Goal: Transaction & Acquisition: Download file/media

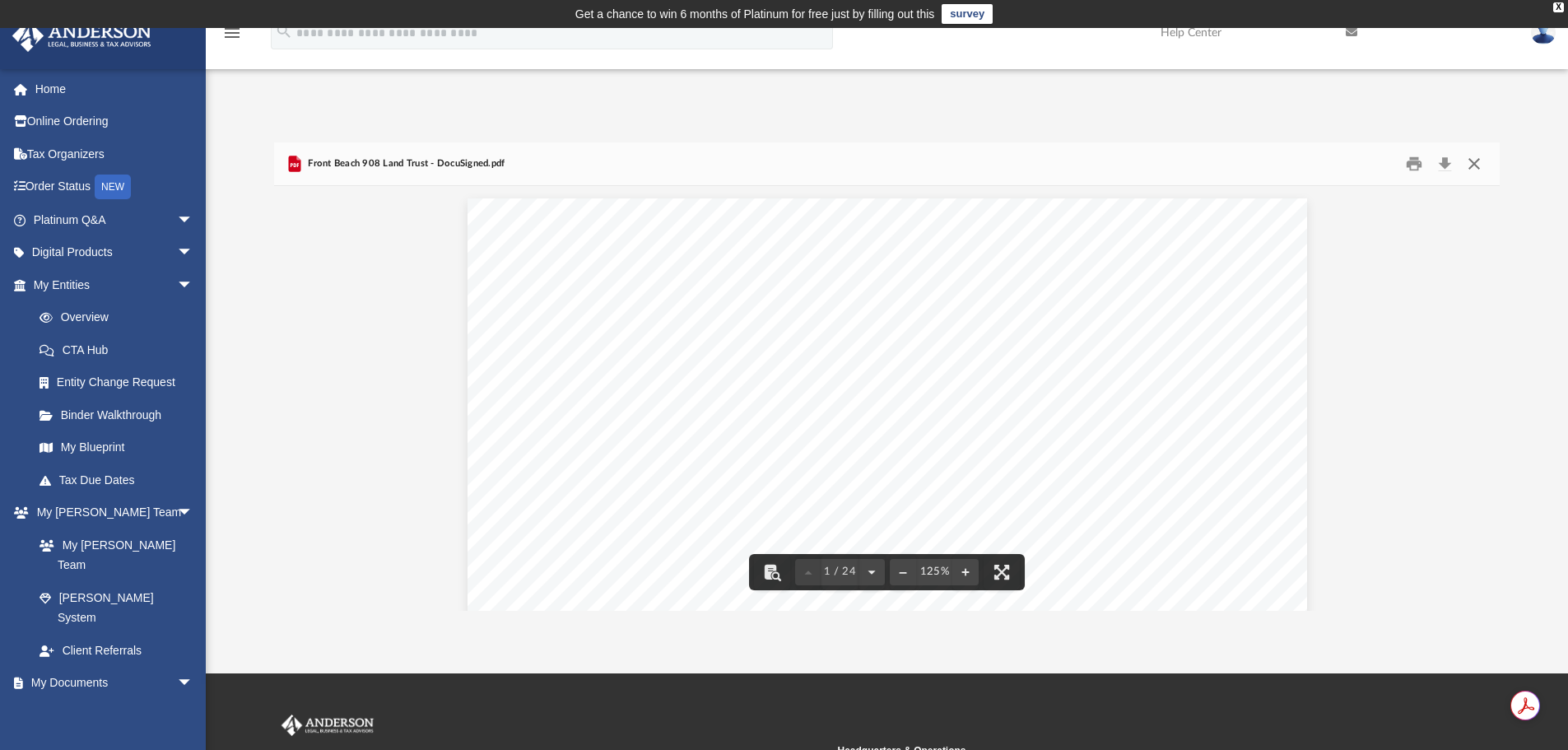
click at [1473, 156] on button "Close" at bounding box center [1474, 164] width 30 height 25
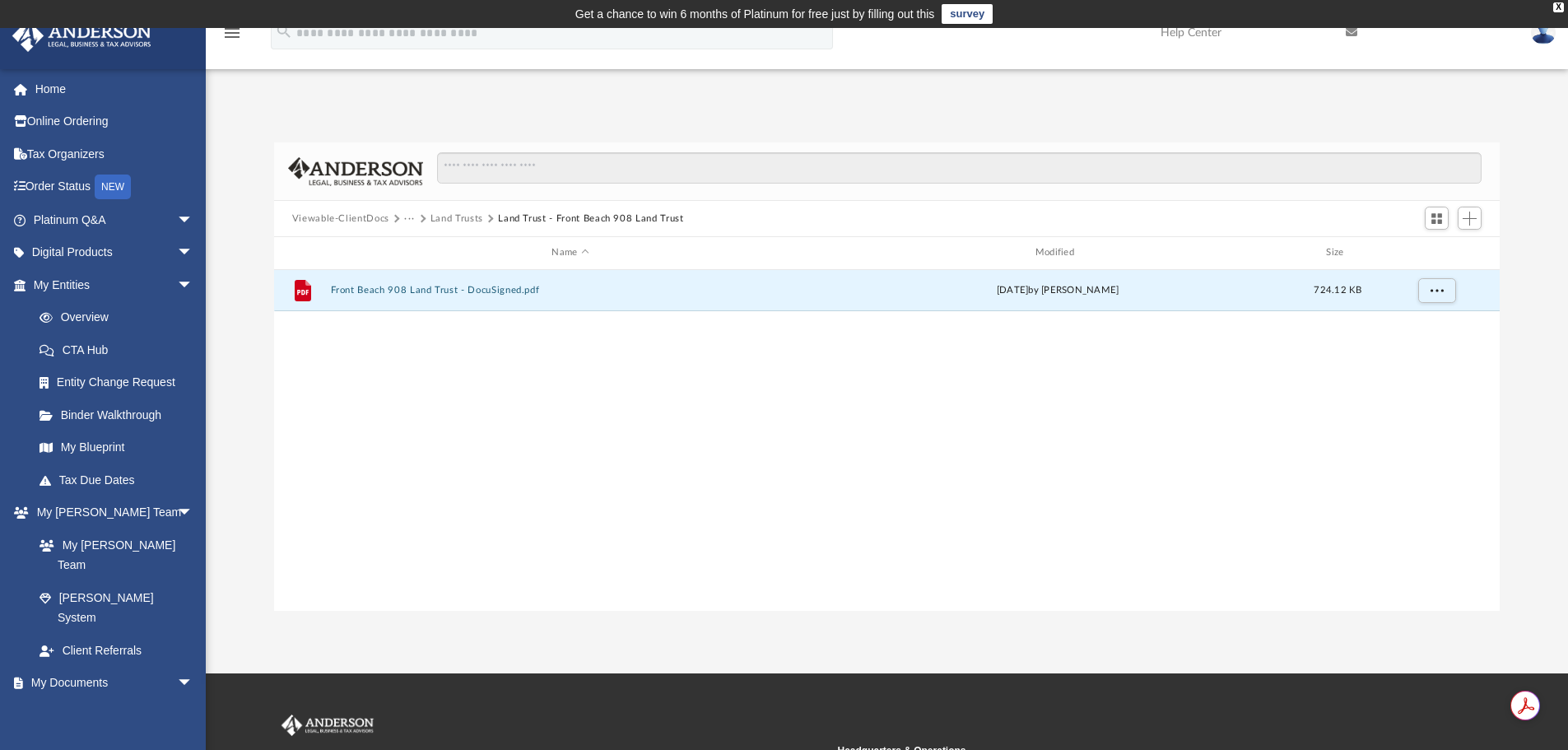
click at [513, 219] on button "Land Trust - Front Beach 908 Land Trust" at bounding box center [590, 219] width 185 height 15
click at [454, 215] on button "Land Trusts" at bounding box center [456, 219] width 53 height 15
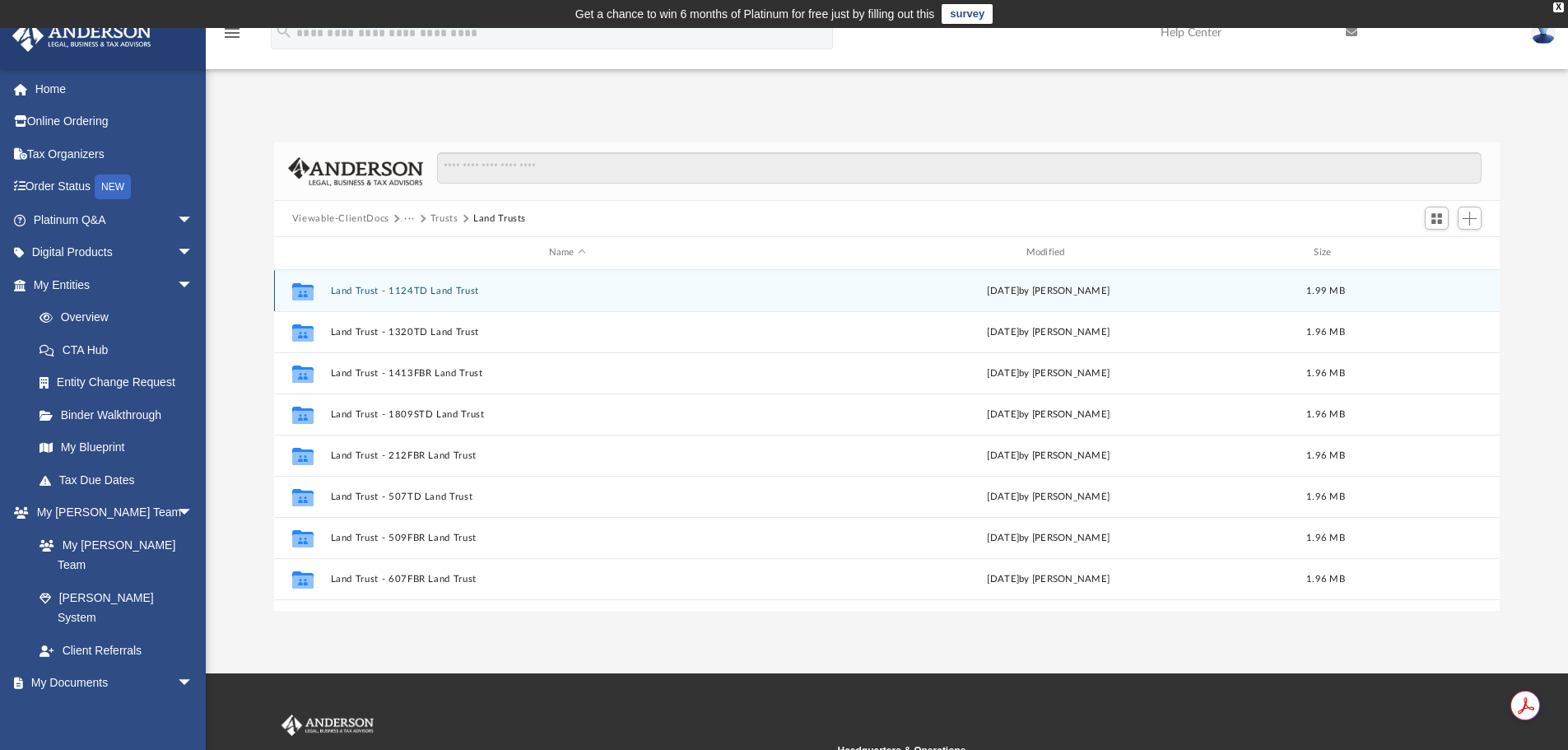
click at [454, 292] on button "Land Trust - 1124TD Land Trust" at bounding box center [567, 291] width 475 height 10
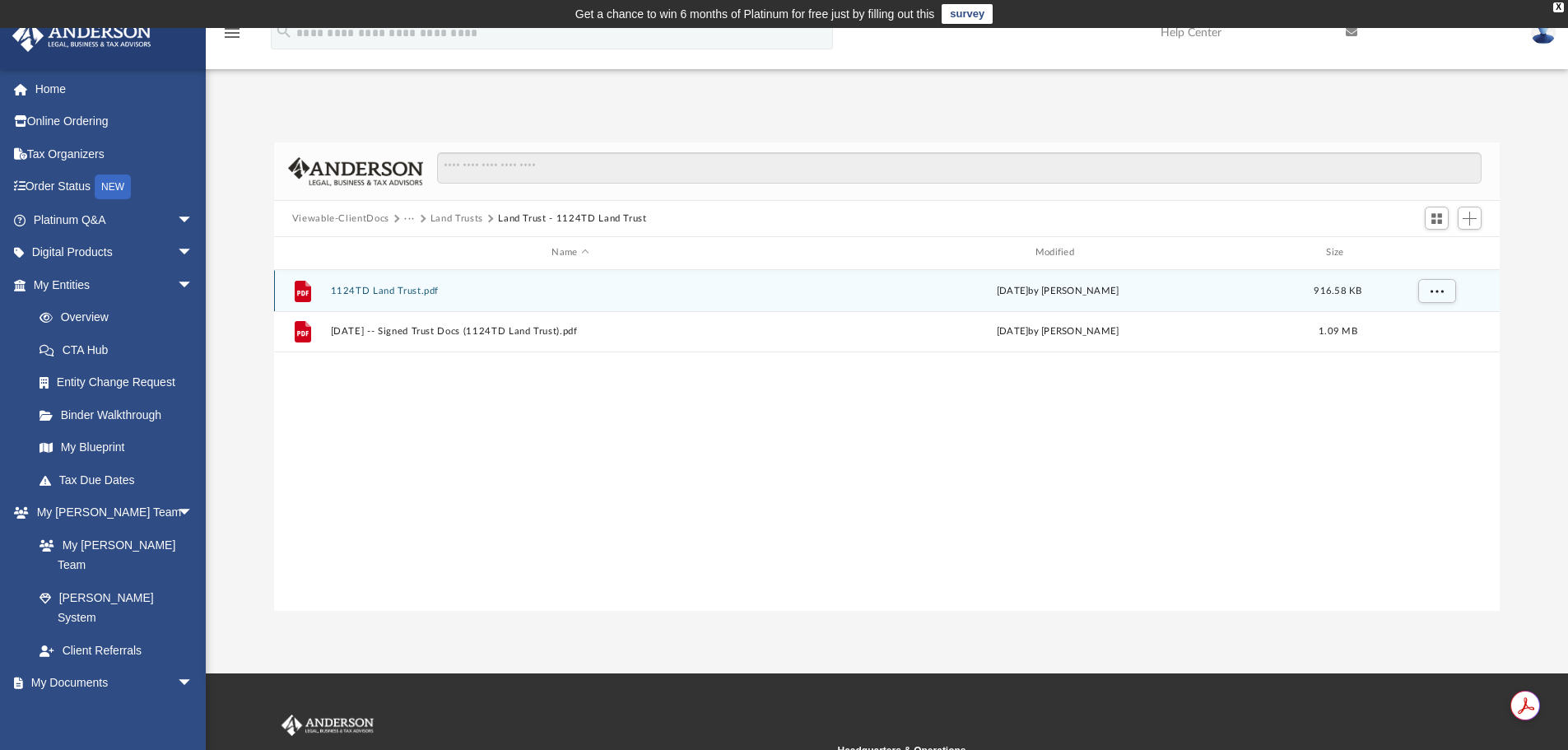
click at [415, 291] on button "1124TD Land Trust.pdf" at bounding box center [569, 291] width 480 height 10
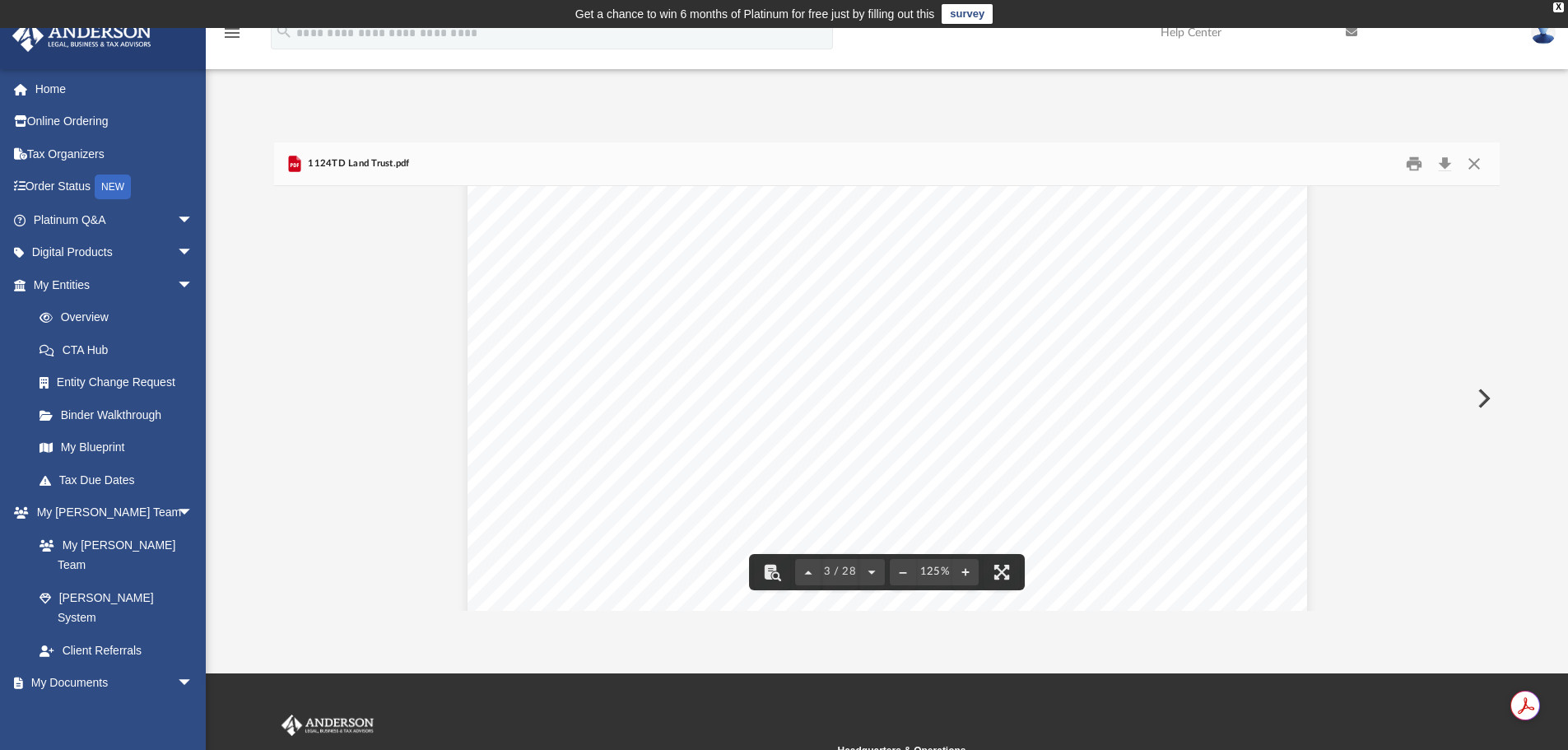
scroll to position [2631, 0]
click at [1474, 166] on button "Close" at bounding box center [1474, 164] width 30 height 25
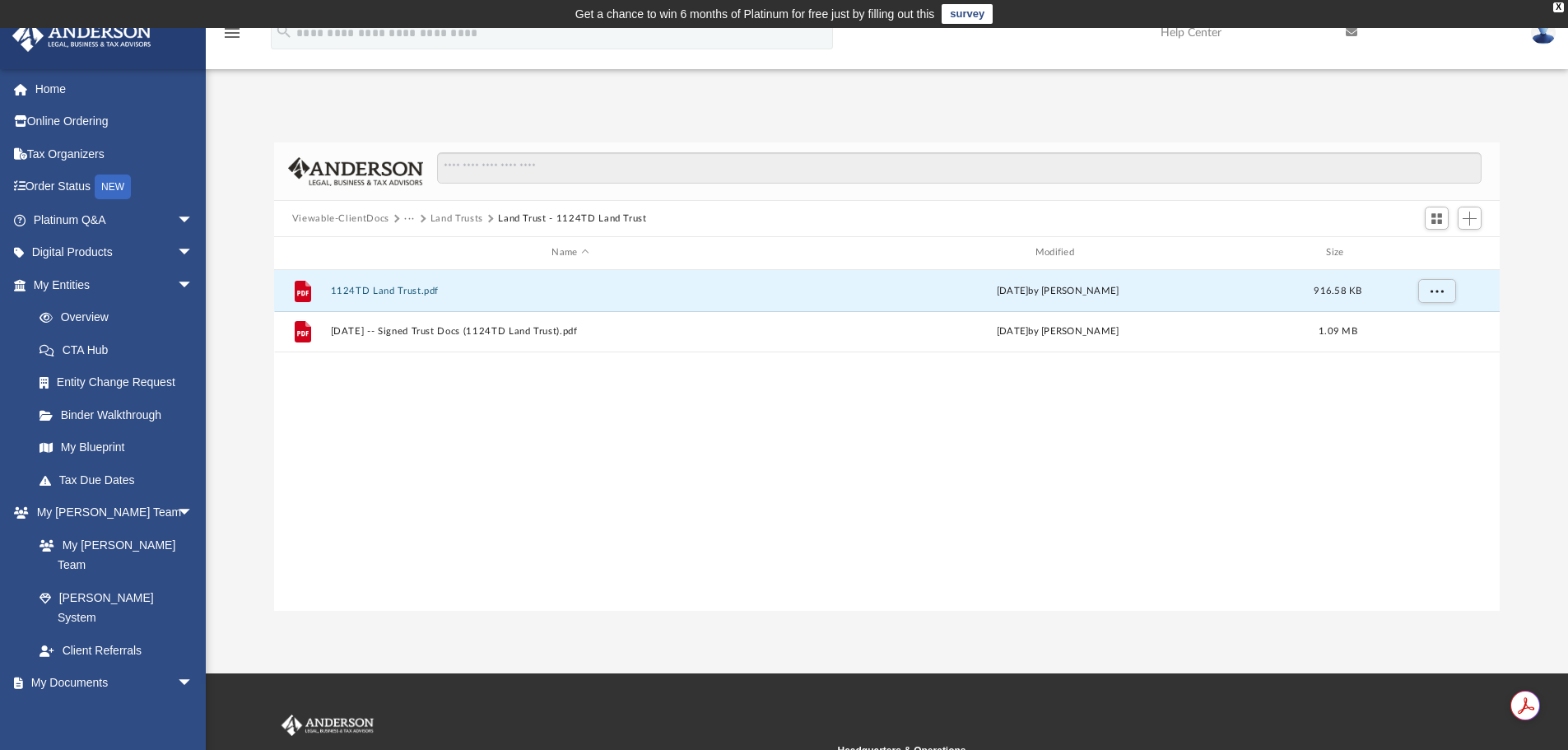
click at [458, 216] on button "Land Trusts" at bounding box center [456, 219] width 53 height 15
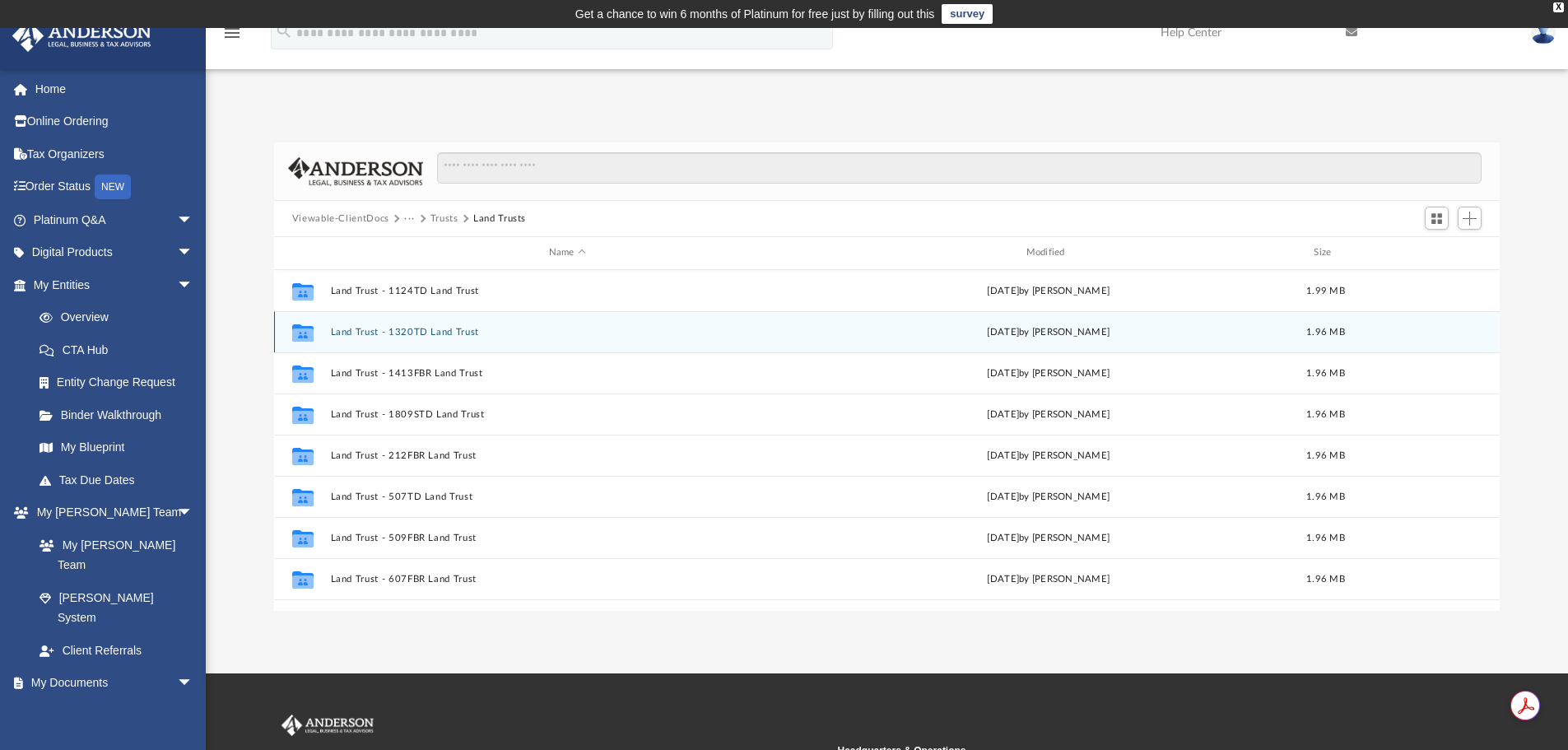
click at [428, 332] on button "Land Trust - 1320TD Land Trust" at bounding box center [567, 332] width 475 height 10
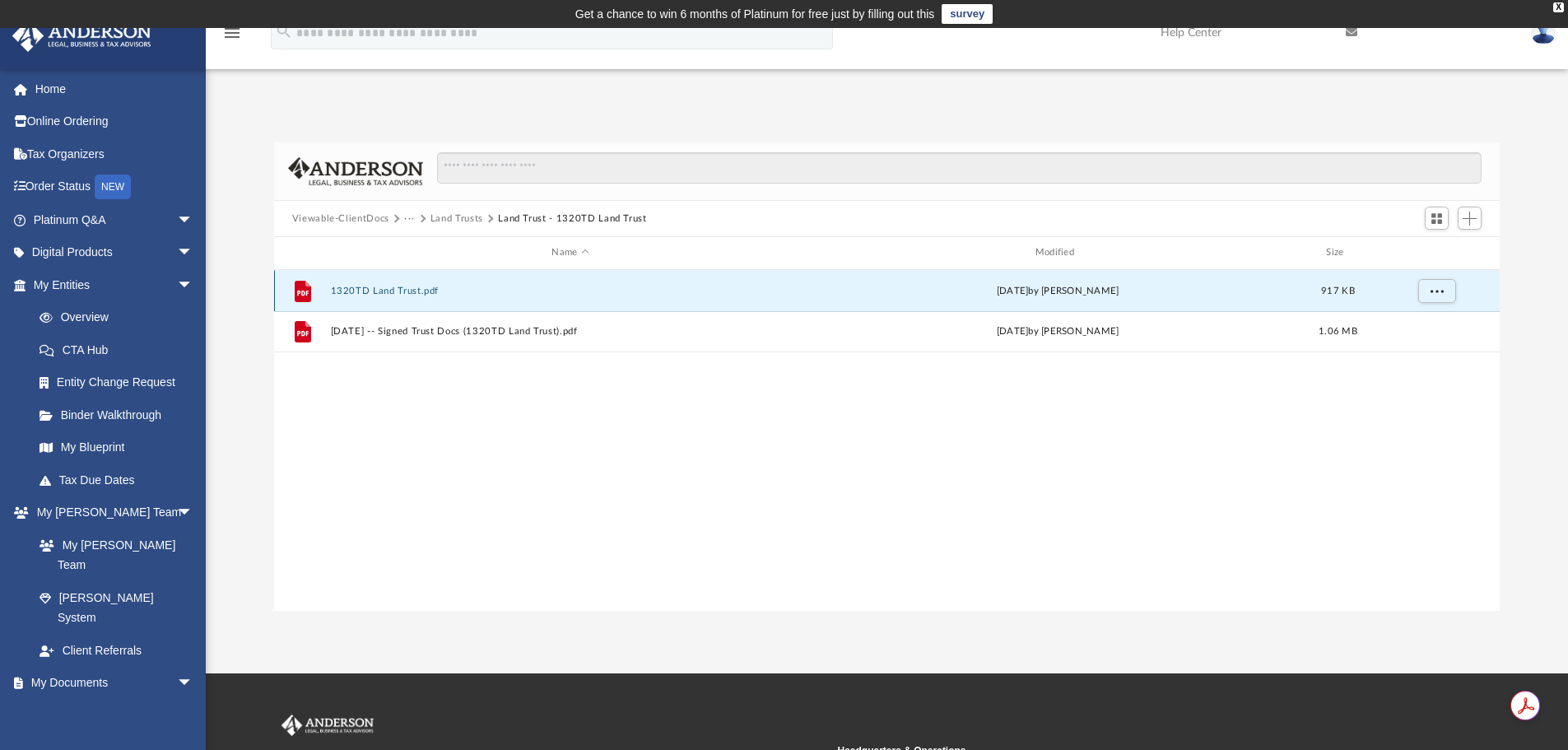
click at [422, 292] on button "1320TD Land Trust.pdf" at bounding box center [569, 291] width 480 height 10
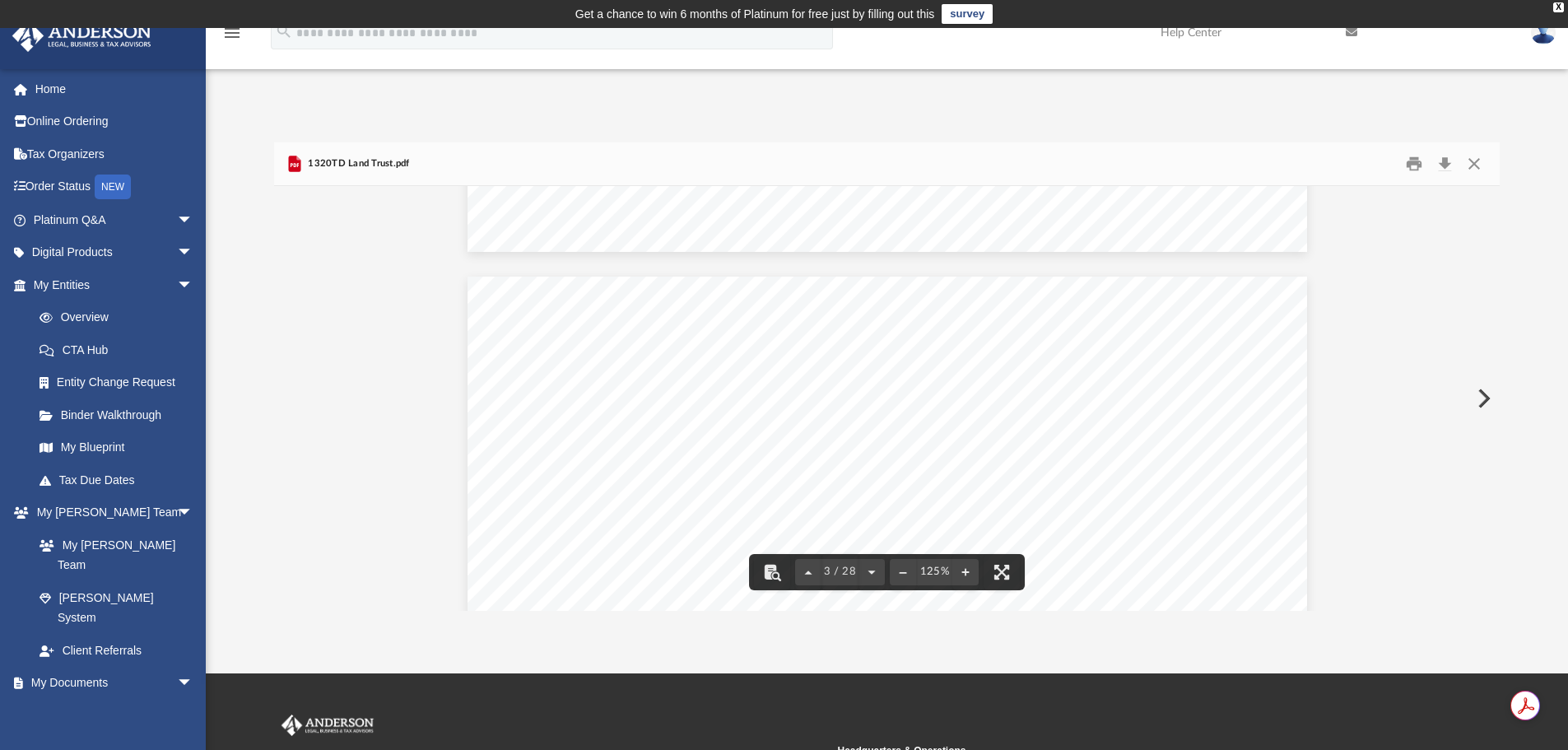
scroll to position [2470, 0]
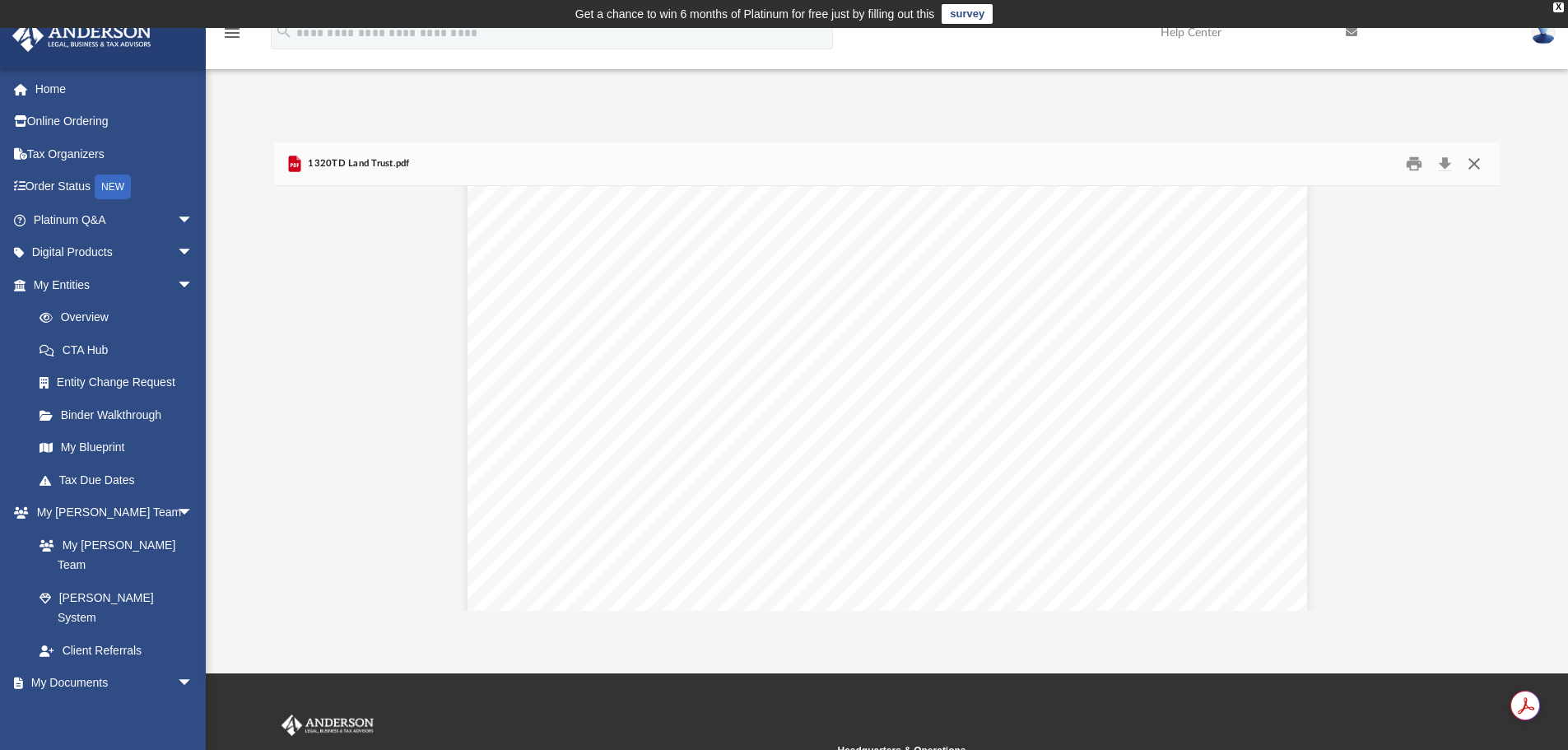
click at [1474, 167] on button "Close" at bounding box center [1474, 164] width 30 height 25
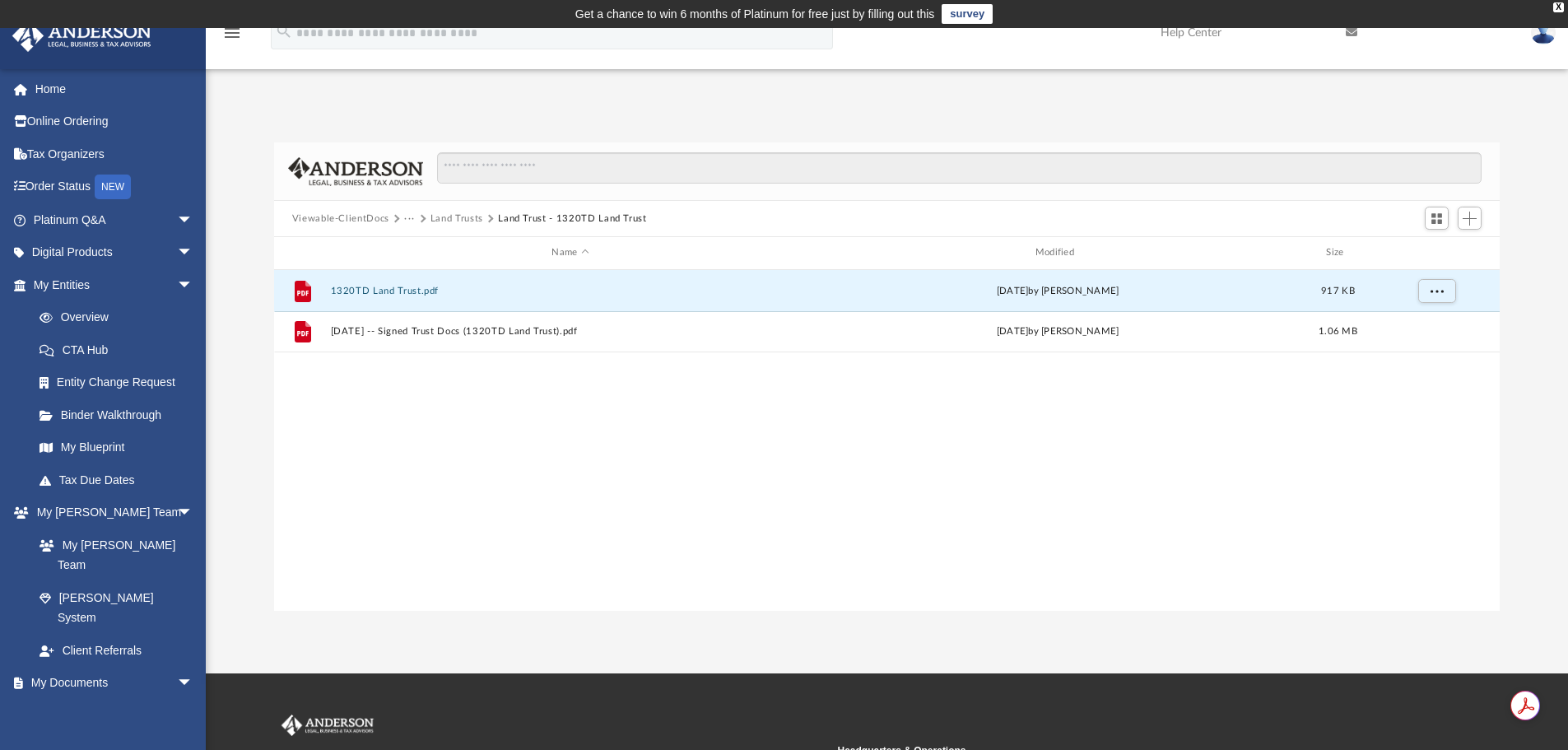
click at [450, 220] on button "Land Trusts" at bounding box center [456, 219] width 53 height 15
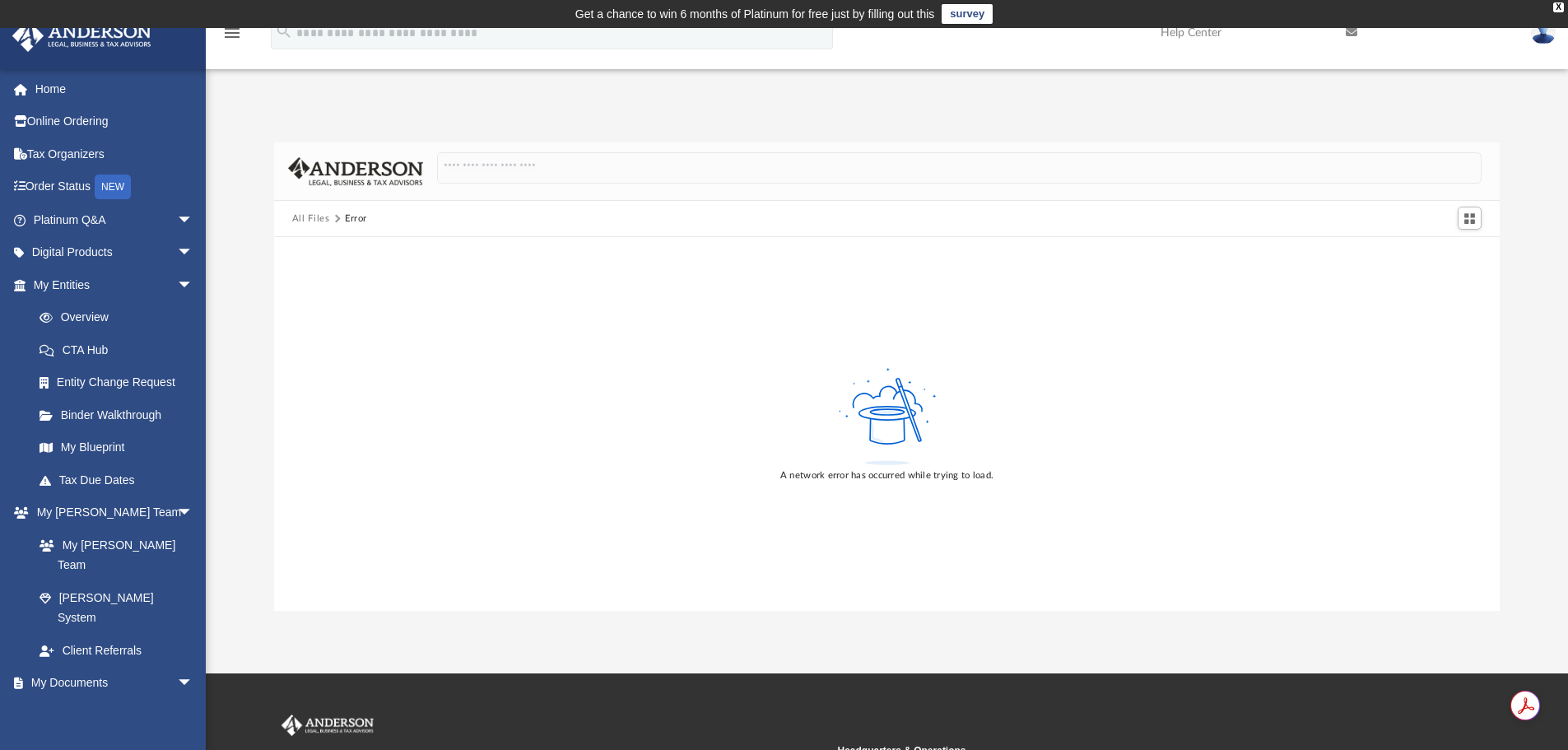
click at [321, 219] on button "All Files" at bounding box center [312, 219] width 38 height 15
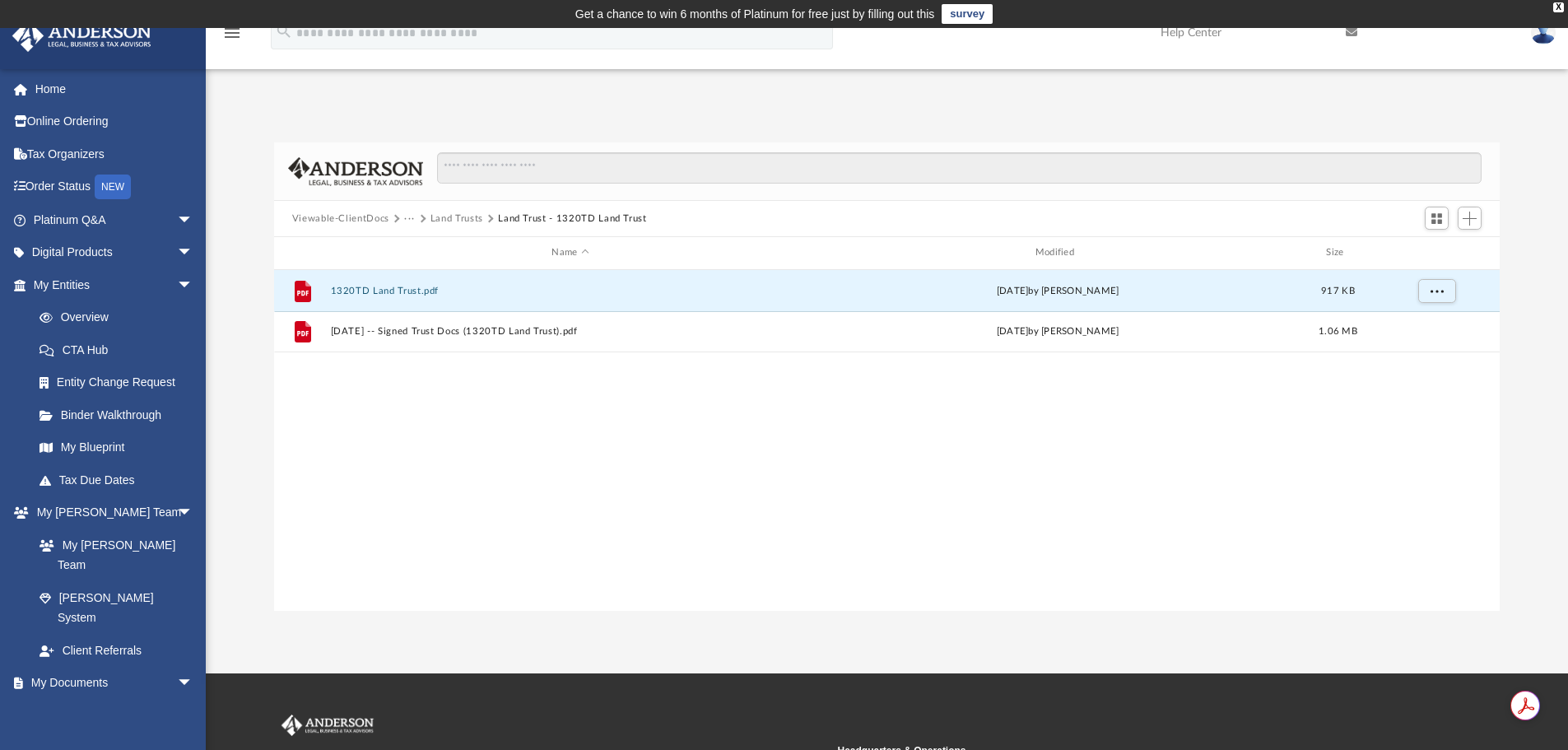
scroll to position [362, 1214]
click at [452, 214] on button "Land Trusts" at bounding box center [456, 219] width 53 height 15
click at [456, 212] on button "Land Trusts" at bounding box center [456, 219] width 53 height 15
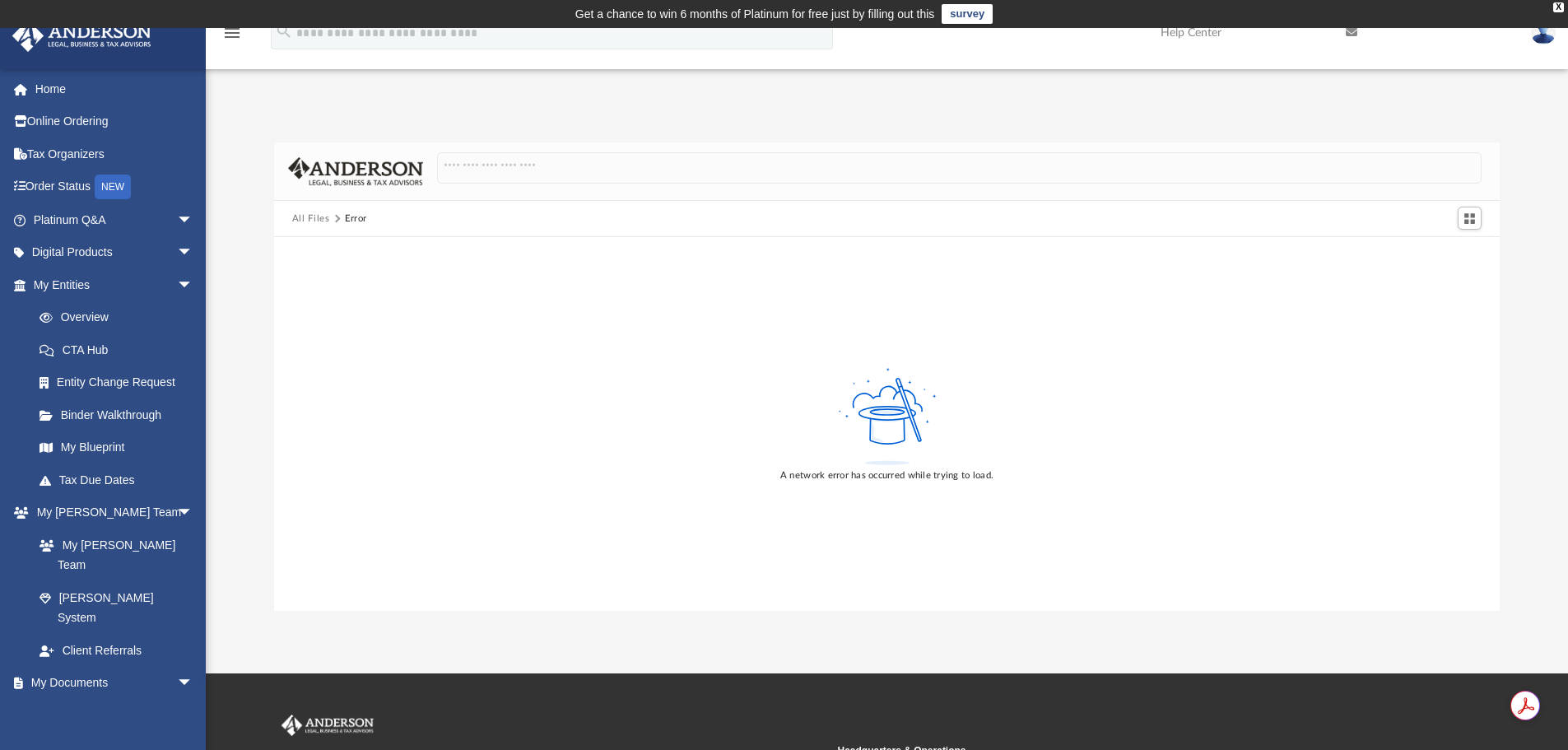
click at [305, 214] on button "All Files" at bounding box center [312, 219] width 38 height 15
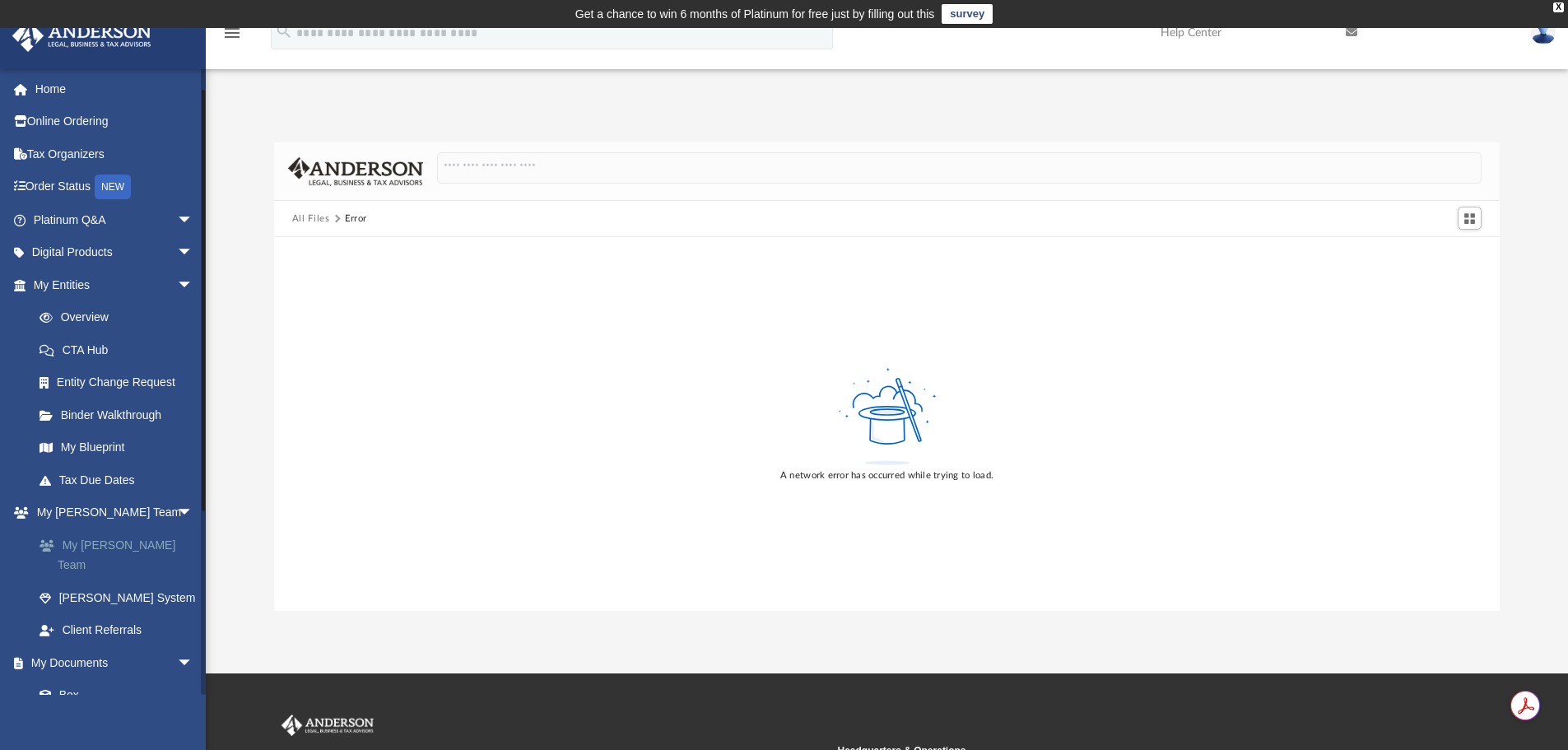
scroll to position [82, 0]
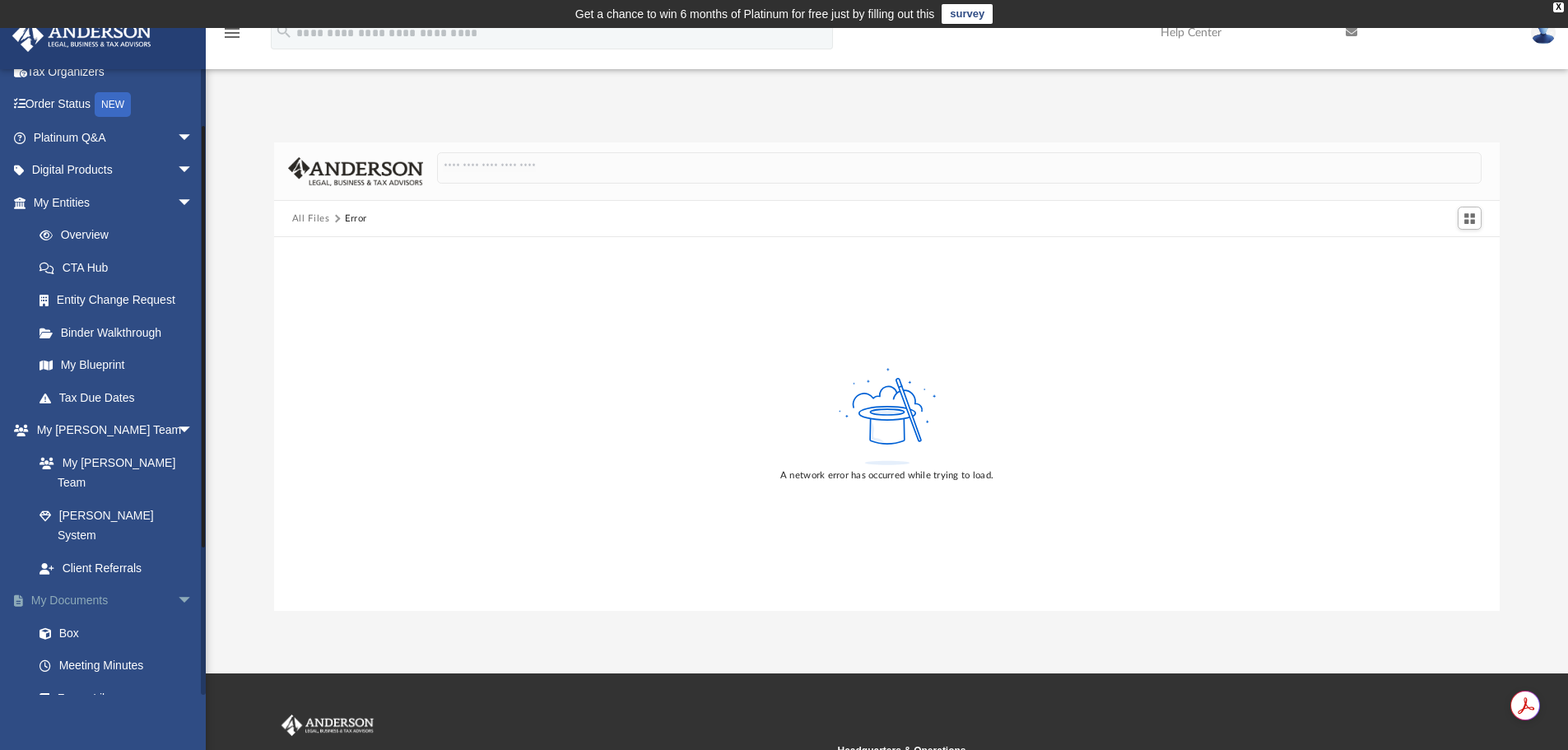
click at [104, 585] on link "My Documents arrow_drop_down" at bounding box center [115, 602] width 207 height 33
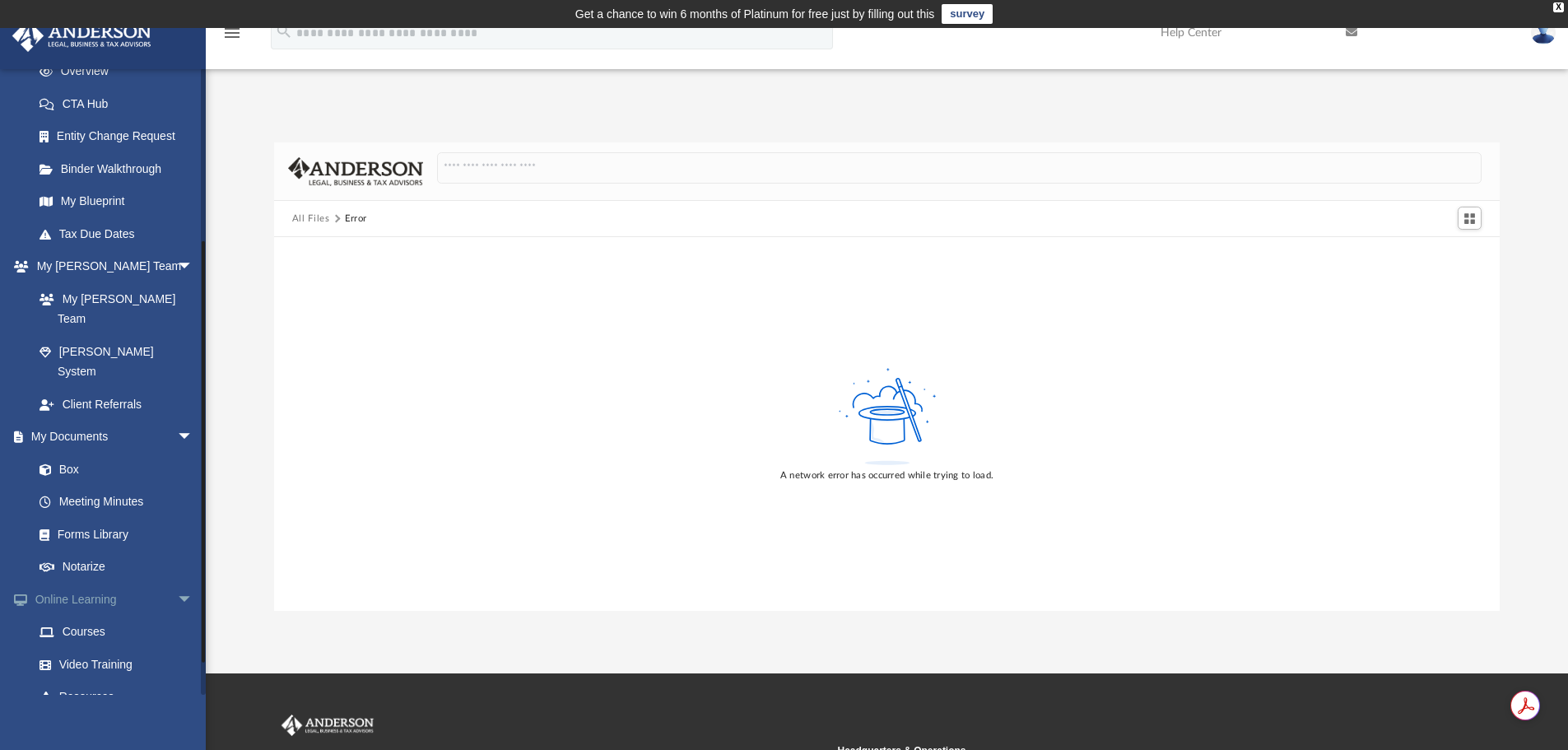
scroll to position [247, 0]
click at [91, 420] on link "My Documents arrow_drop_down" at bounding box center [115, 437] width 207 height 33
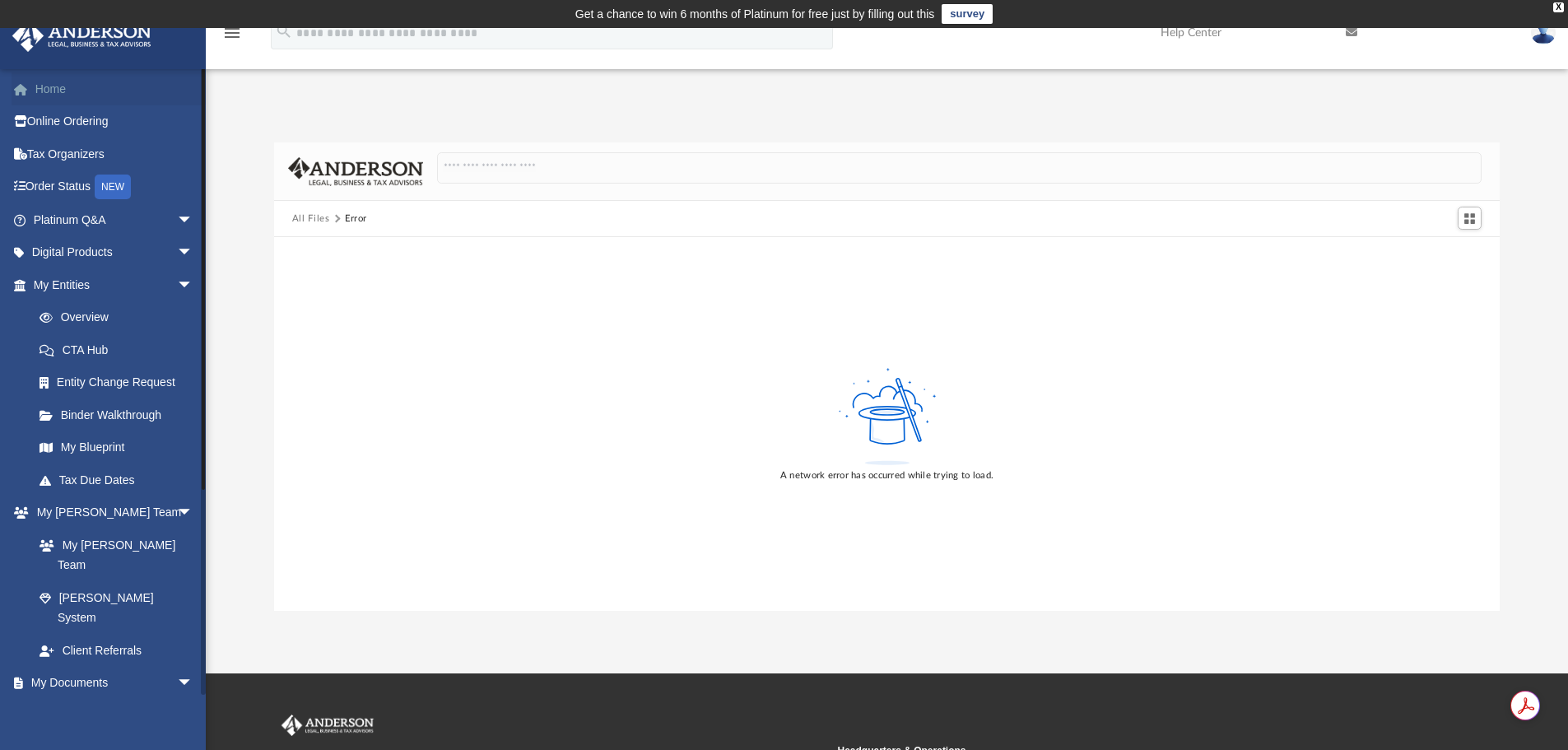
click at [56, 88] on link "Home" at bounding box center [115, 89] width 207 height 33
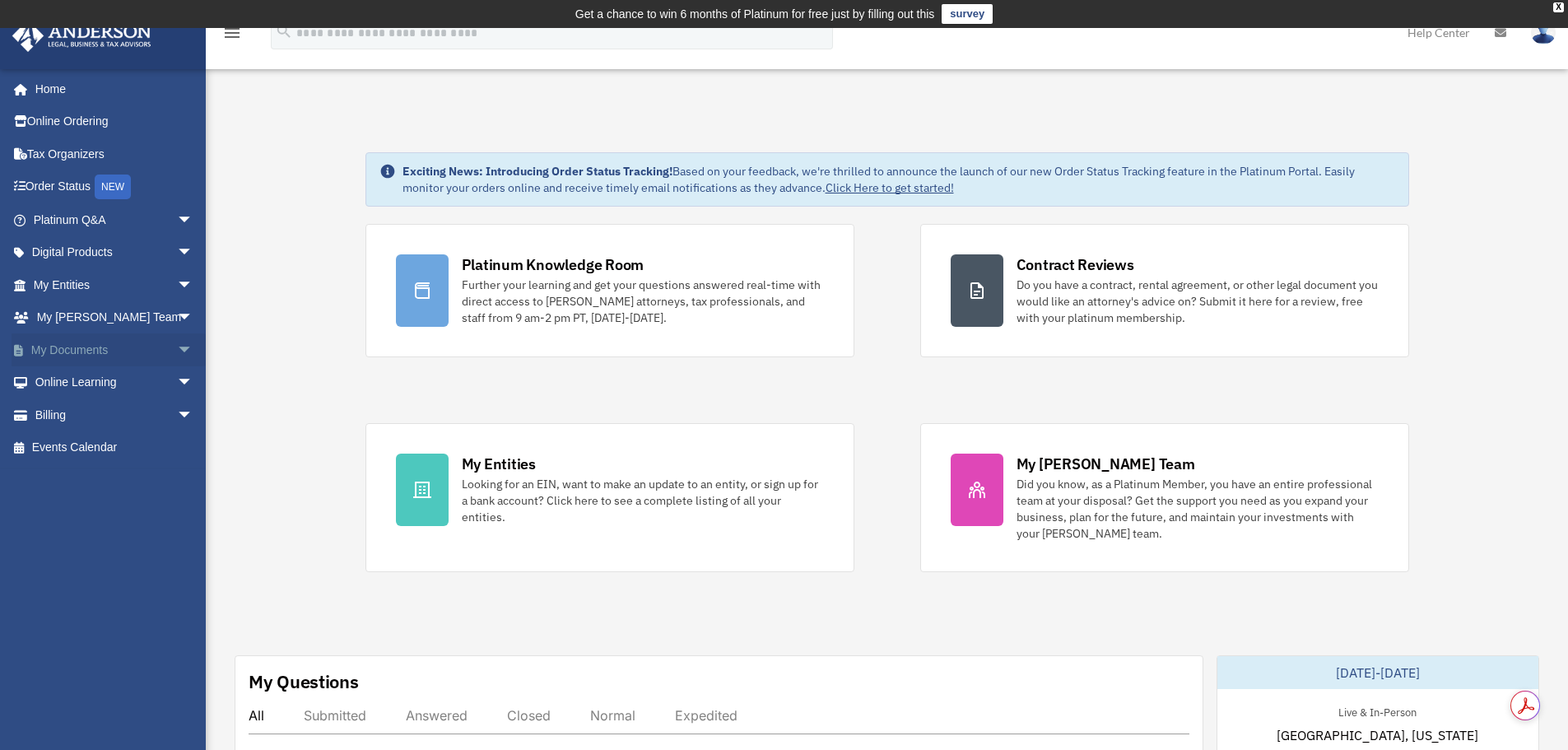
click at [119, 348] on link "My Documents arrow_drop_down" at bounding box center [115, 350] width 207 height 33
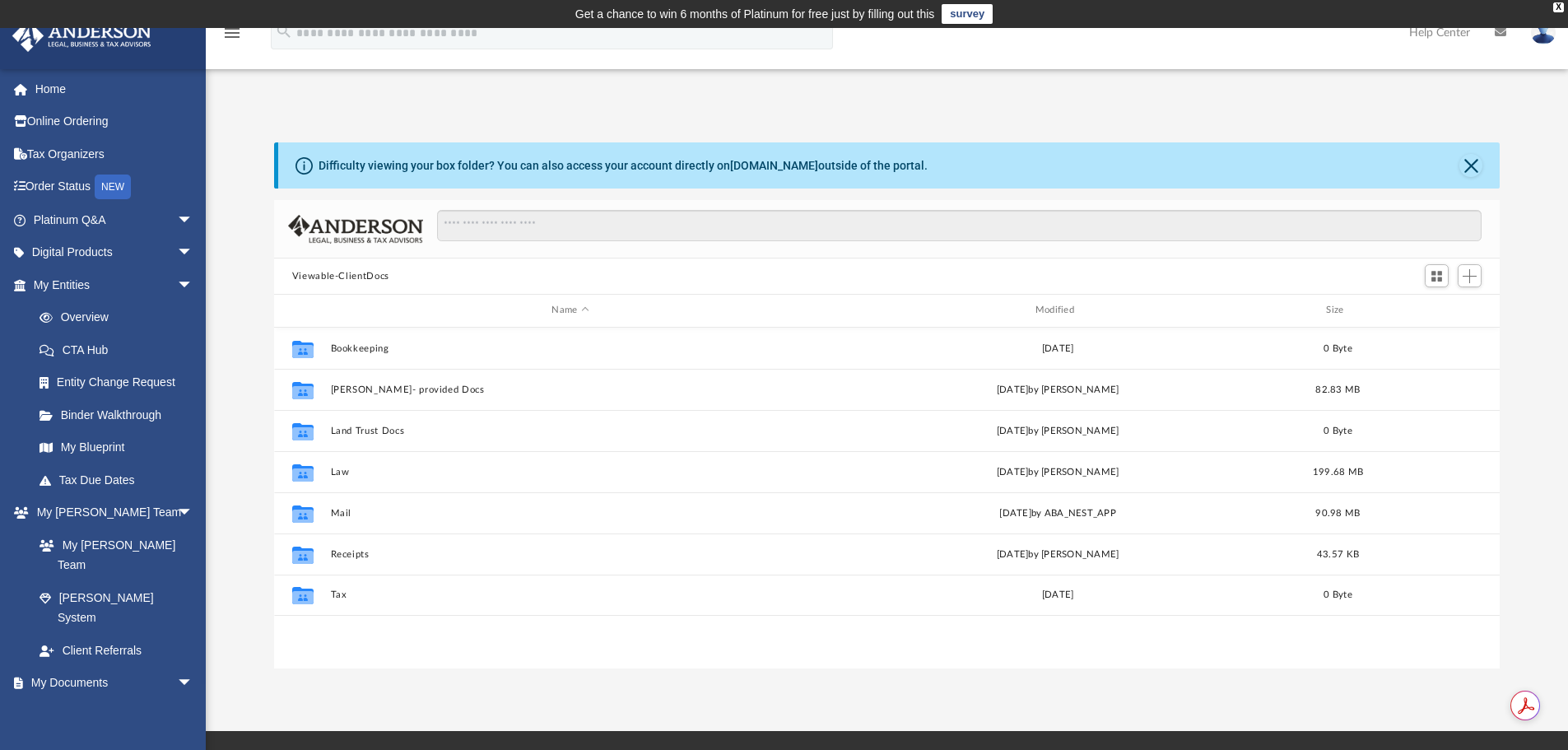
scroll to position [362, 1214]
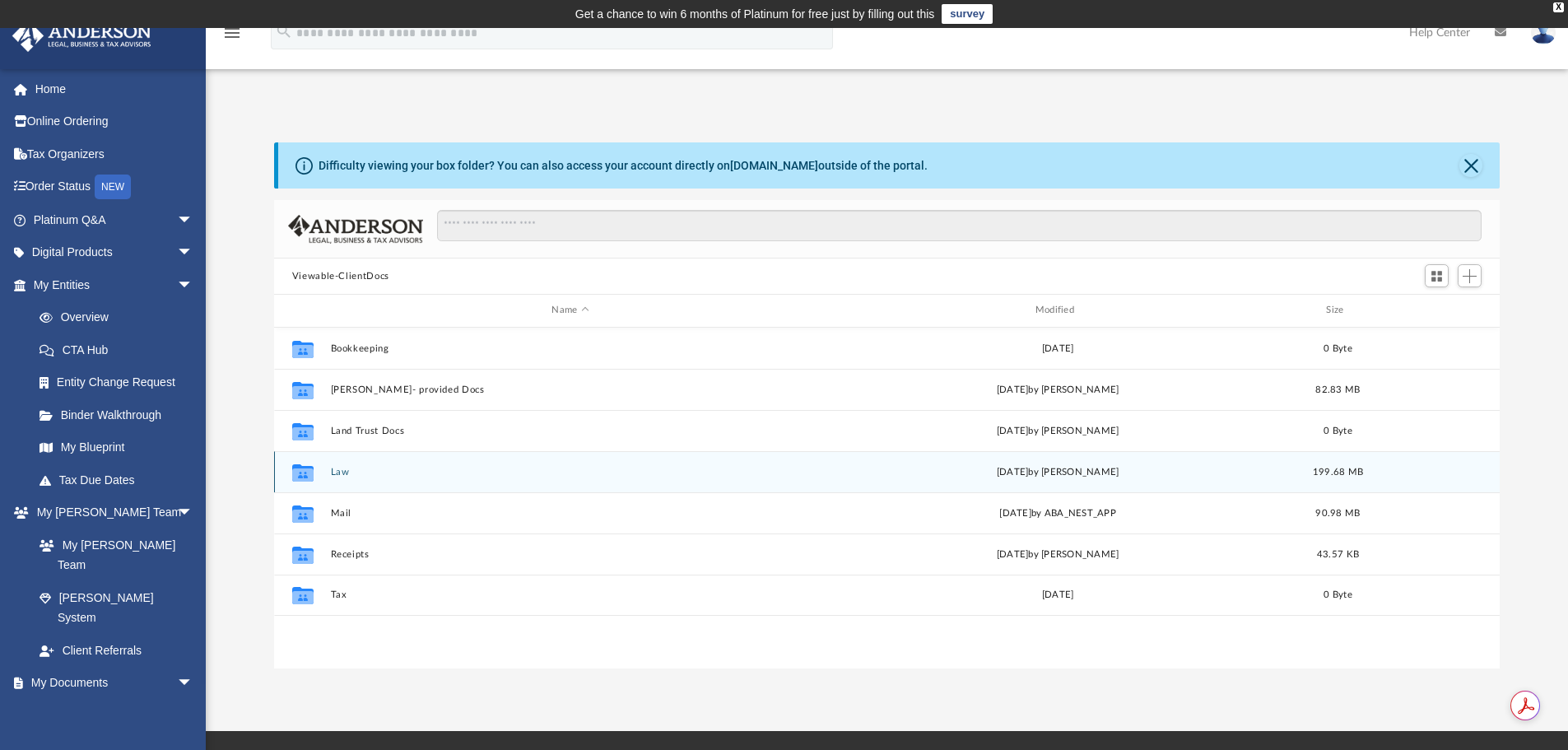
click at [341, 463] on div "Collaborated Folder Law [DATE] by [PERSON_NAME] 199.68 MB" at bounding box center [888, 471] width 1227 height 41
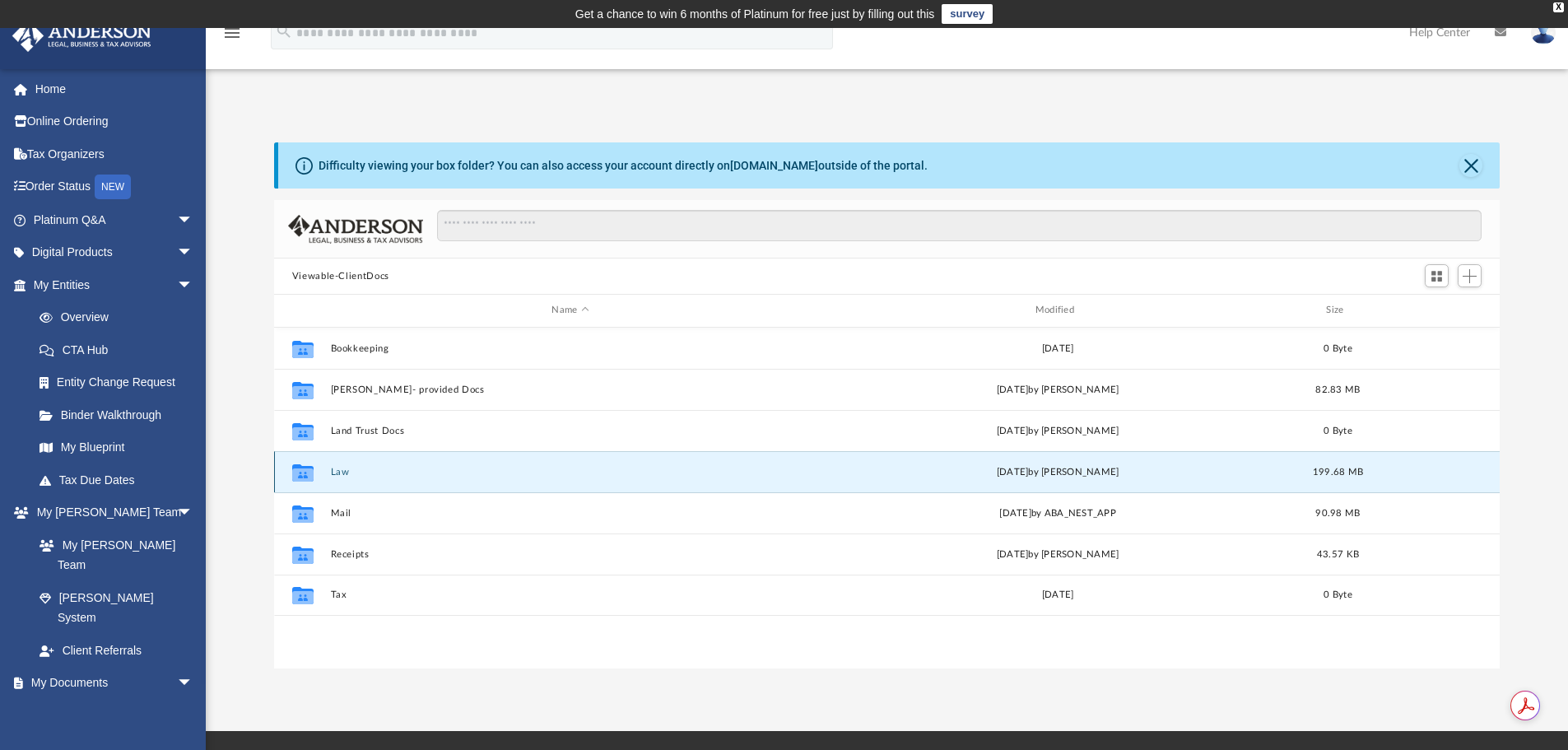
click at [341, 467] on button "Law" at bounding box center [569, 472] width 480 height 10
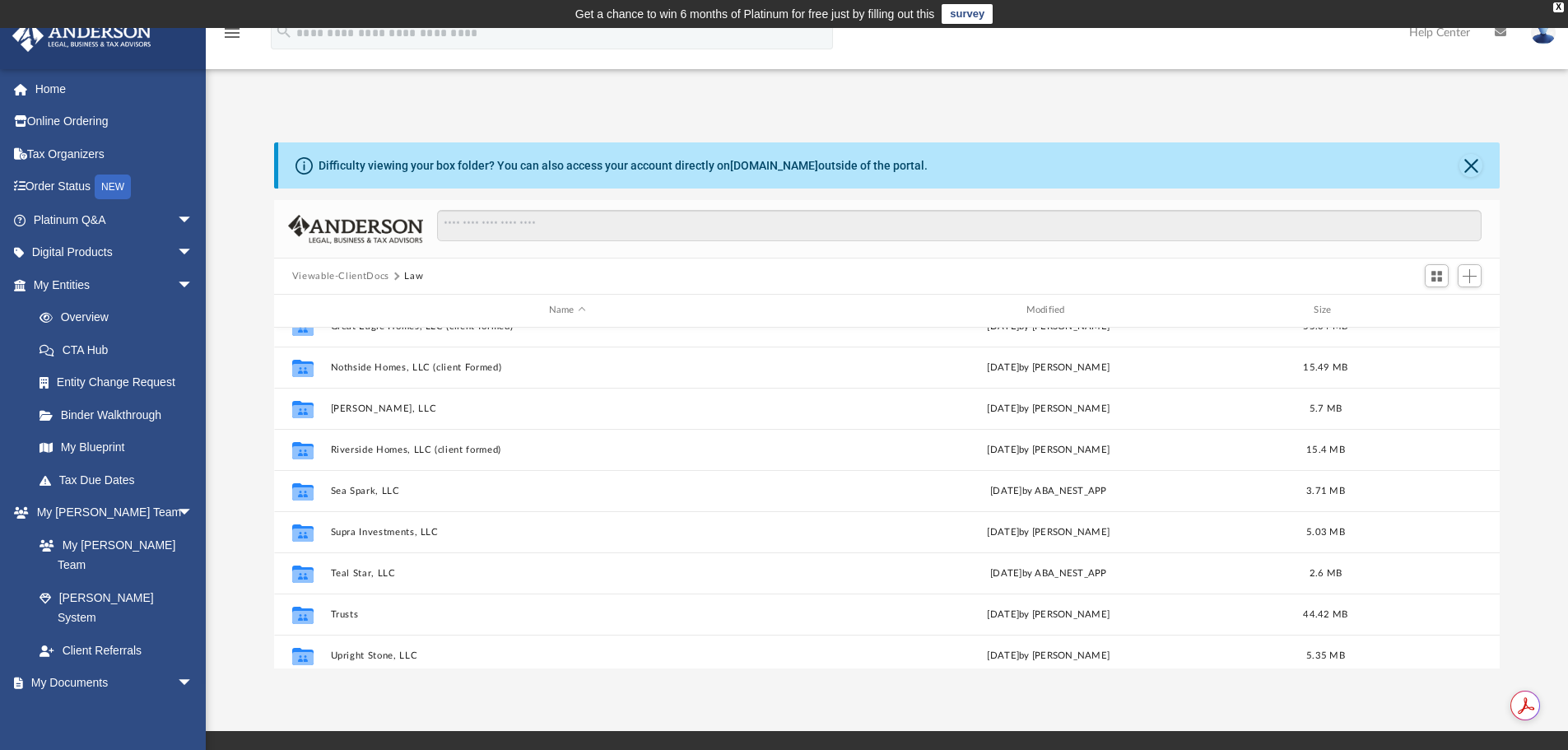
scroll to position [277, 0]
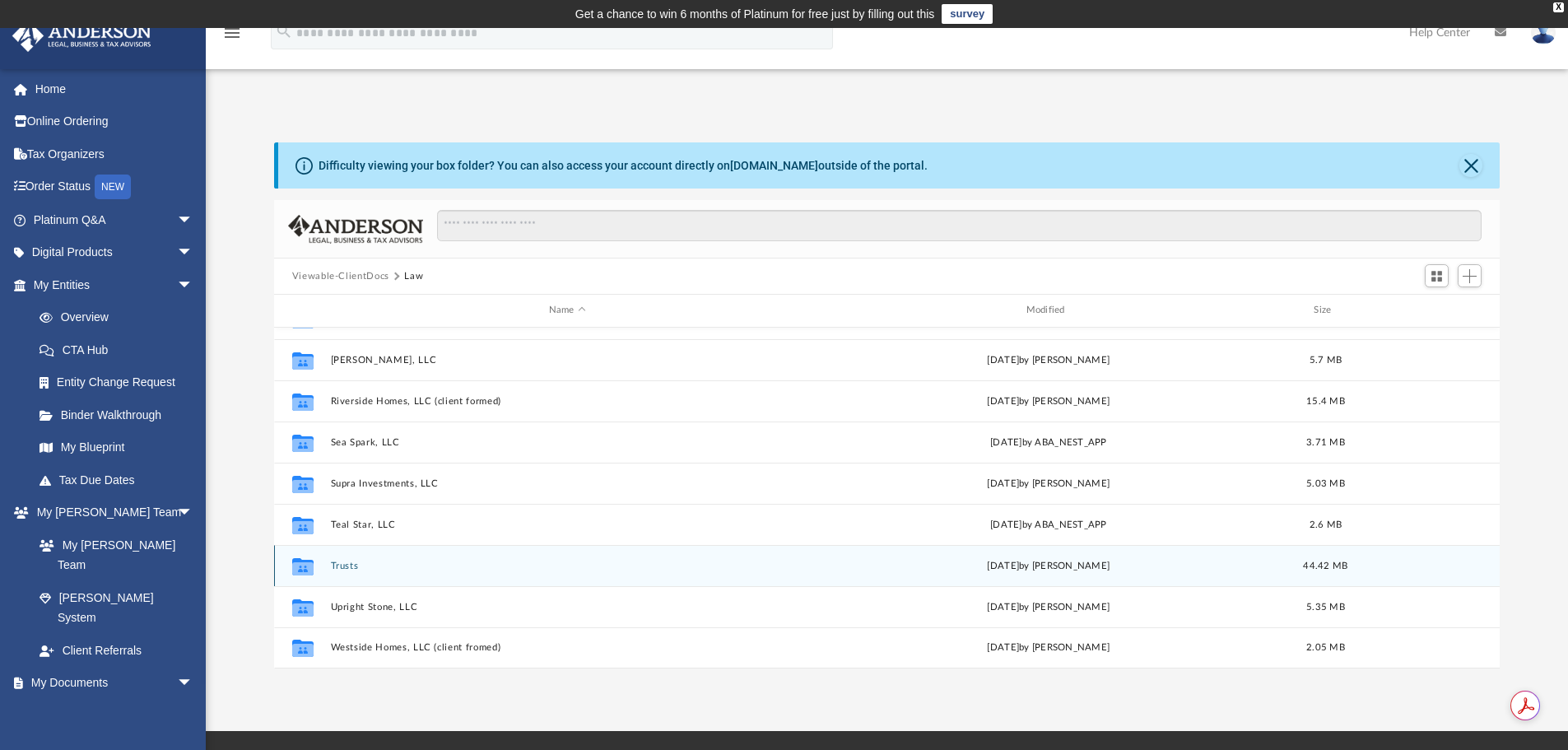
click at [358, 564] on button "Trusts" at bounding box center [567, 566] width 475 height 10
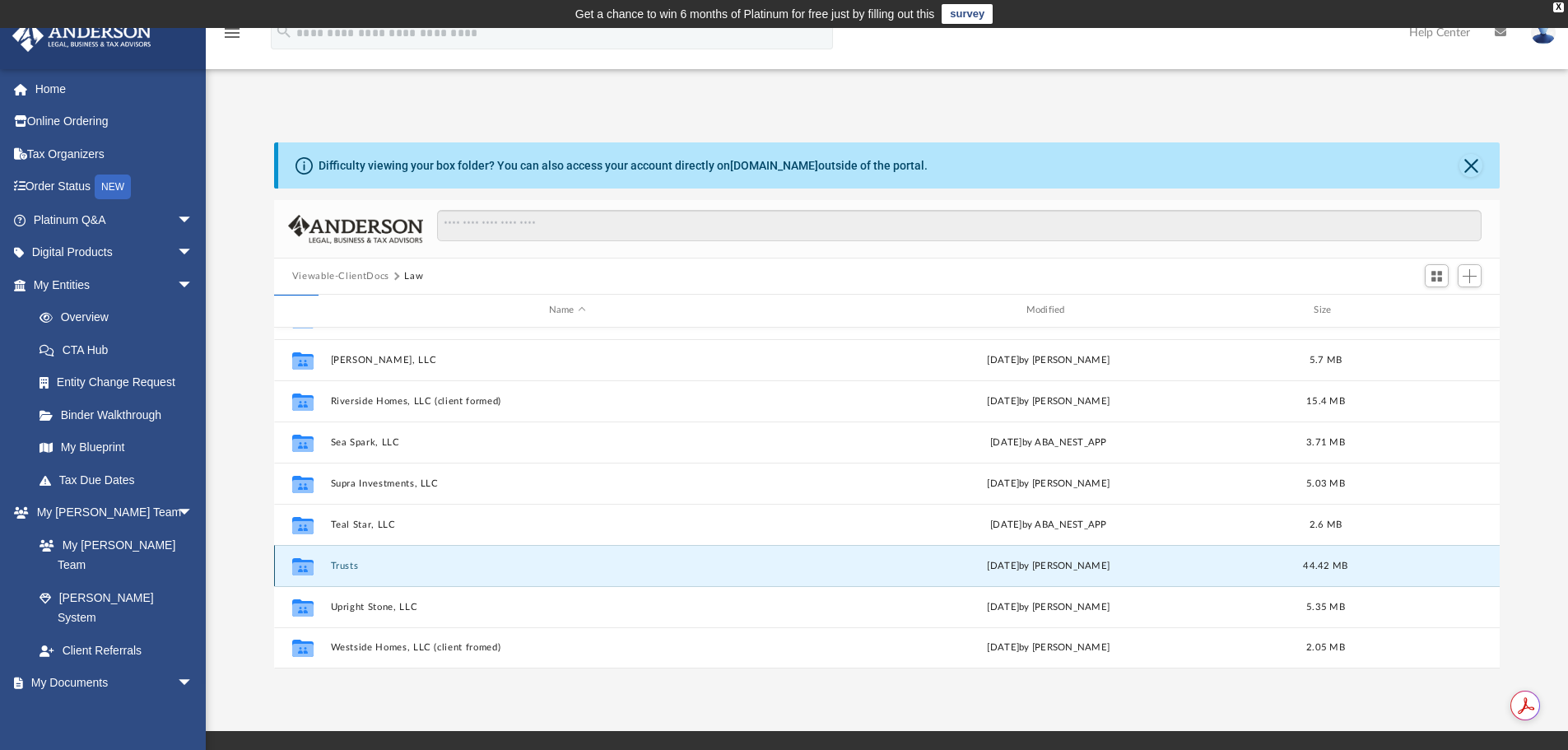
scroll to position [0, 0]
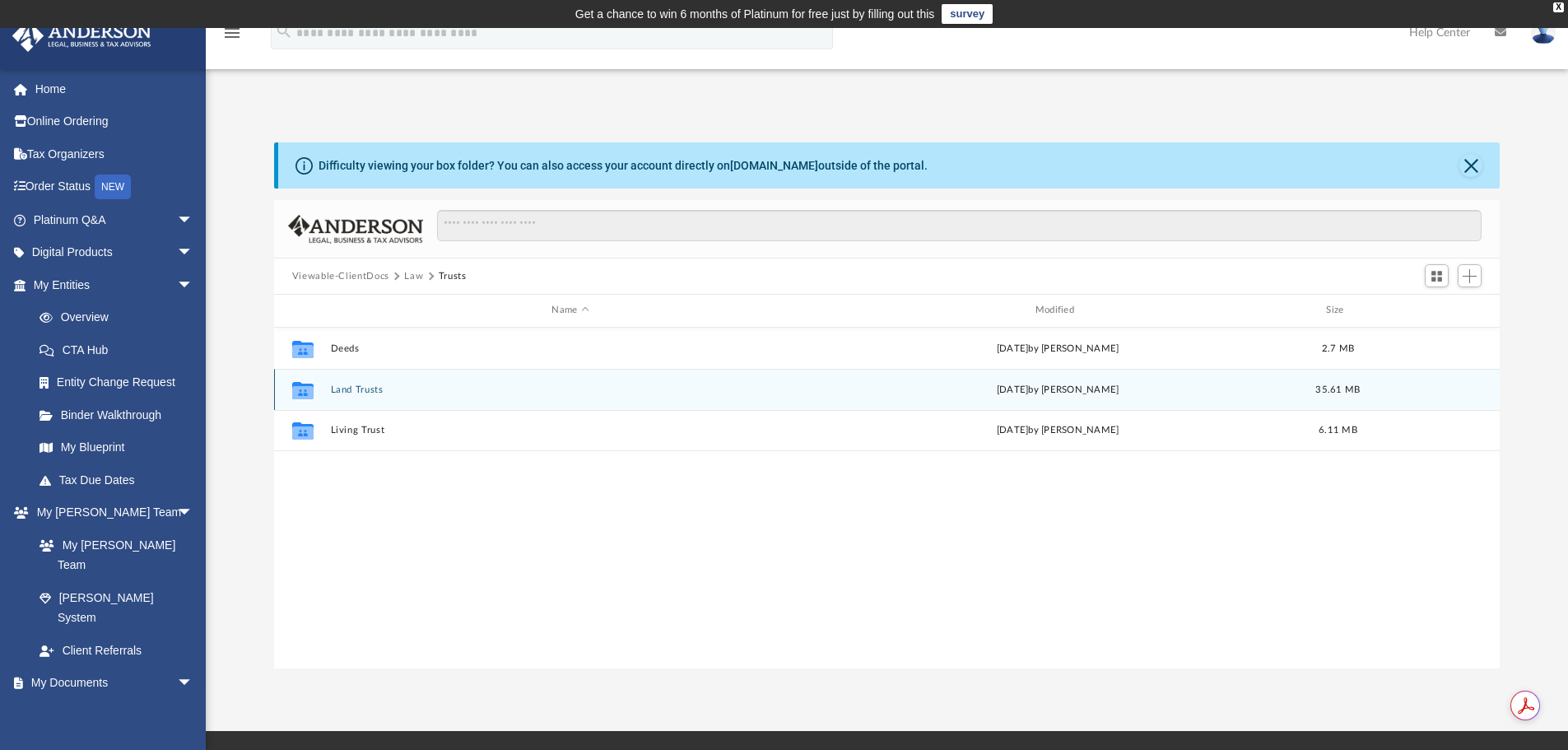
click at [365, 385] on button "Land Trusts" at bounding box center [569, 390] width 480 height 10
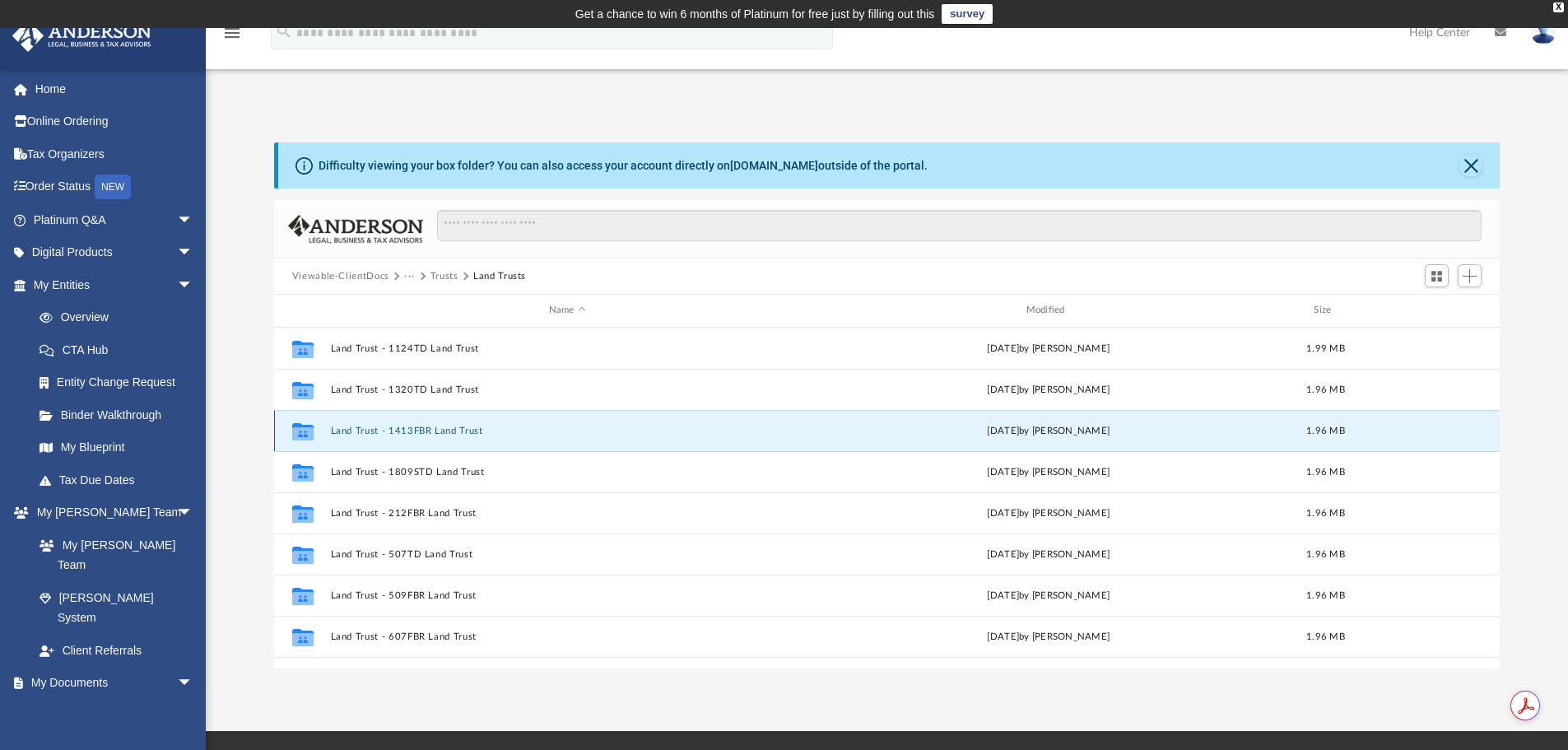
click at [422, 432] on button "Land Trust - 1413FBR Land Trust" at bounding box center [567, 431] width 475 height 10
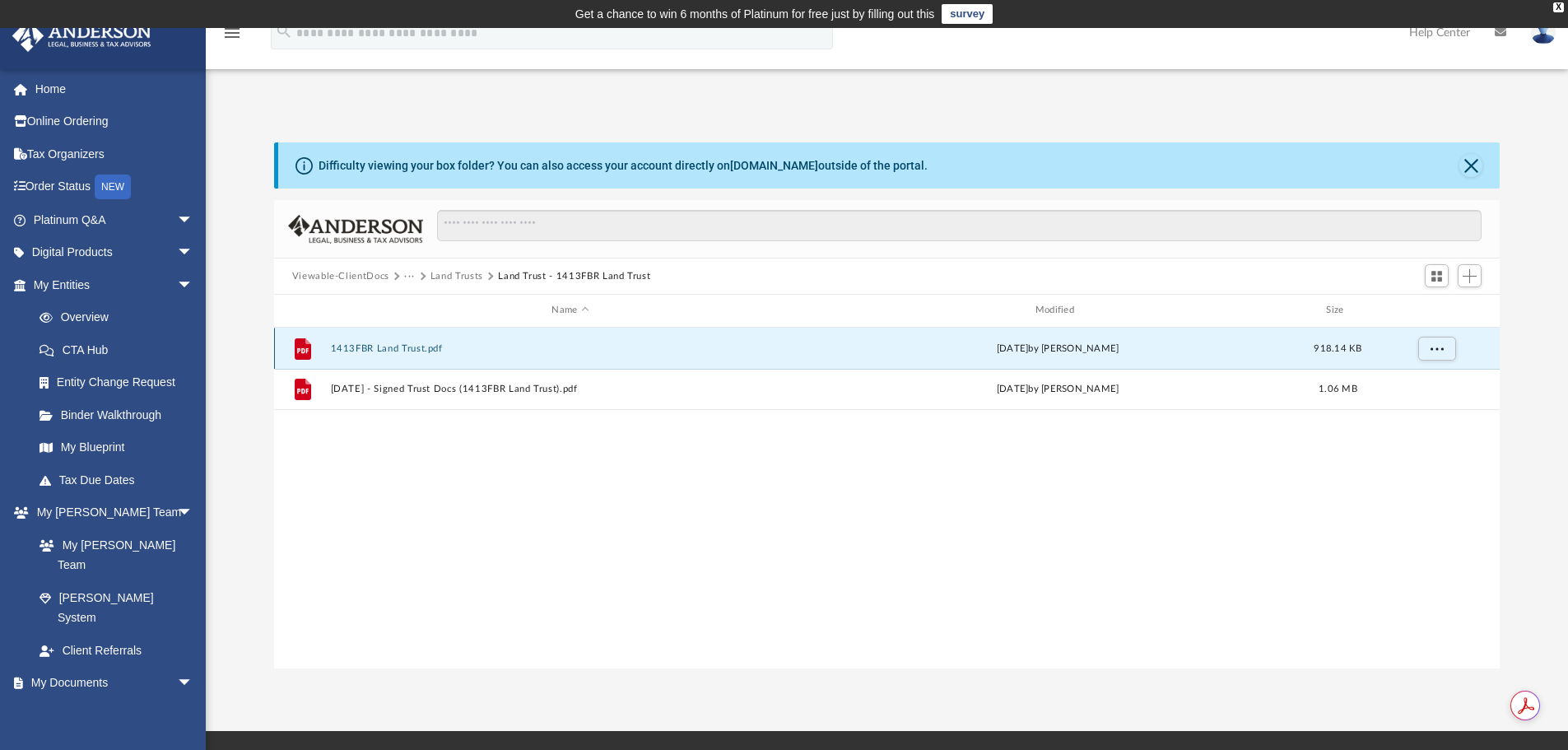
click at [389, 345] on button "1413FBR Land Trust.pdf" at bounding box center [569, 349] width 480 height 10
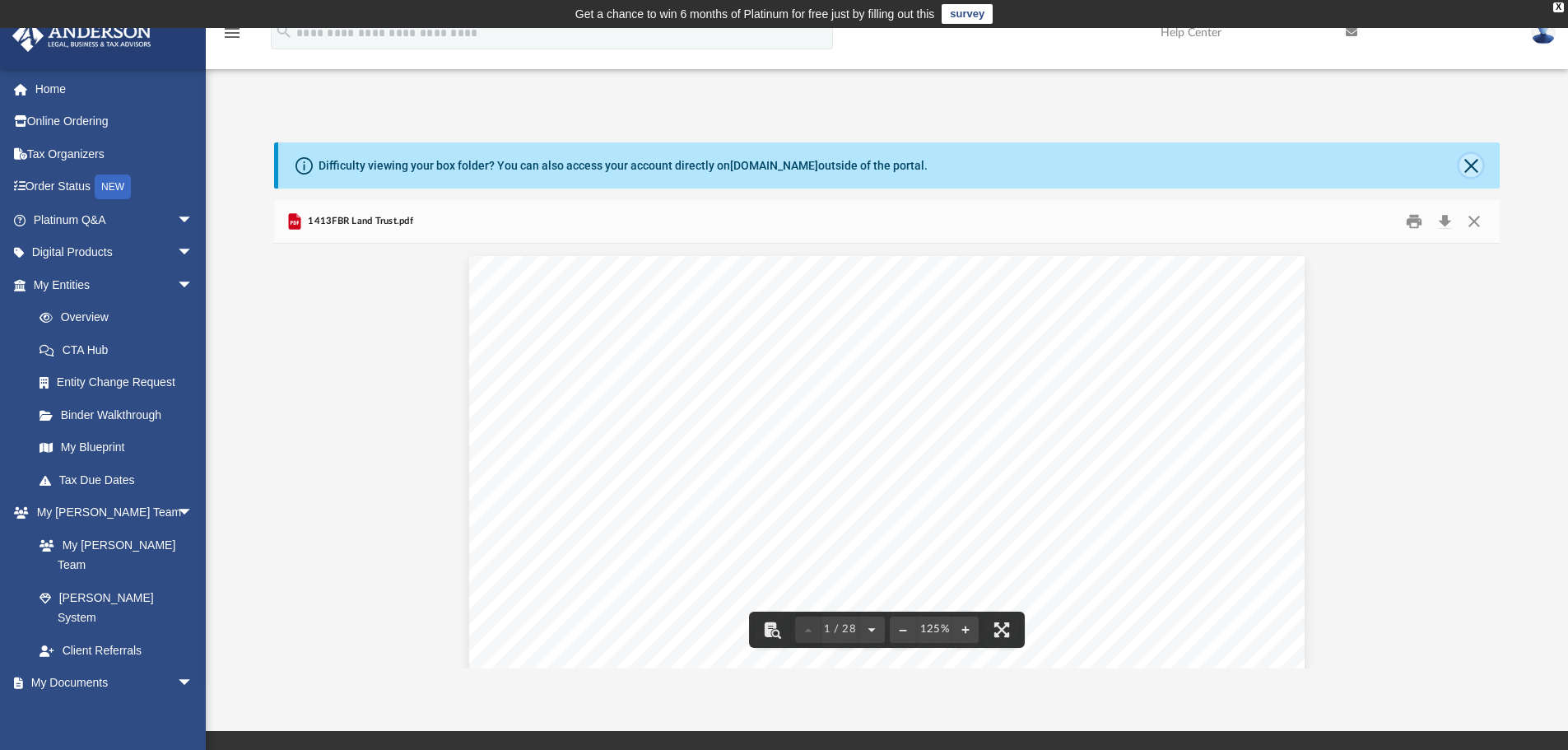
click at [1479, 165] on button "Close" at bounding box center [1471, 165] width 23 height 23
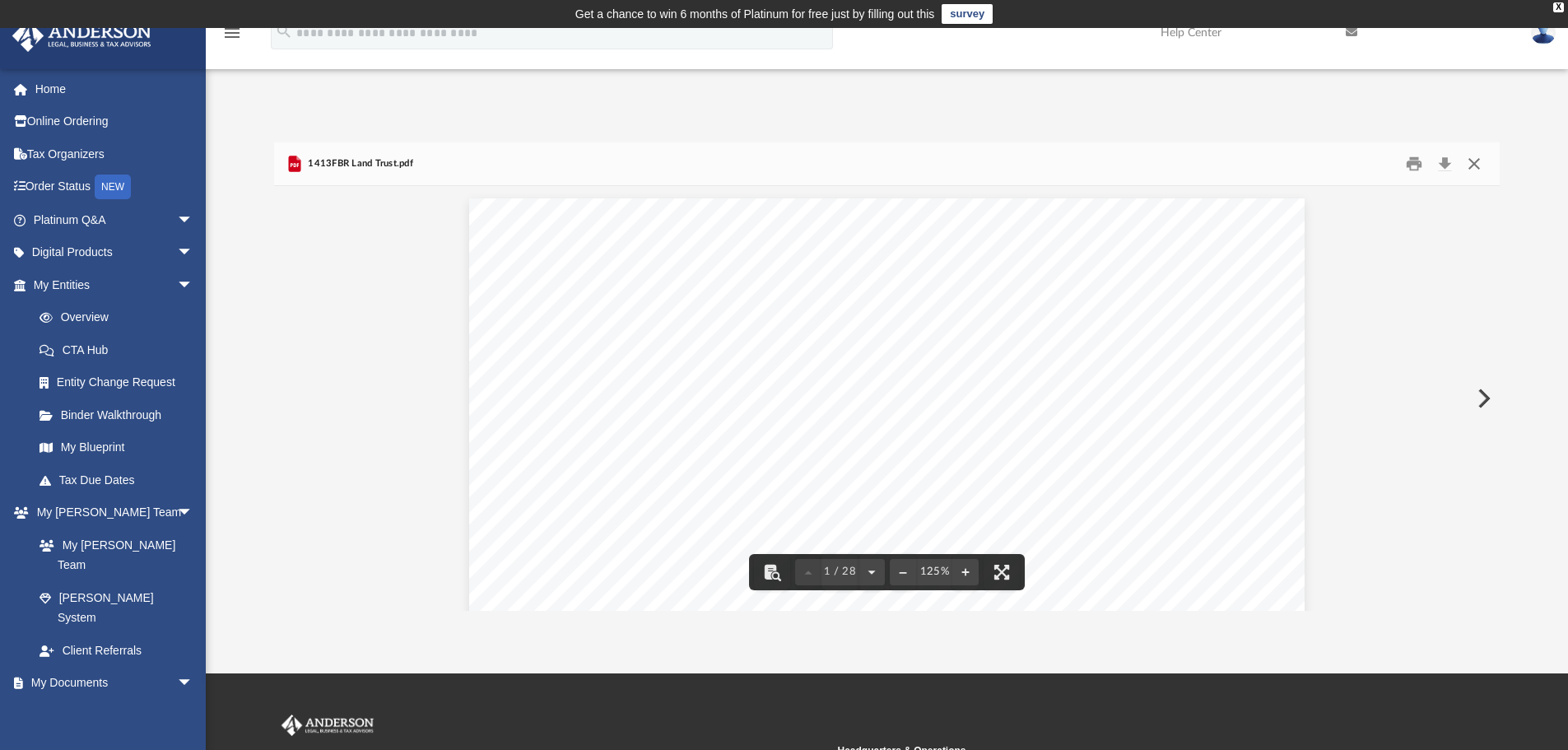
click at [1469, 156] on button "Close" at bounding box center [1474, 164] width 30 height 25
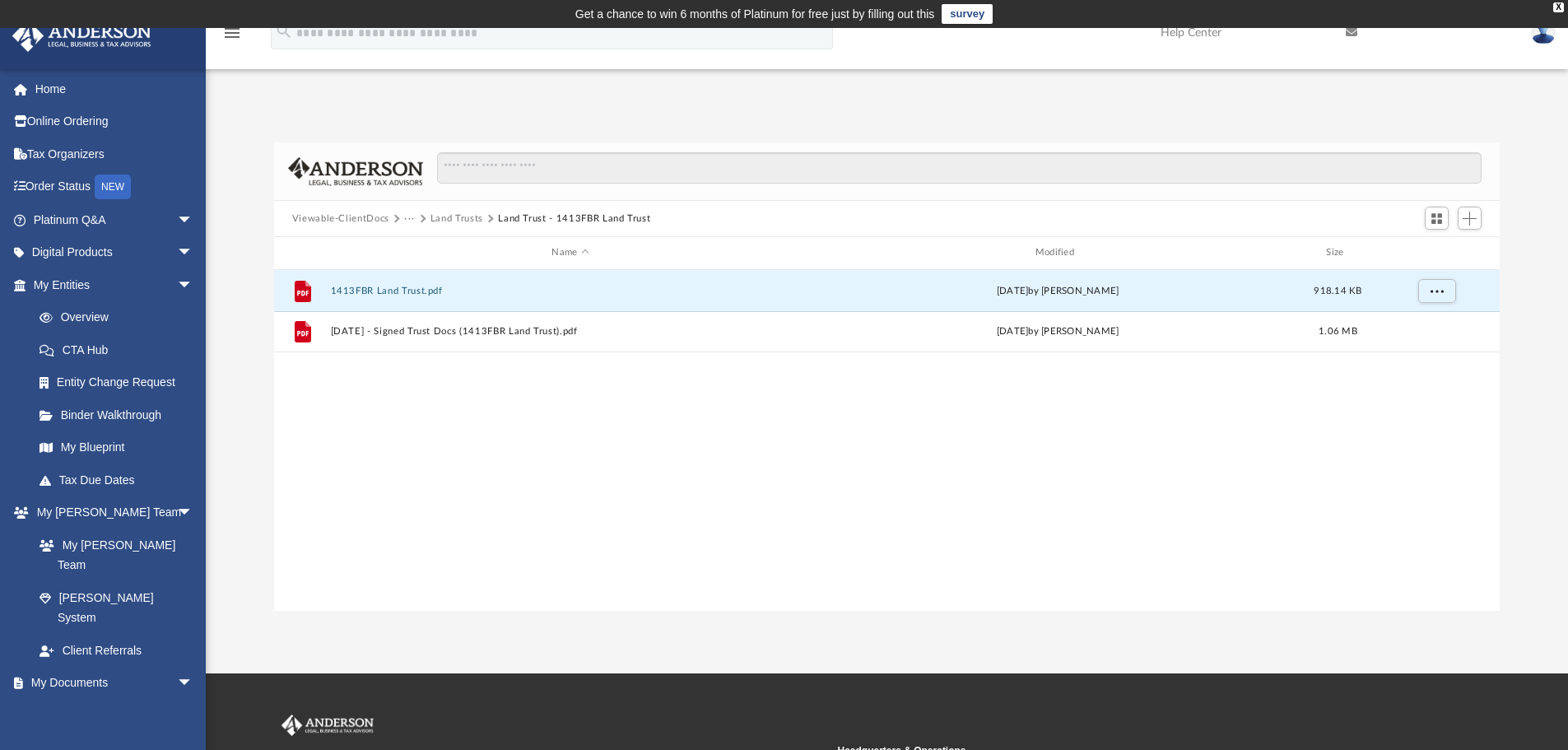
click at [447, 217] on button "Land Trusts" at bounding box center [456, 219] width 53 height 15
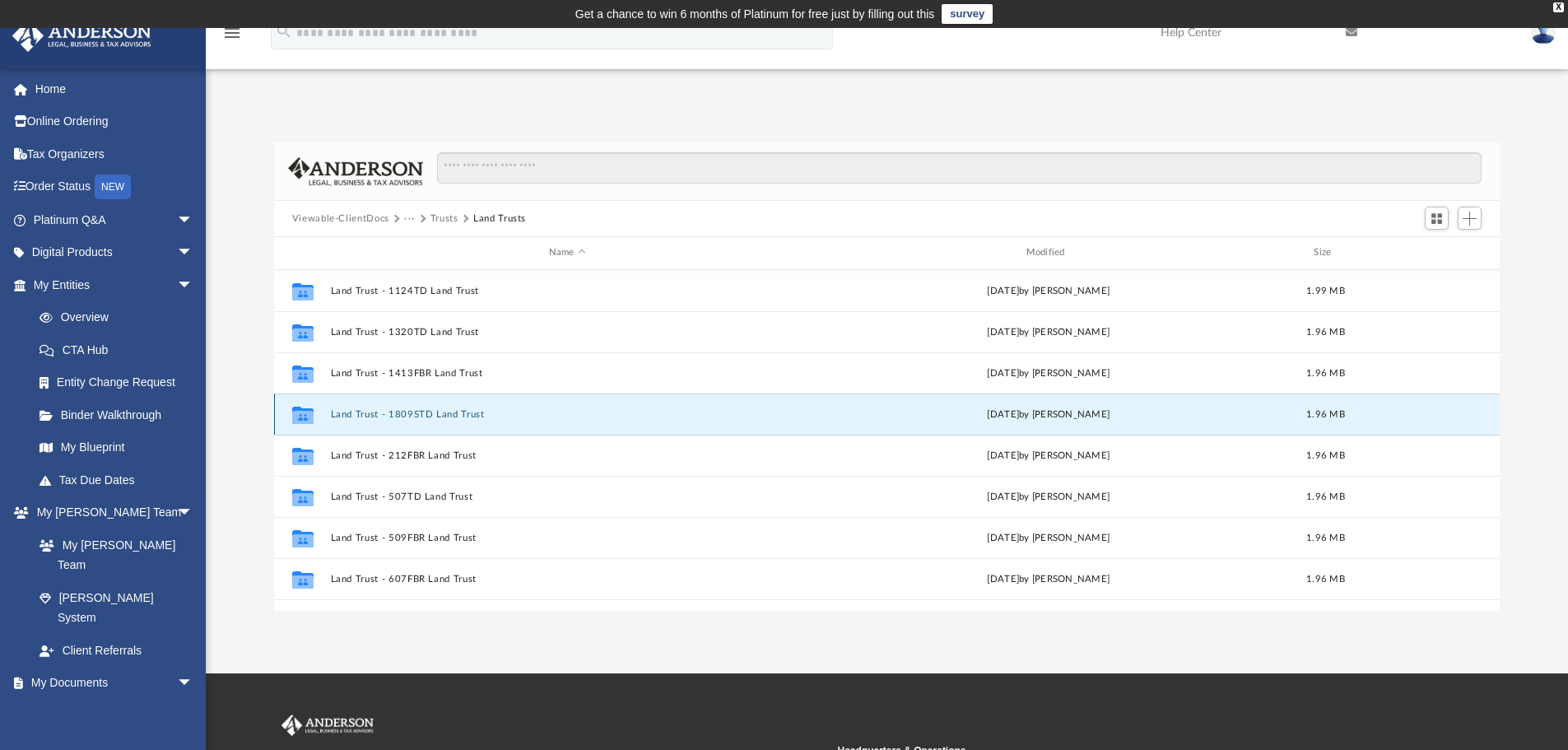
click at [431, 411] on button "Land Trust - 1809STD Land Trust" at bounding box center [567, 415] width 475 height 10
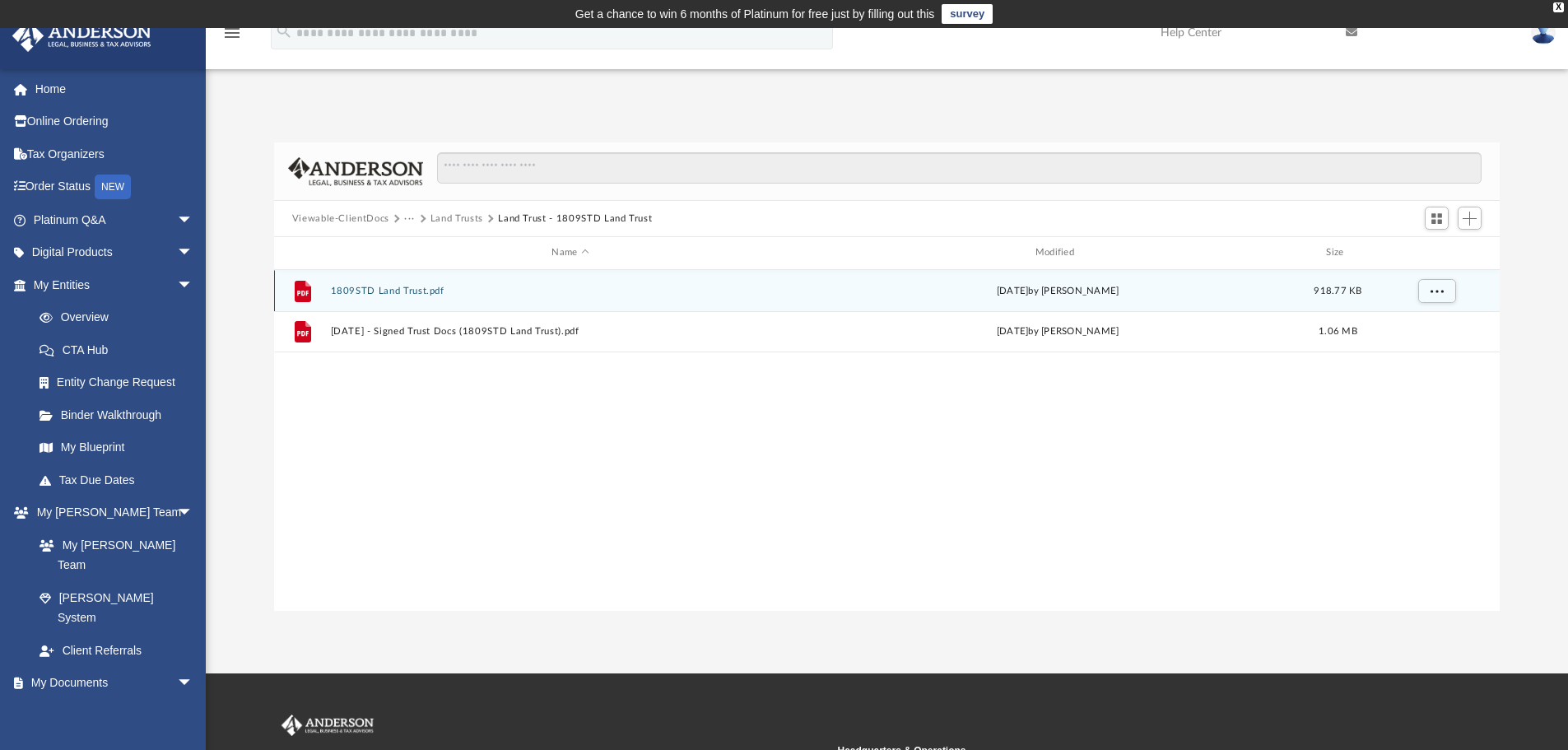
click at [400, 286] on button "1809STD Land Trust.pdf" at bounding box center [569, 291] width 480 height 10
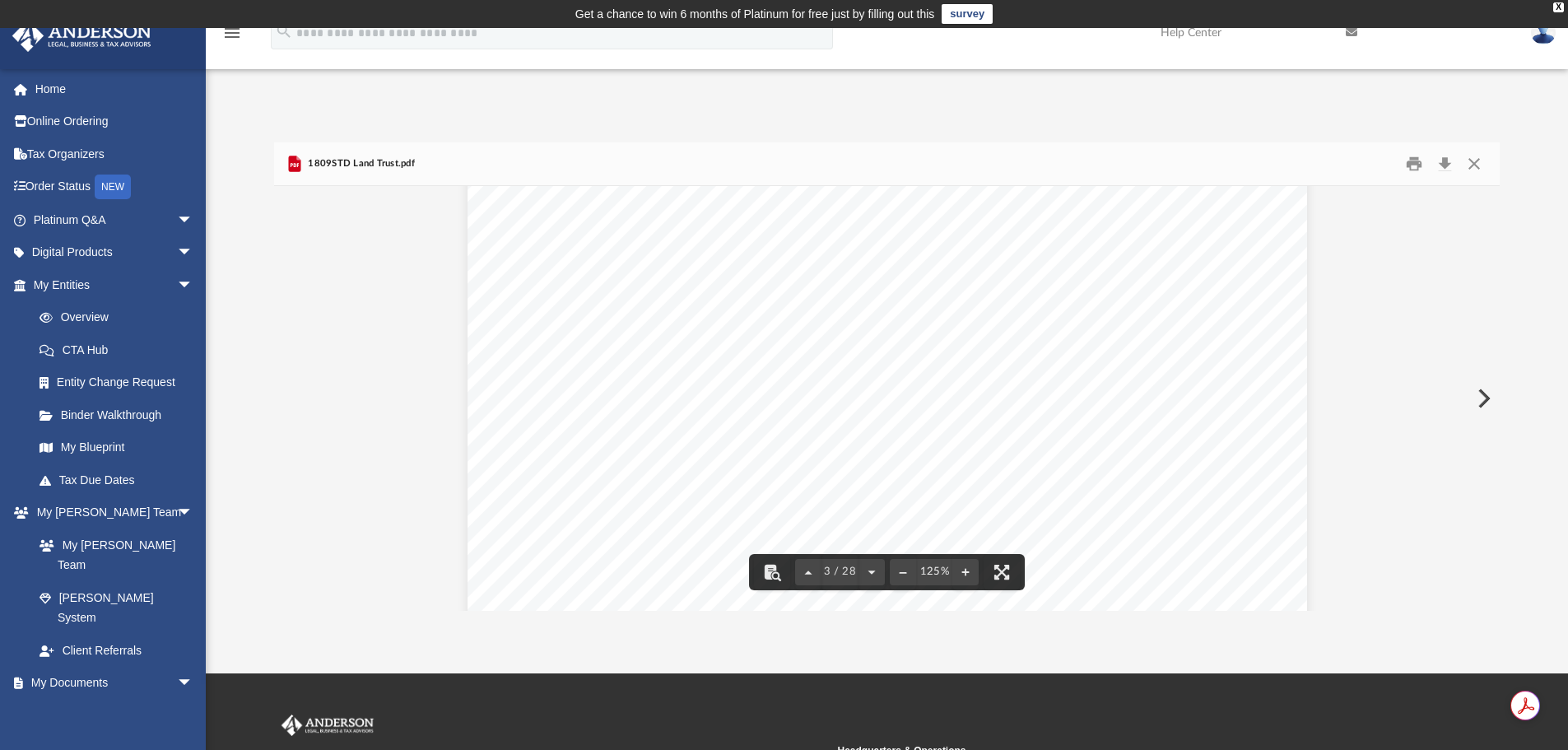
scroll to position [2553, 0]
click at [1477, 165] on button "Close" at bounding box center [1474, 164] width 30 height 25
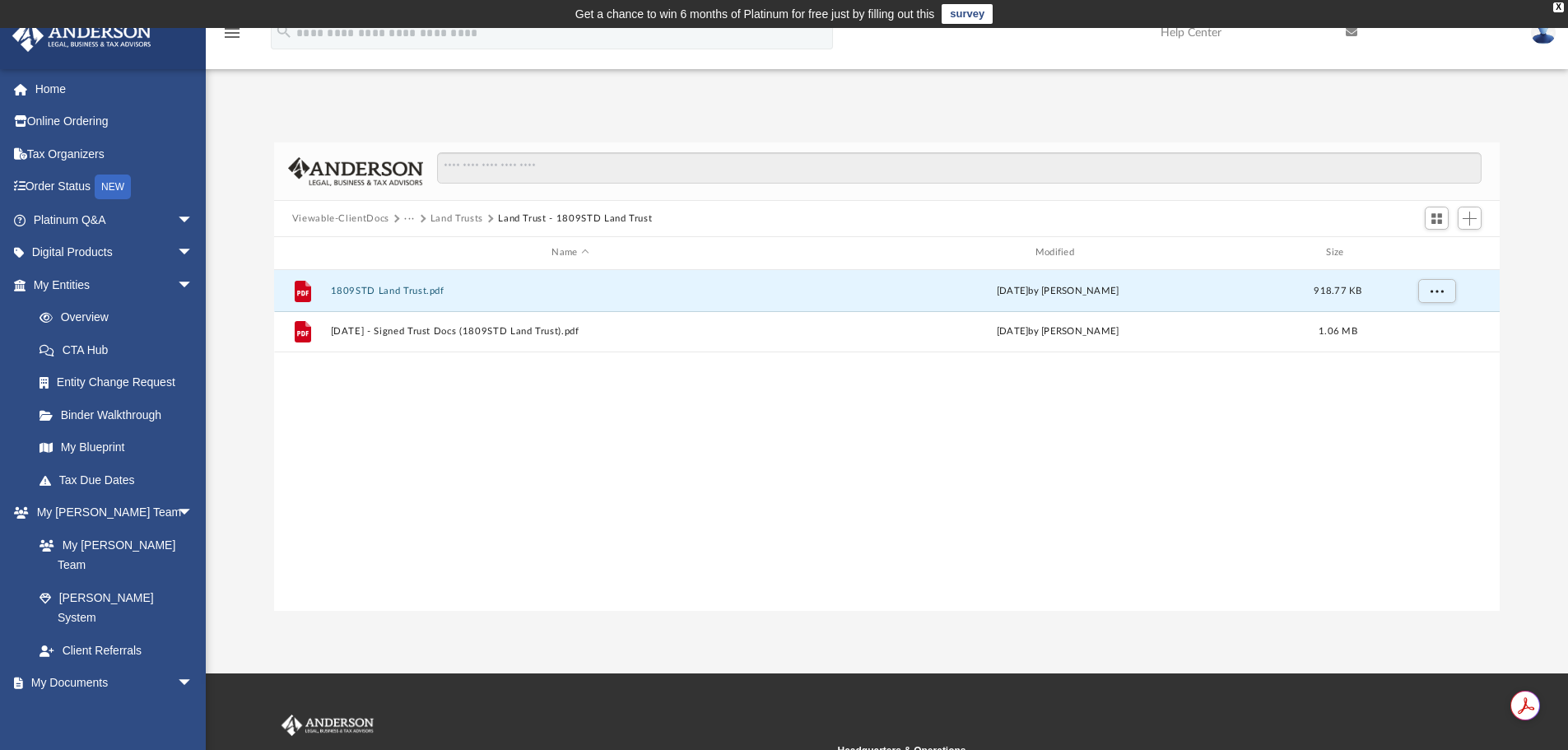
click at [456, 217] on button "Land Trusts" at bounding box center [456, 219] width 53 height 15
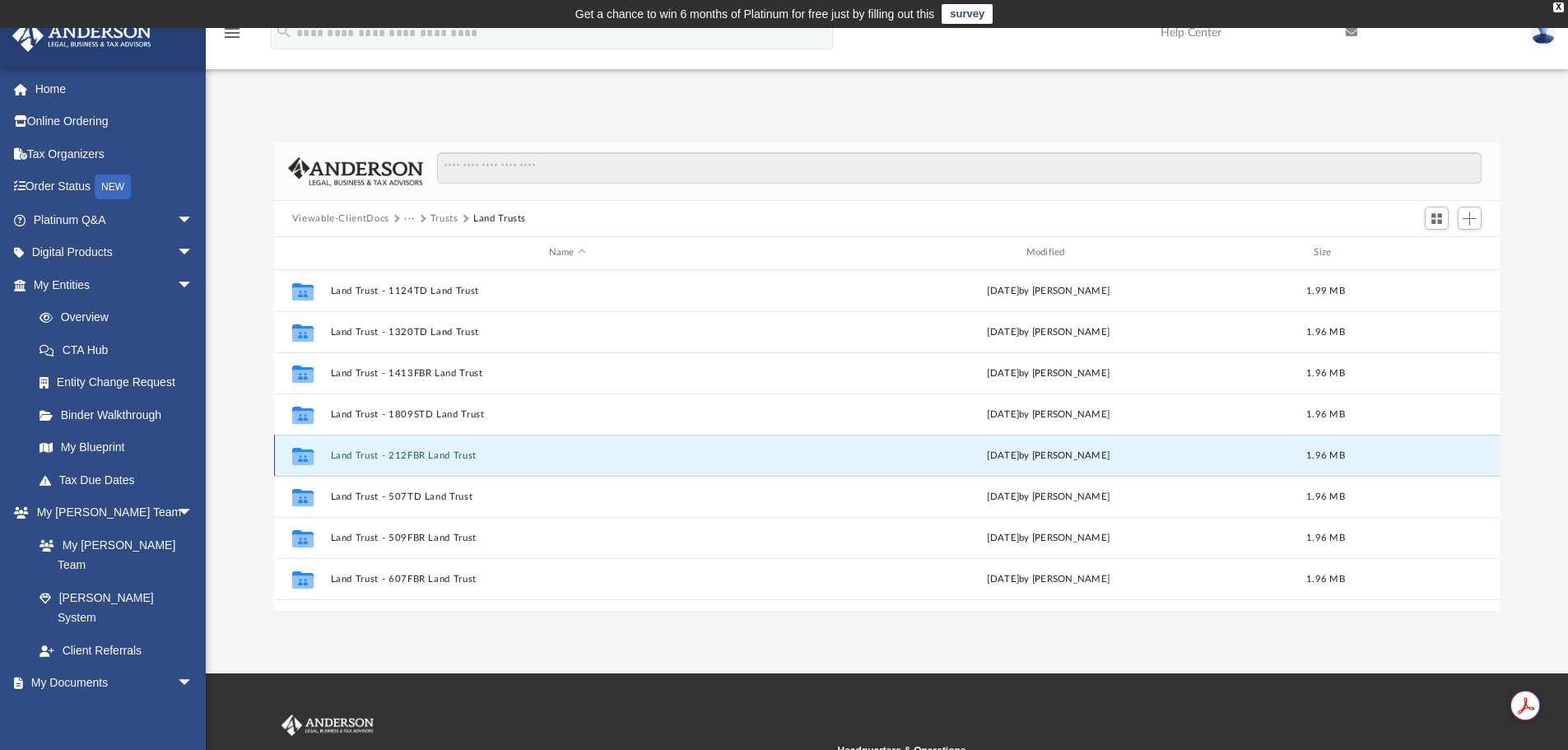
click at [425, 451] on button "Land Trust - 212FBR Land Trust" at bounding box center [567, 456] width 475 height 10
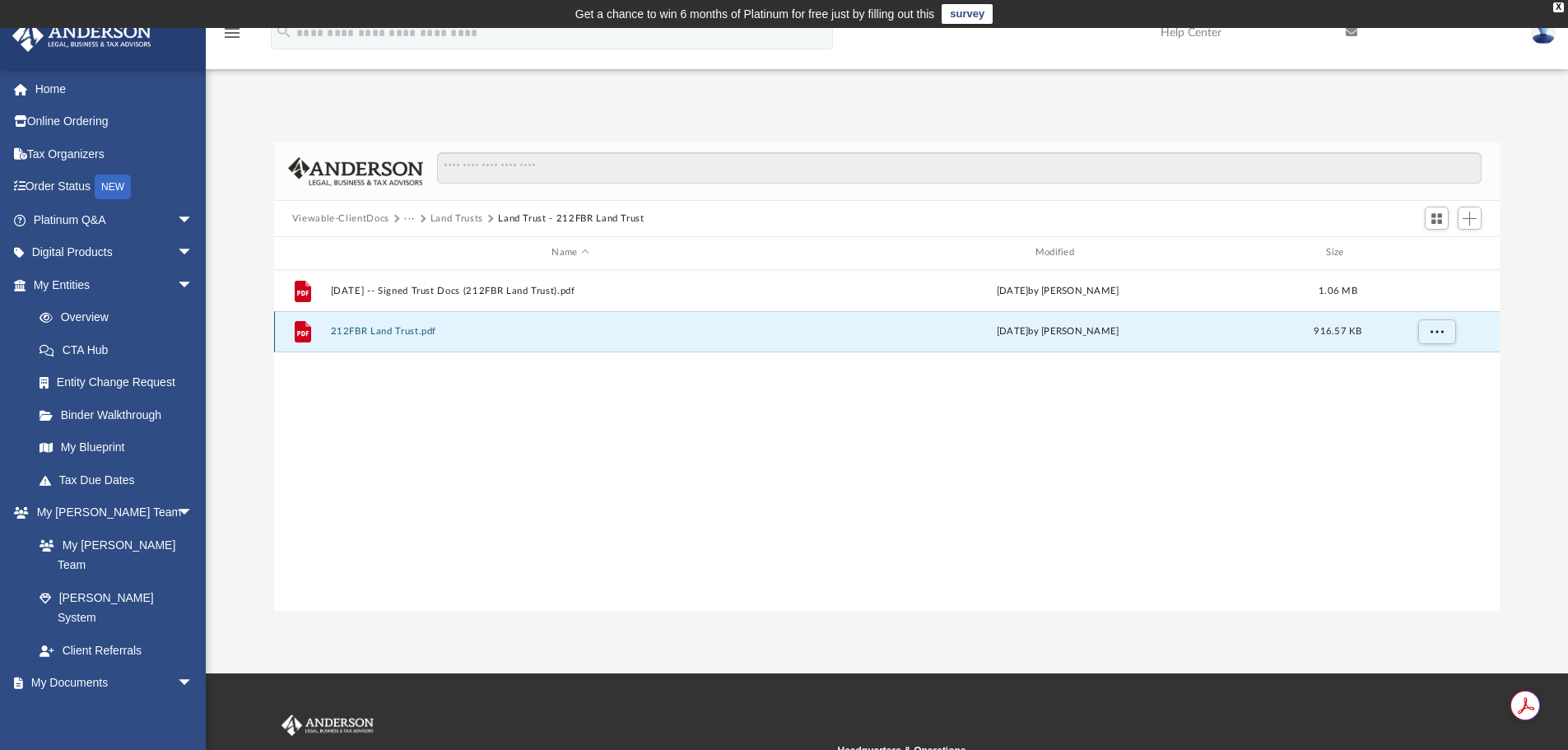
click at [410, 326] on button "212FBR Land Trust.pdf" at bounding box center [569, 332] width 480 height 10
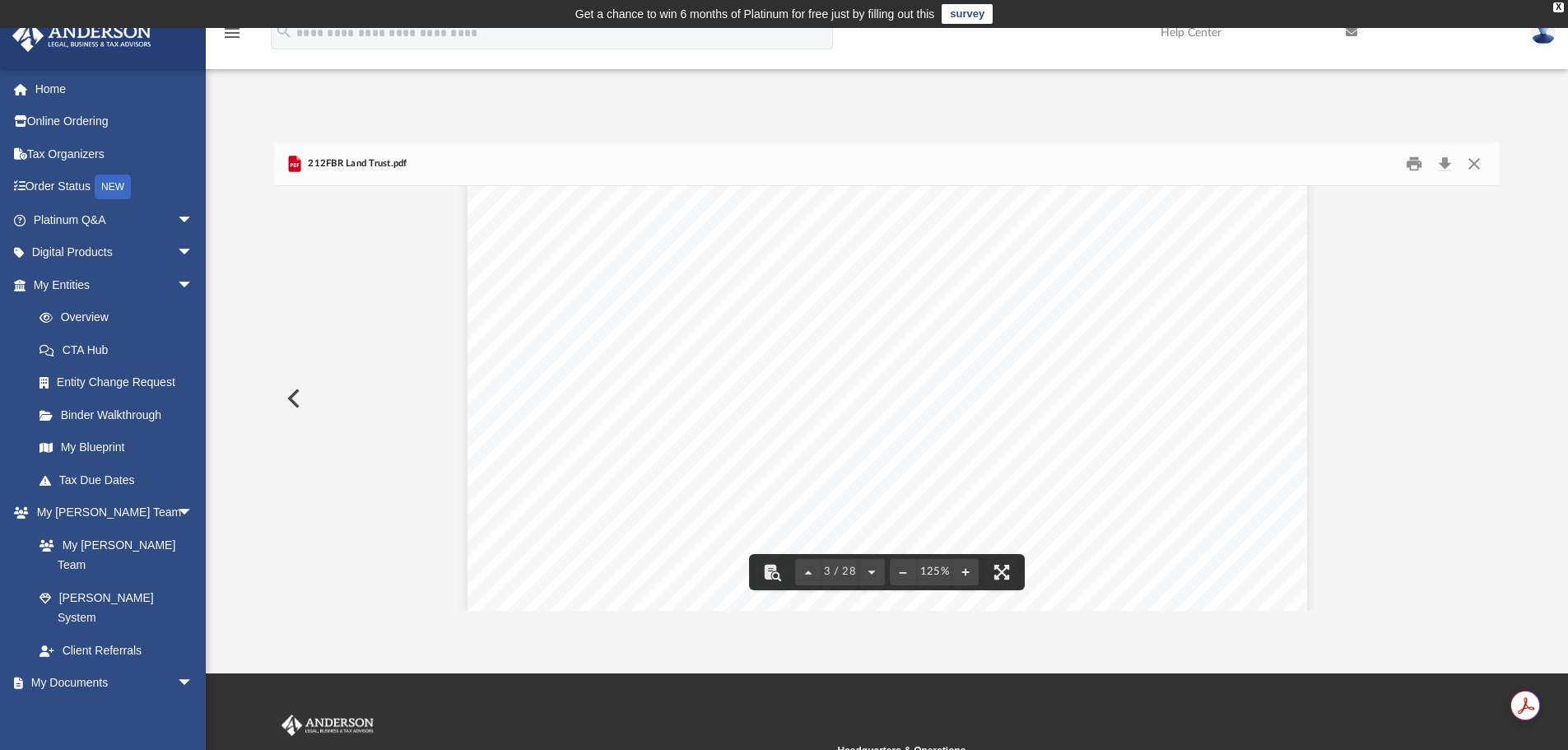
scroll to position [2470, 0]
click at [1478, 162] on button "Close" at bounding box center [1474, 164] width 30 height 25
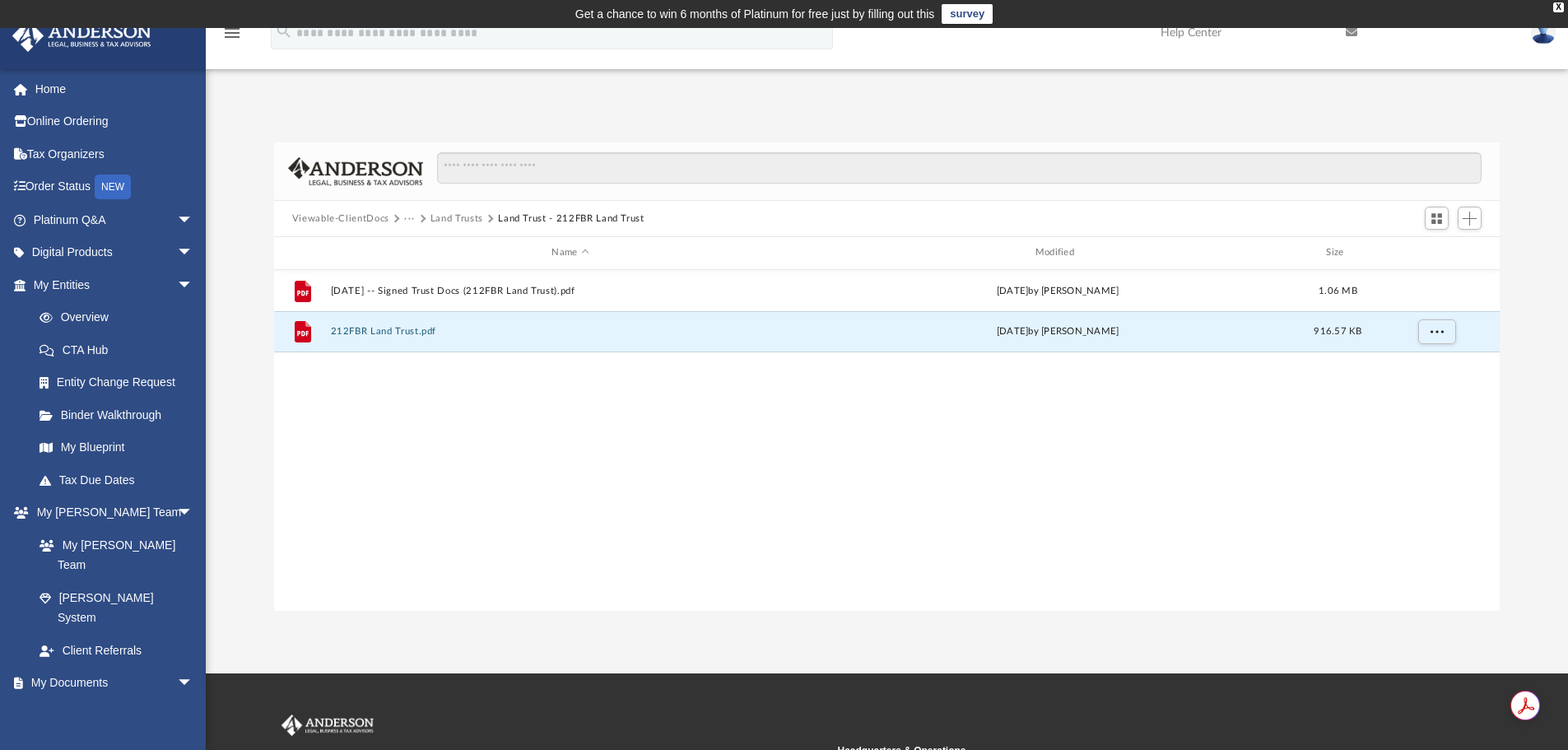
click at [442, 220] on button "Land Trusts" at bounding box center [456, 219] width 53 height 15
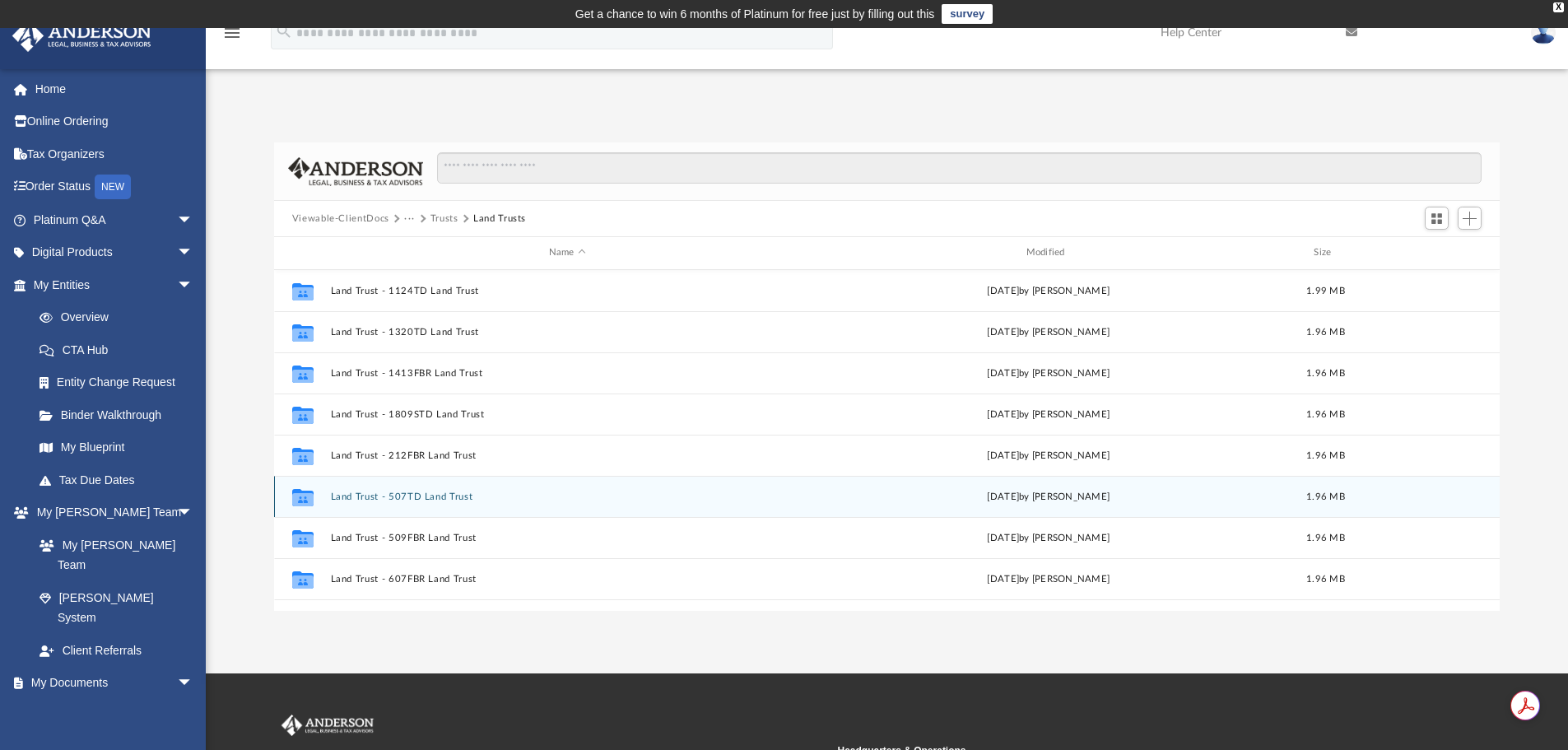
click at [436, 499] on button "Land Trust - 507TD Land Trust" at bounding box center [567, 497] width 475 height 10
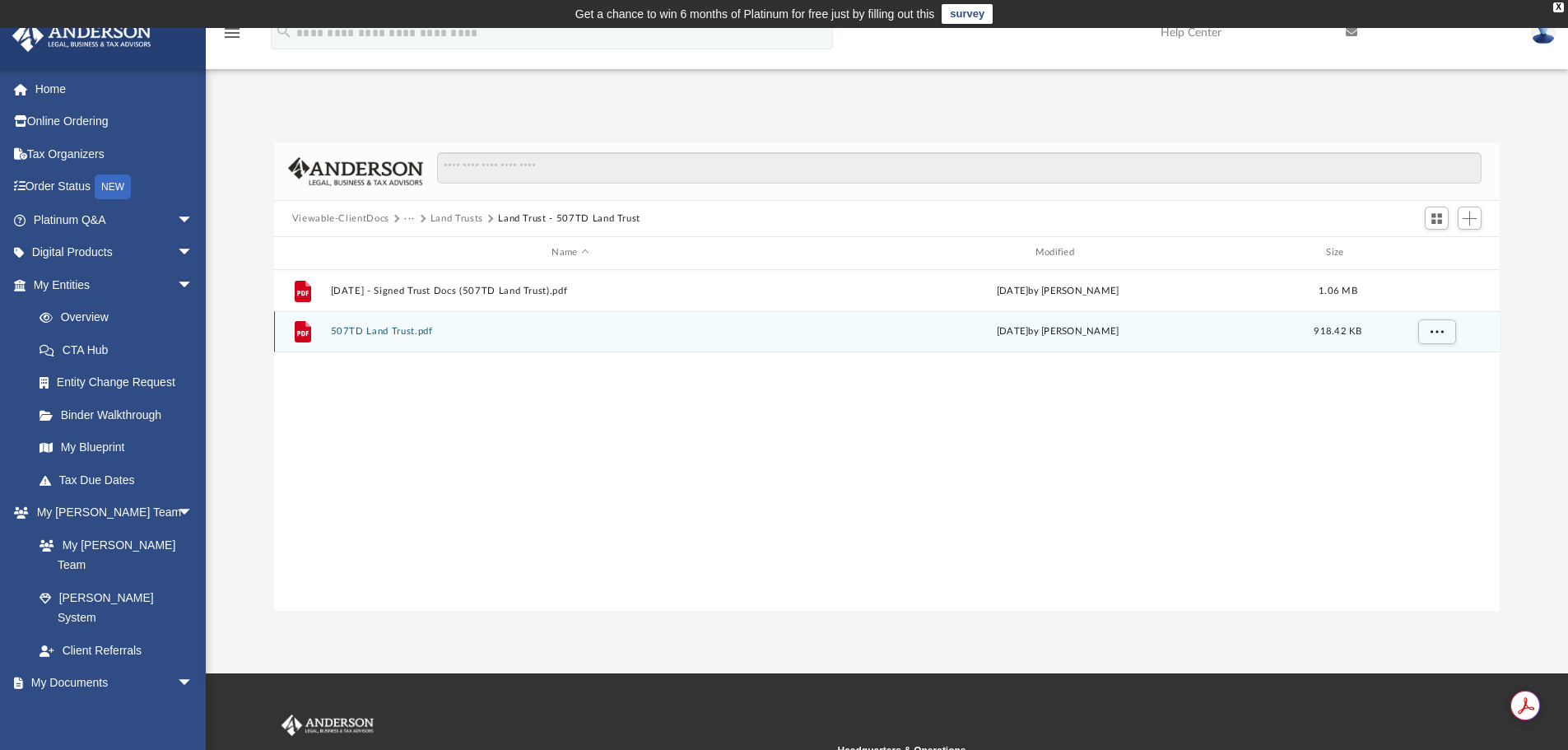
click at [365, 330] on button "507TD Land Trust.pdf" at bounding box center [569, 332] width 480 height 10
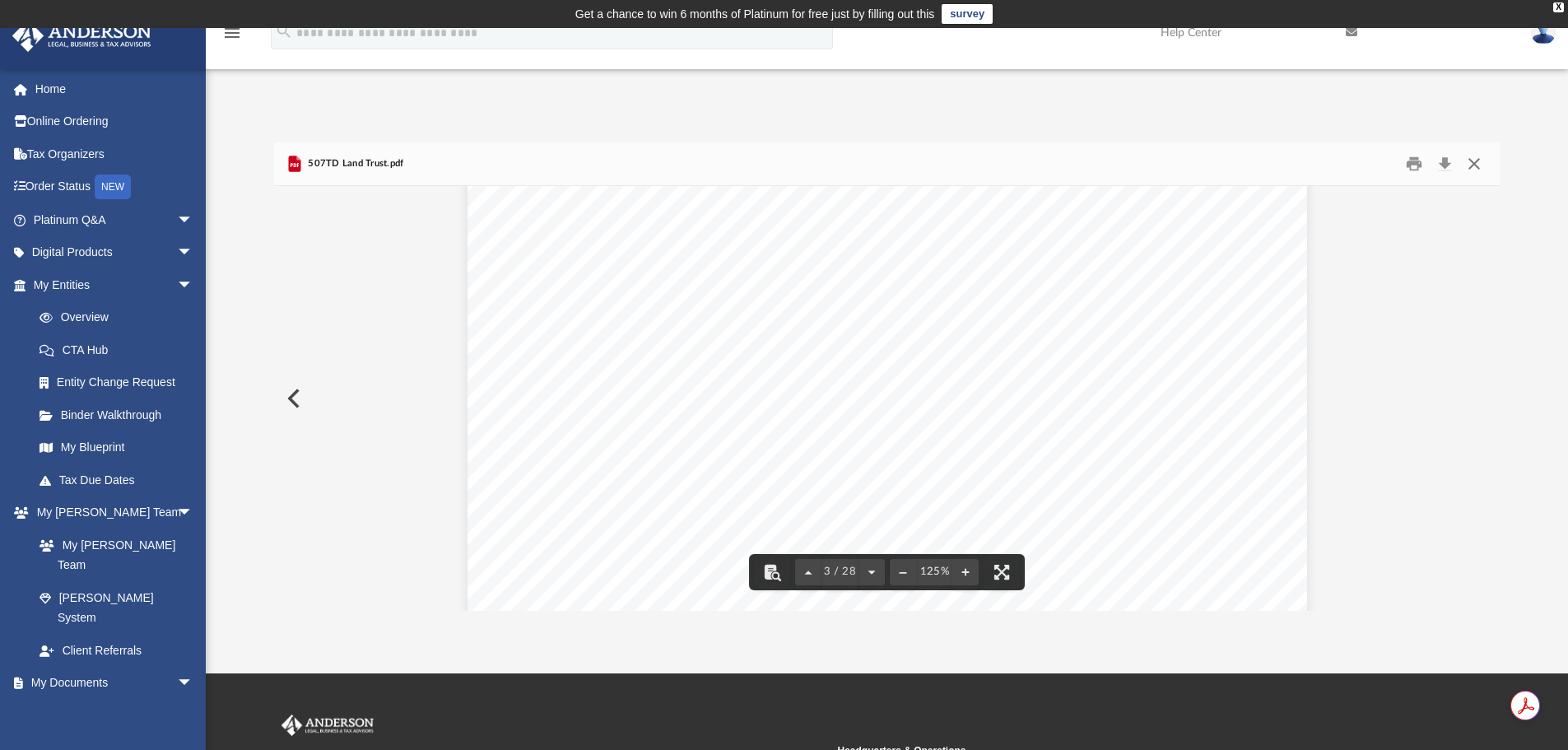
click at [1471, 156] on button "Close" at bounding box center [1474, 164] width 30 height 25
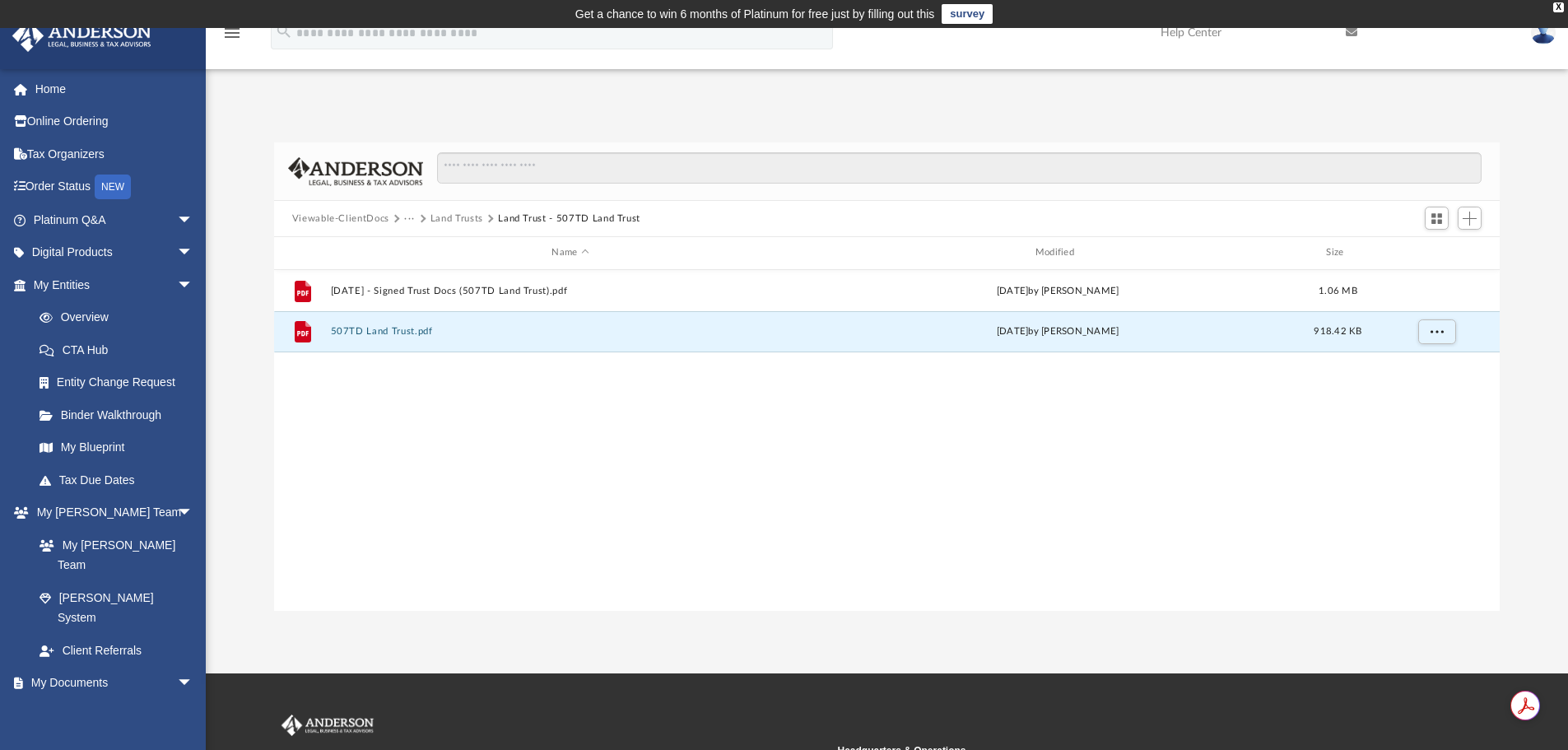
click at [448, 217] on button "Land Trusts" at bounding box center [456, 219] width 53 height 15
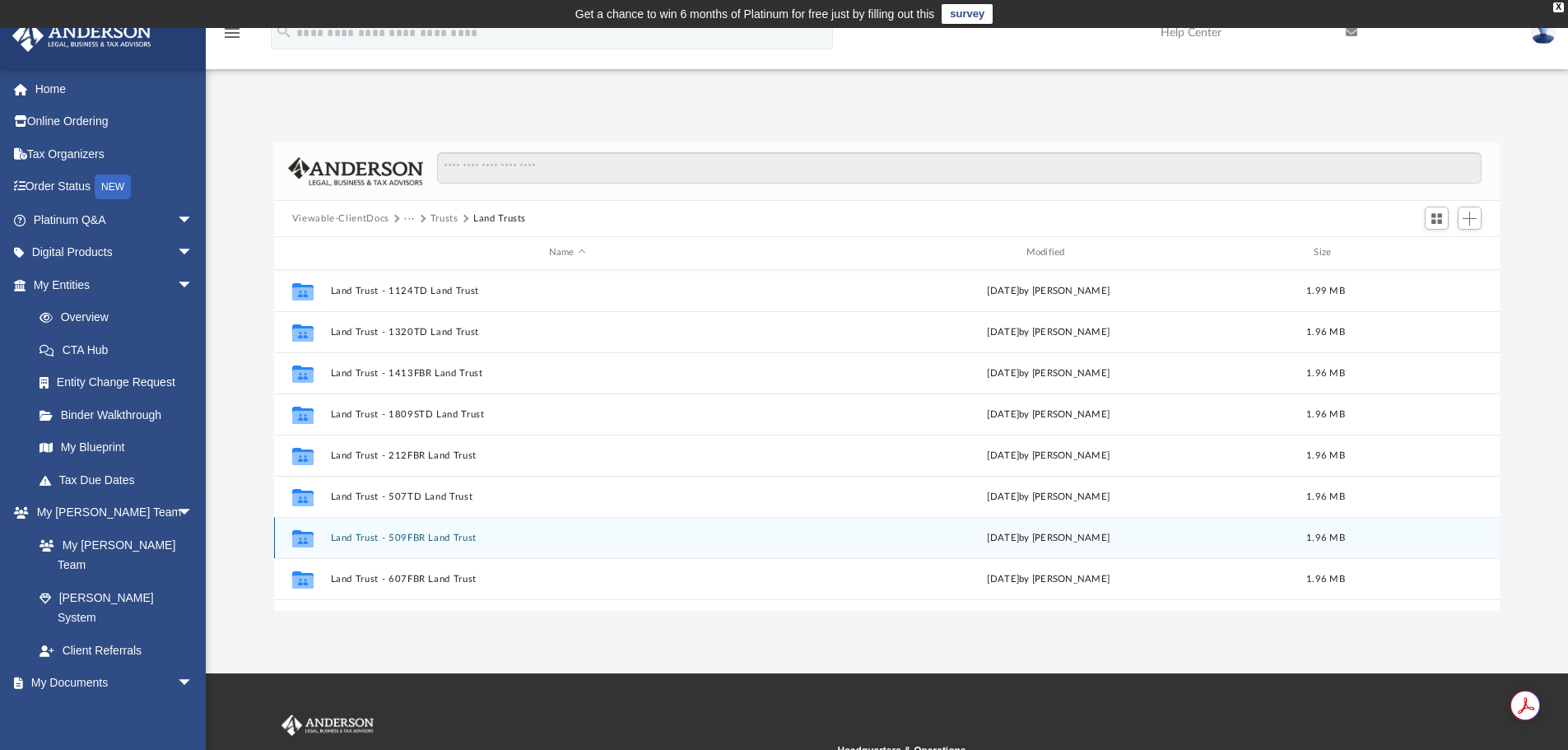
click at [418, 538] on button "Land Trust - 509FBR Land Trust" at bounding box center [567, 538] width 475 height 10
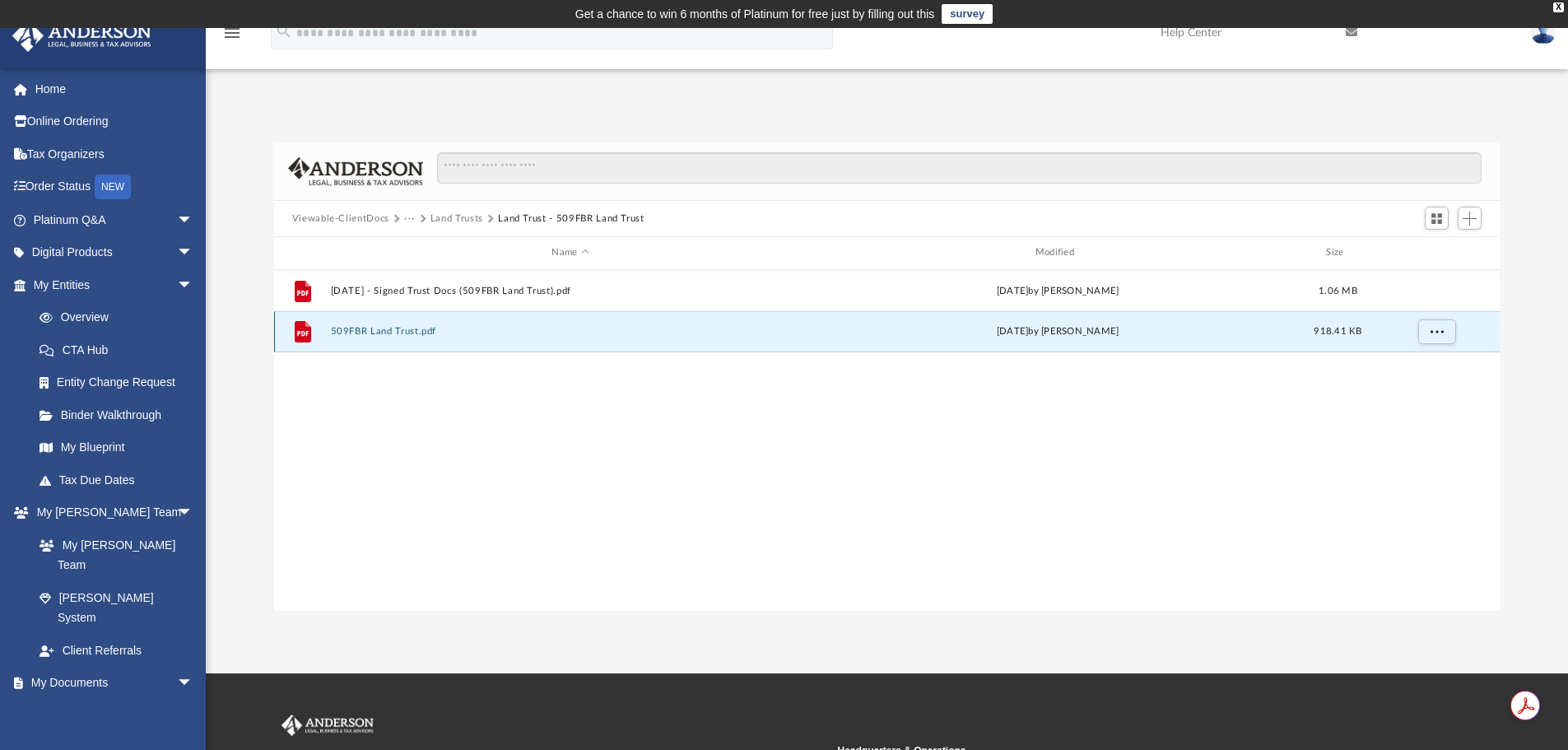
click at [390, 331] on button "509FBR Land Trust.pdf" at bounding box center [569, 332] width 480 height 10
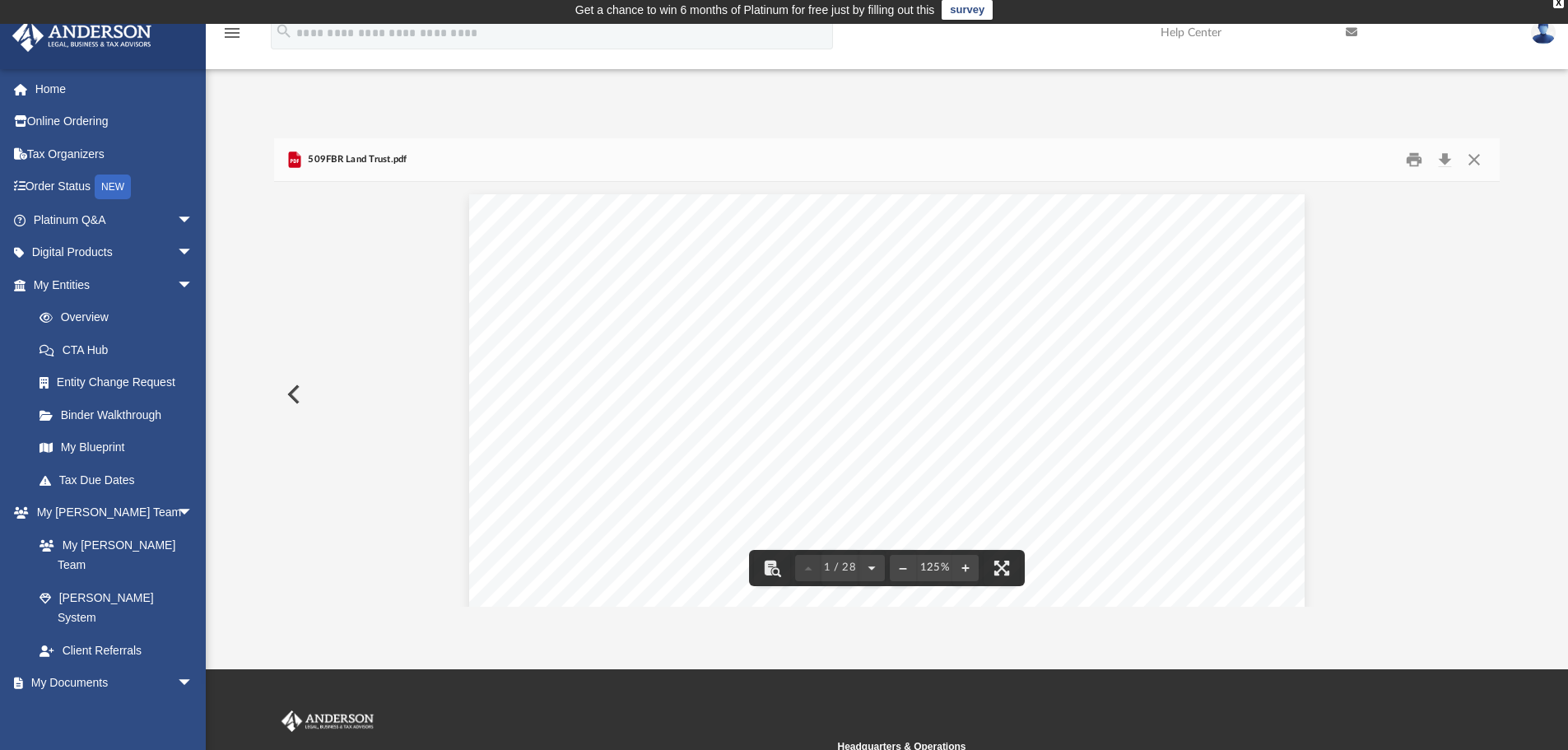
scroll to position [0, 0]
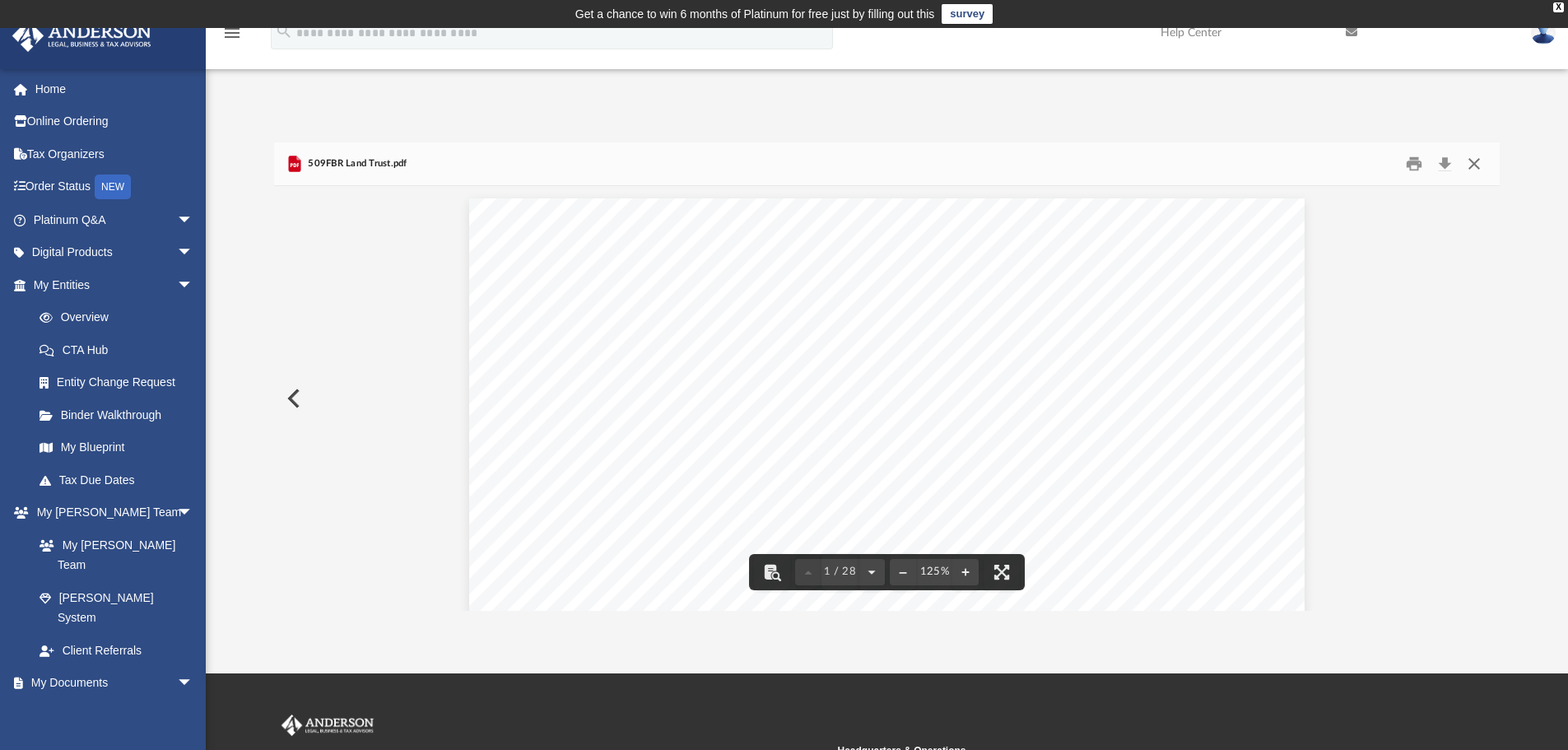
click at [1471, 160] on button "Close" at bounding box center [1474, 164] width 30 height 25
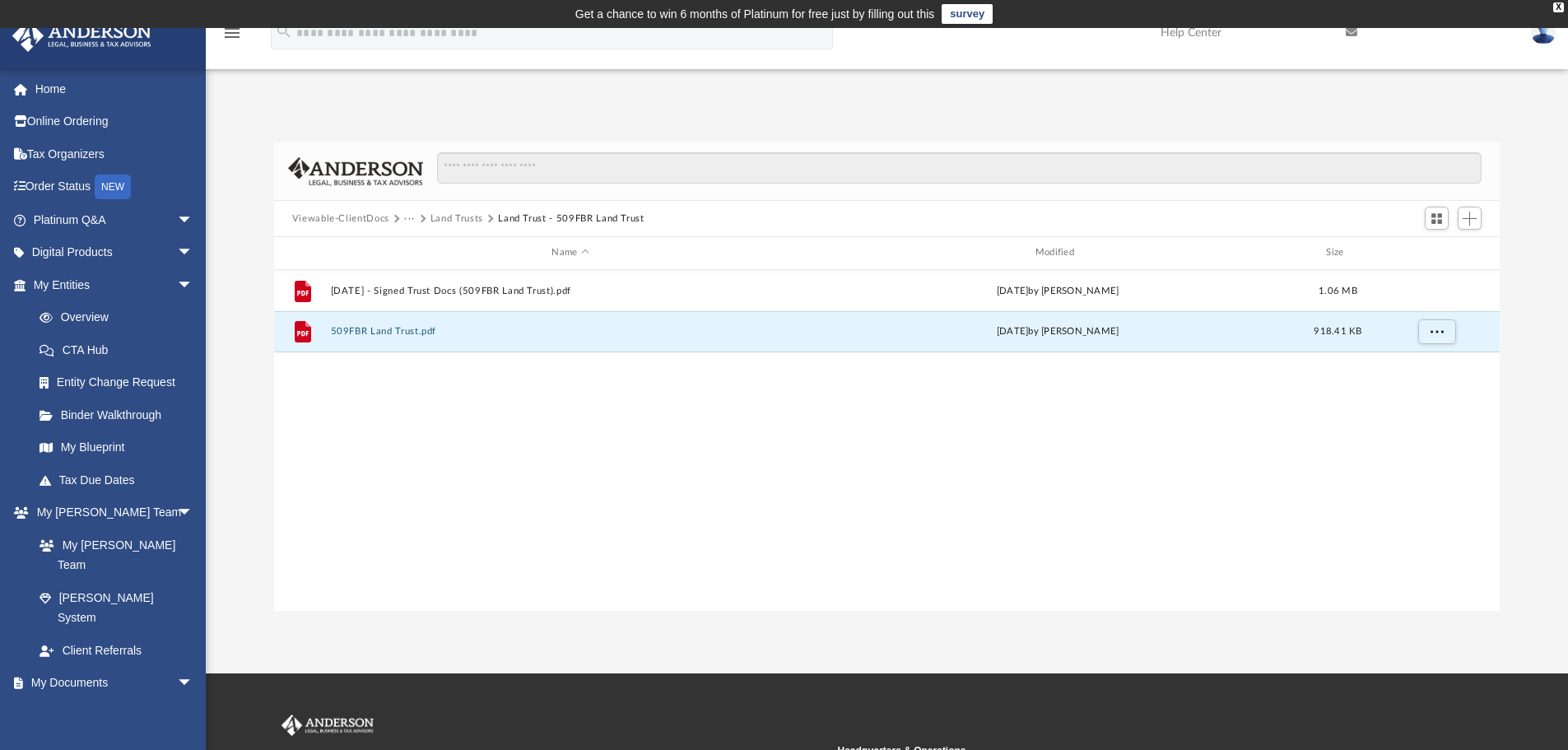
click at [458, 220] on button "Land Trusts" at bounding box center [456, 219] width 53 height 15
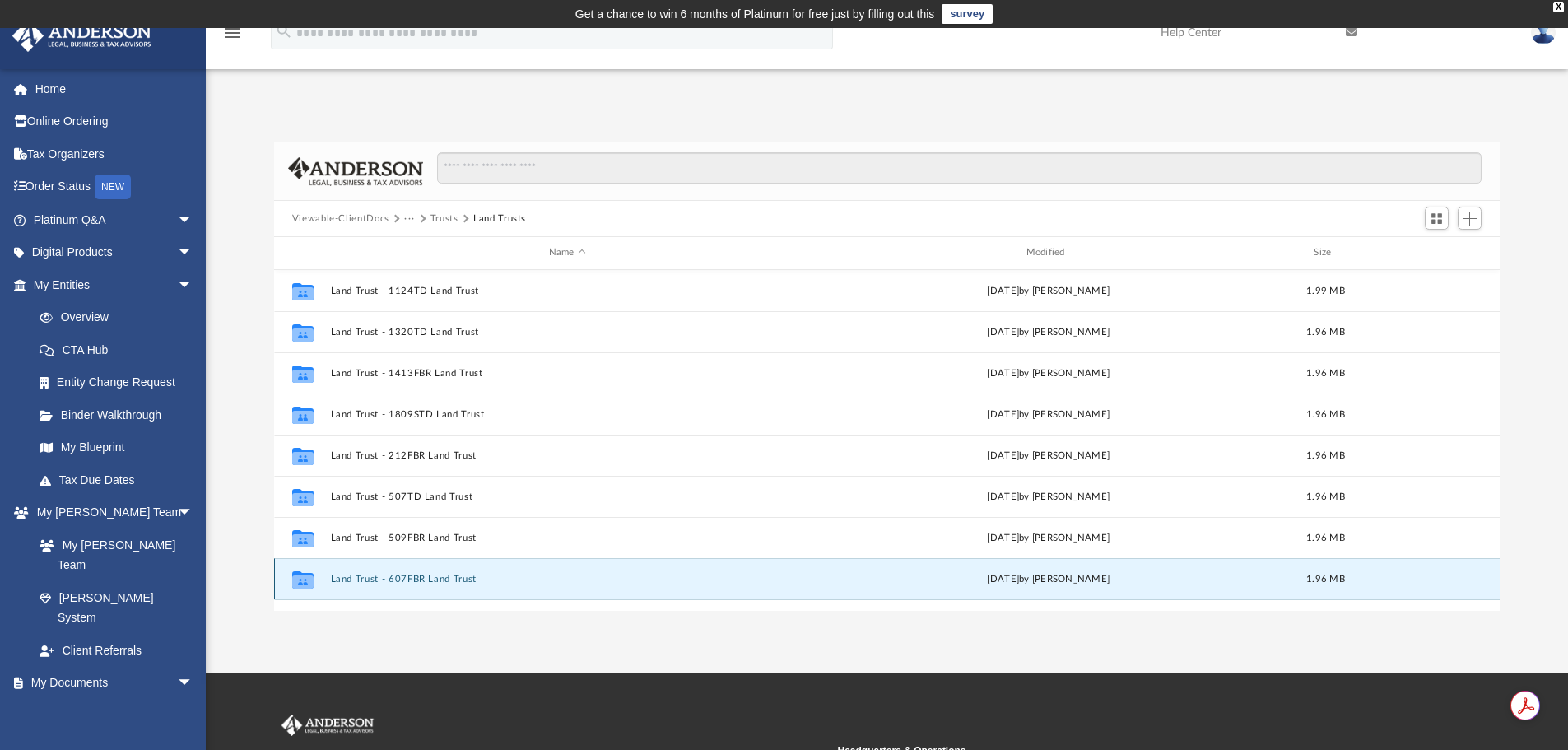
click at [425, 580] on button "Land Trust - 607FBR Land Trust" at bounding box center [567, 579] width 475 height 10
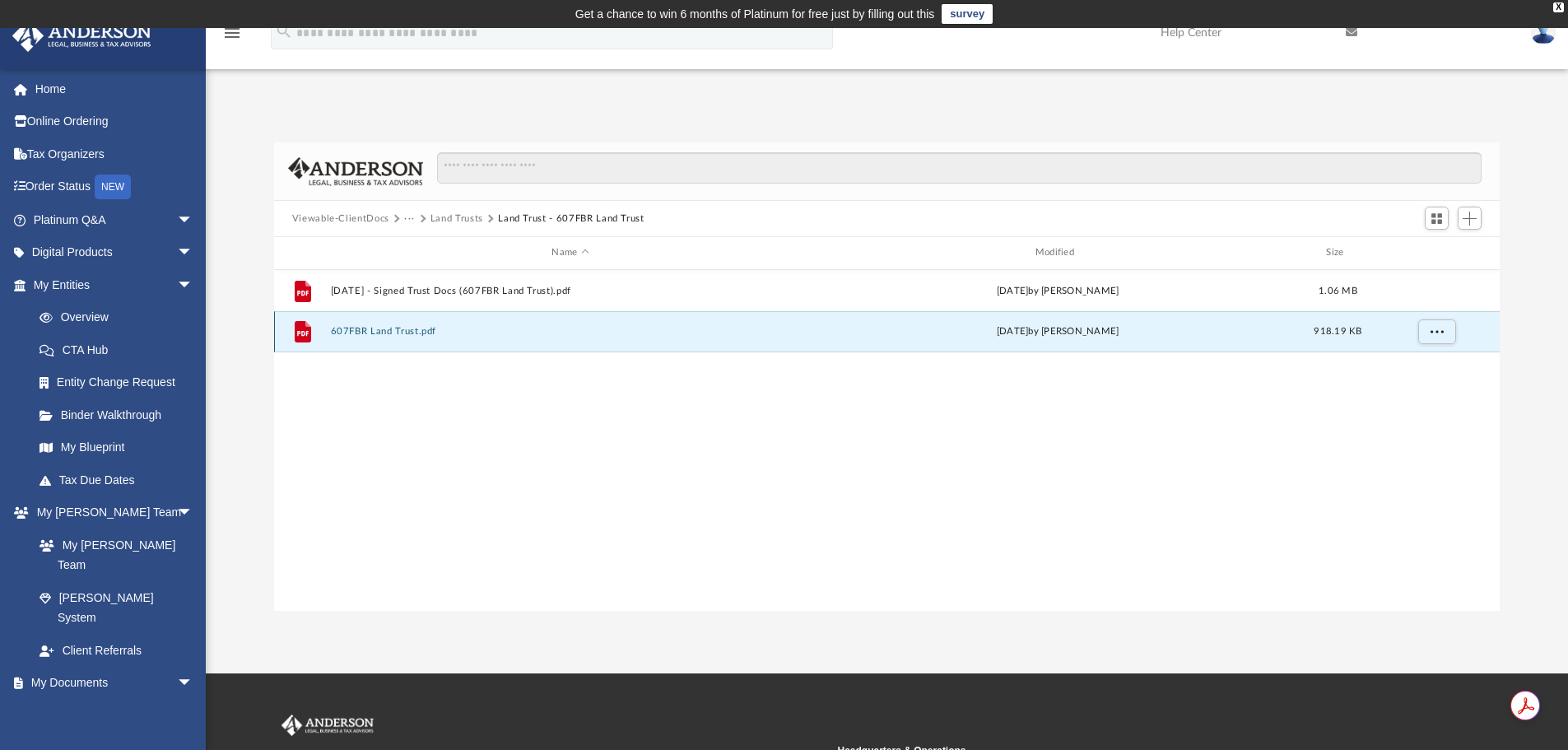
click at [400, 326] on button "607FBR Land Trust.pdf" at bounding box center [569, 332] width 480 height 10
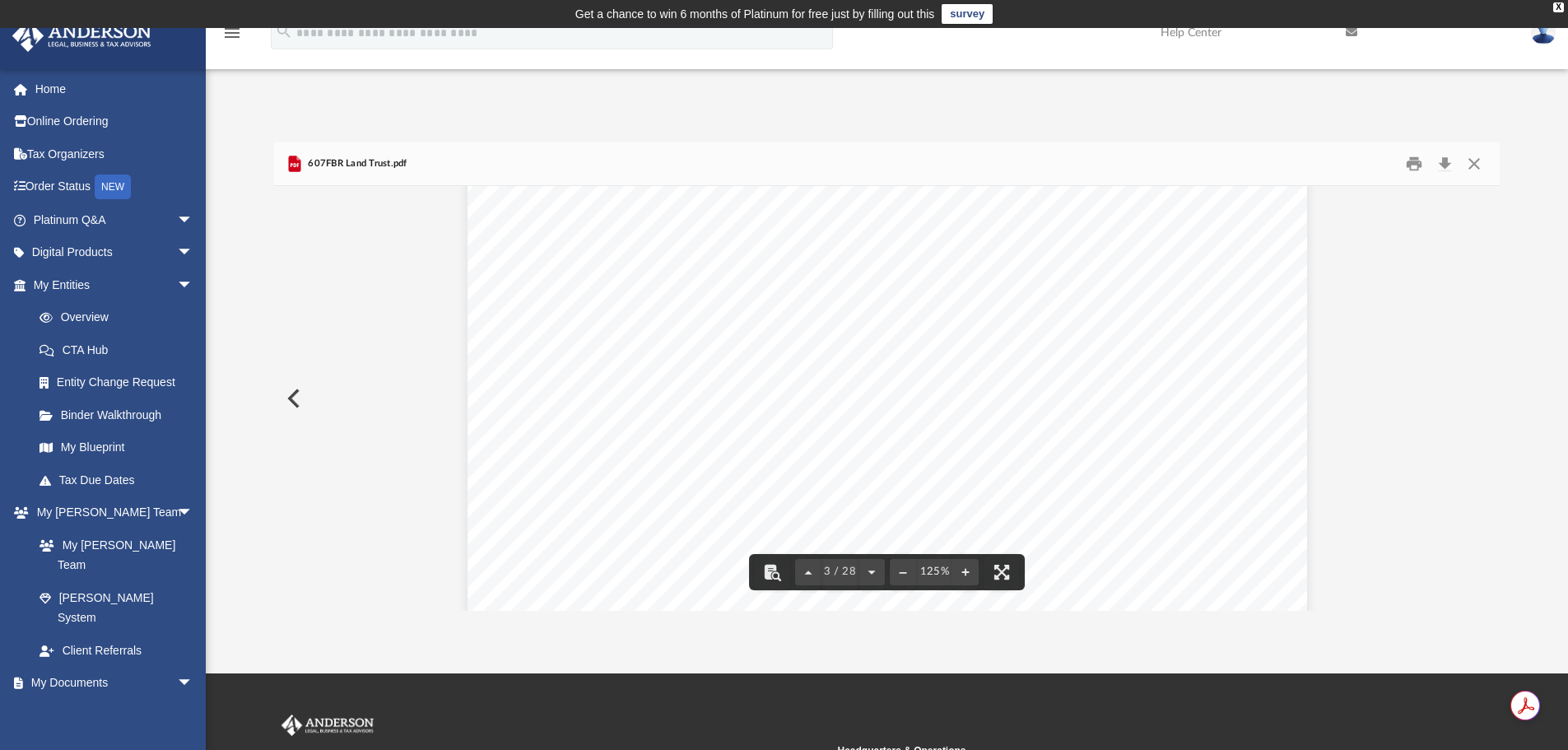
scroll to position [2306, 0]
click at [1481, 163] on button "Close" at bounding box center [1474, 164] width 30 height 25
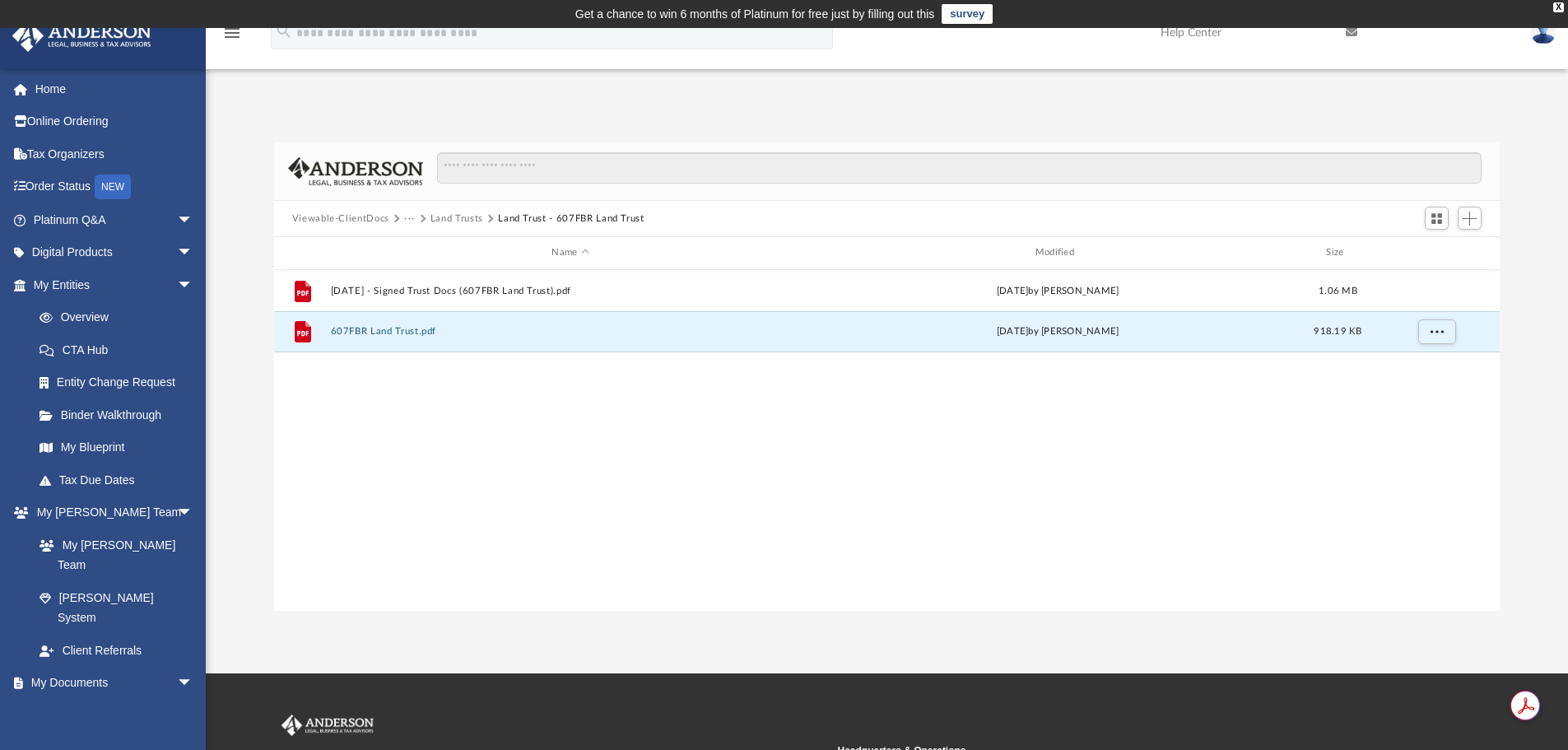
click at [441, 213] on button "Land Trusts" at bounding box center [456, 219] width 53 height 15
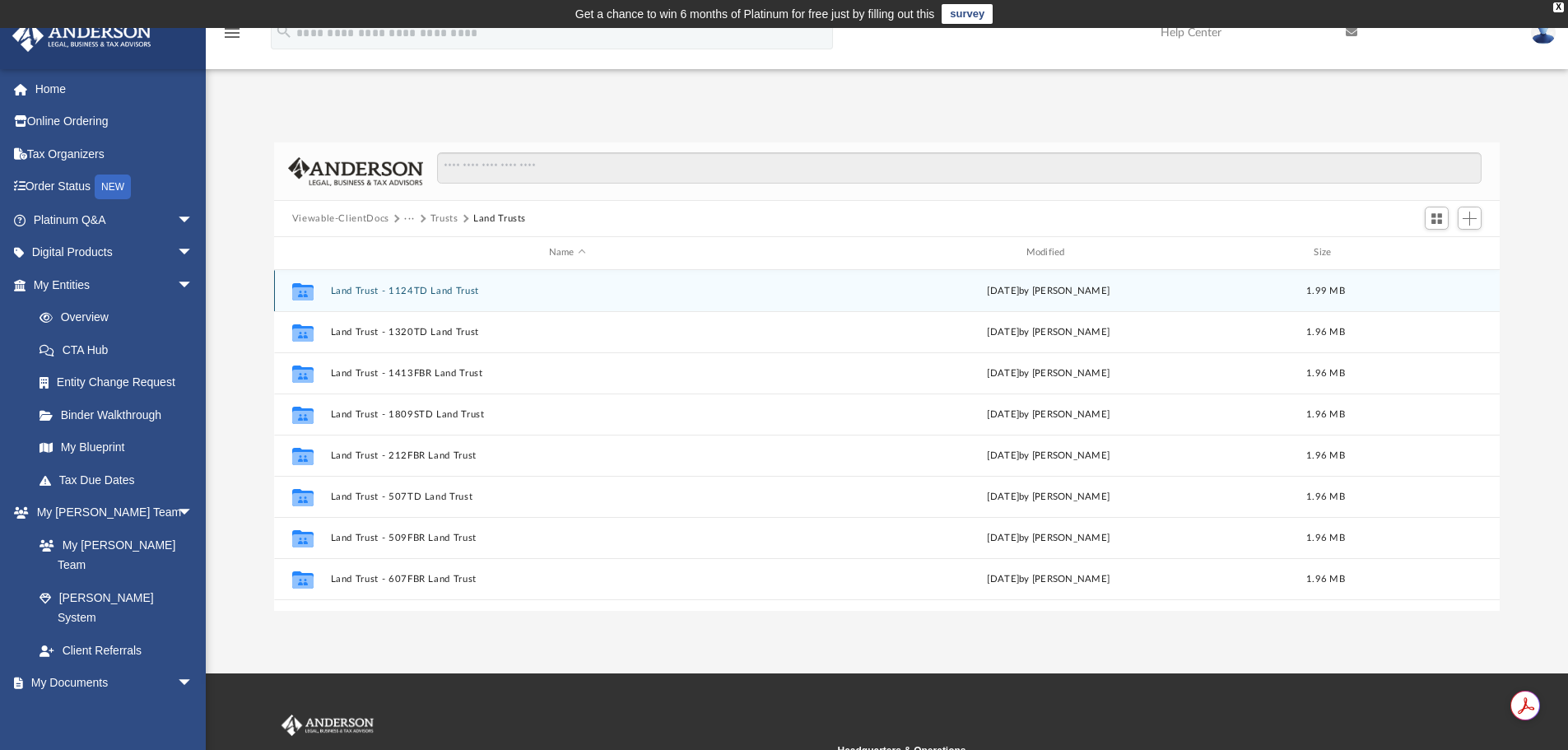
scroll to position [82, 0]
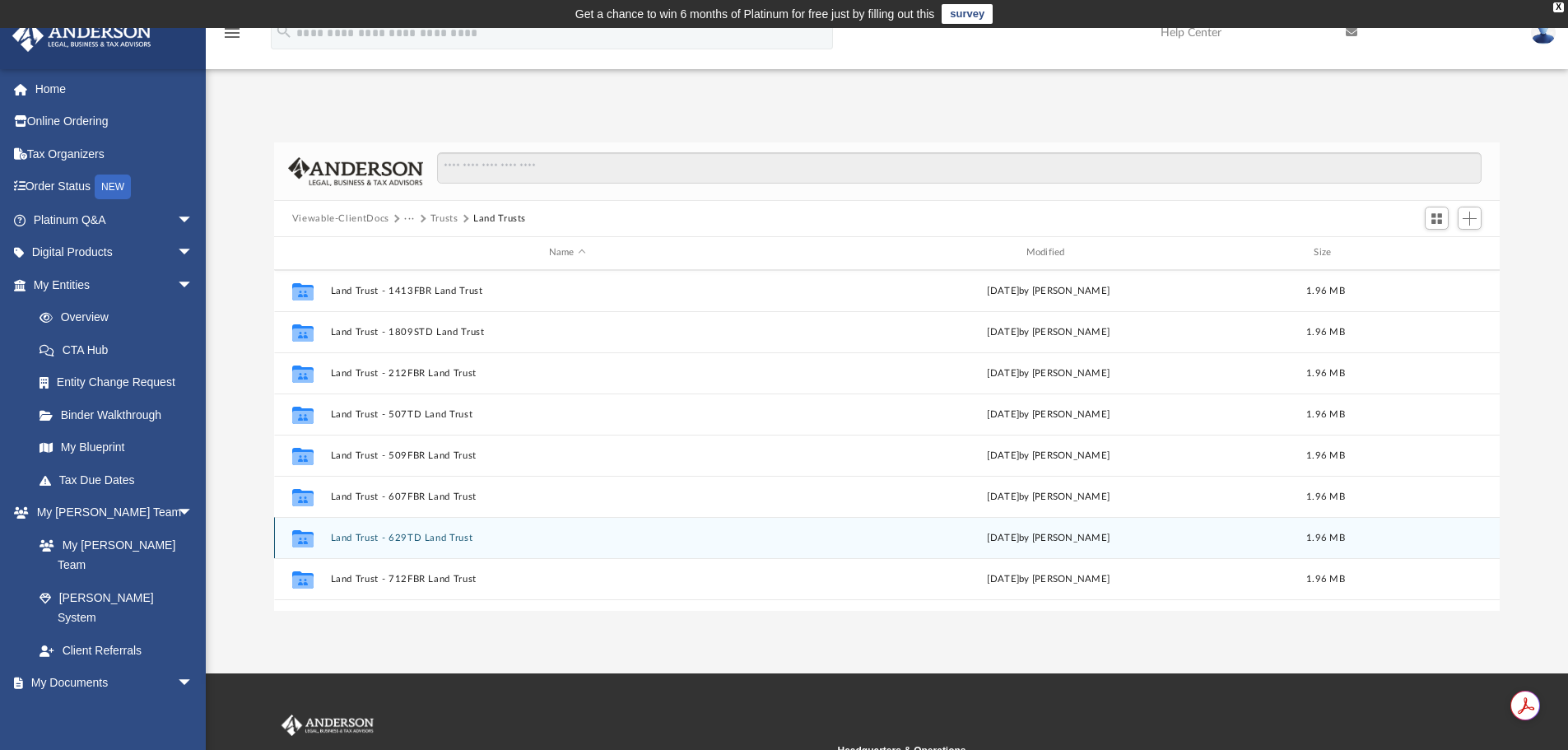
click at [448, 533] on button "Land Trust - 629TD Land Trust" at bounding box center [567, 538] width 475 height 10
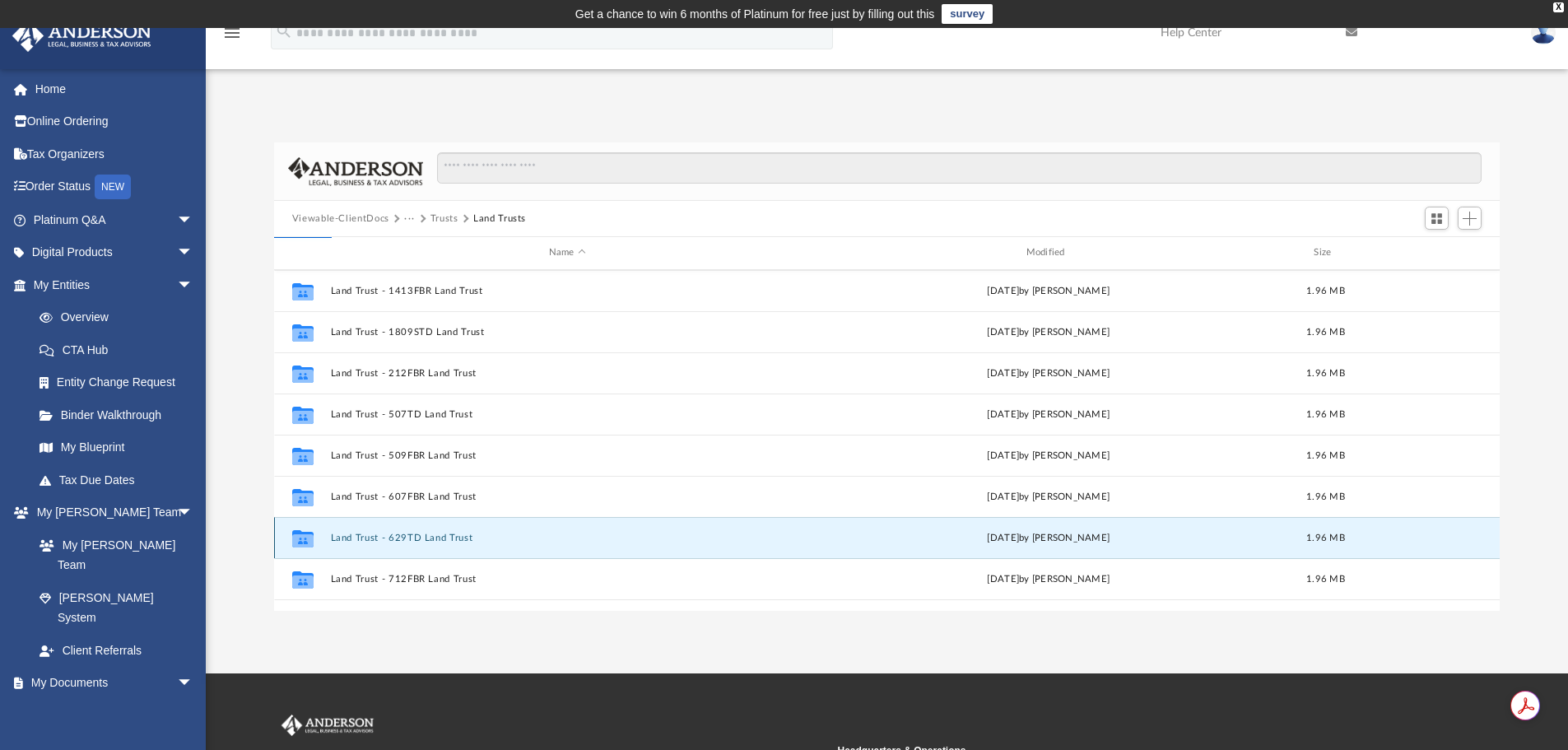
scroll to position [0, 0]
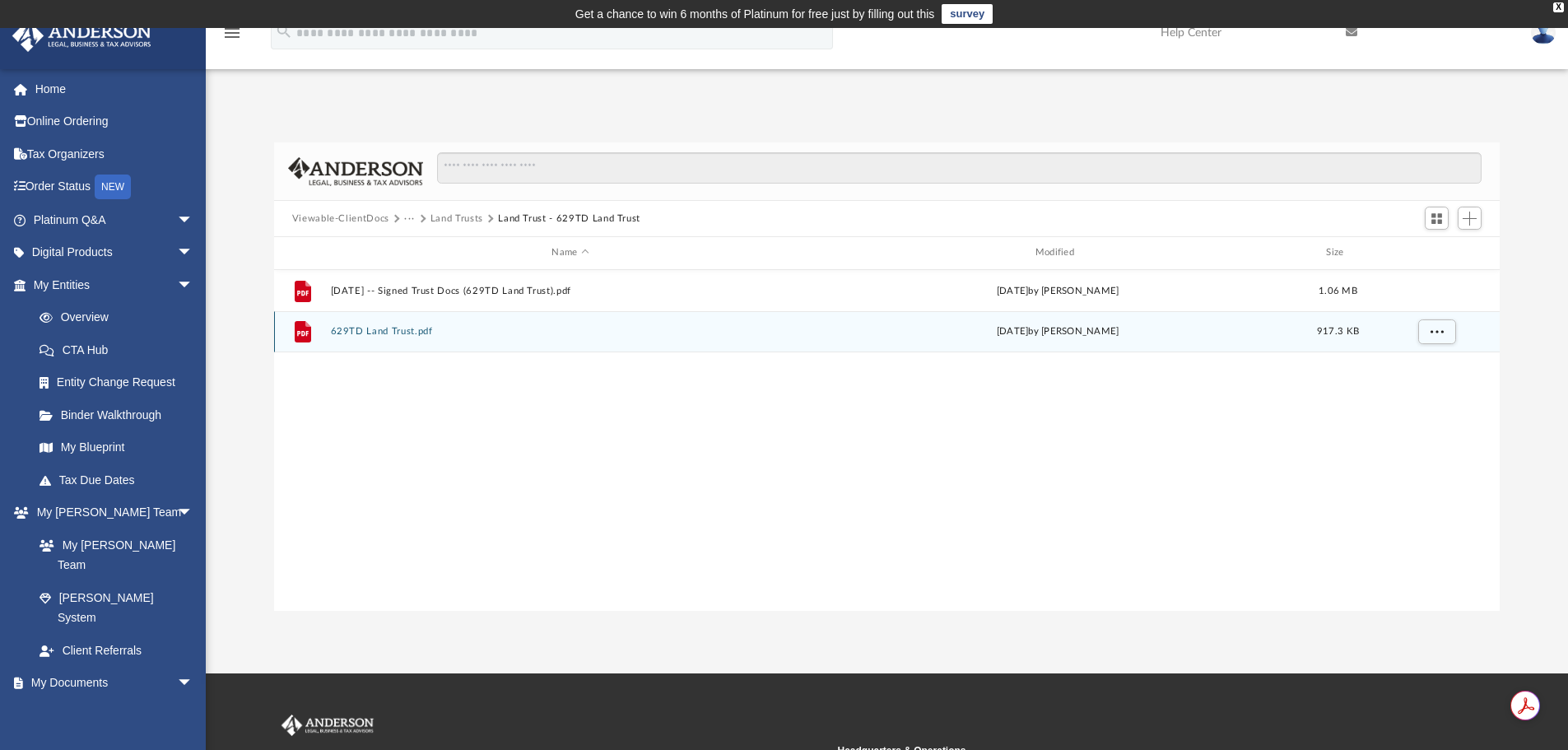
click at [403, 327] on button "629TD Land Trust.pdf" at bounding box center [569, 332] width 480 height 10
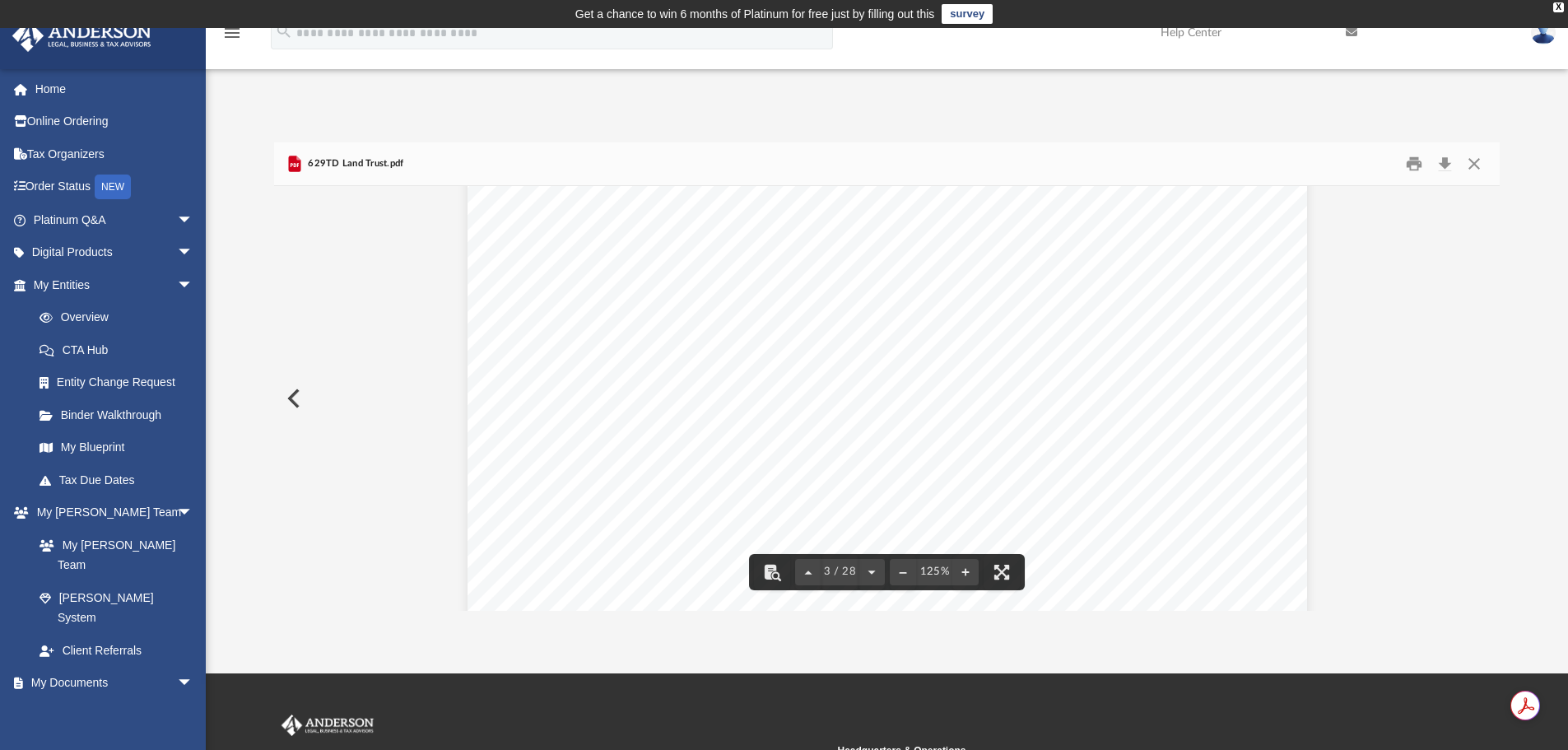
scroll to position [2306, 0]
click at [1478, 162] on button "Close" at bounding box center [1474, 164] width 30 height 25
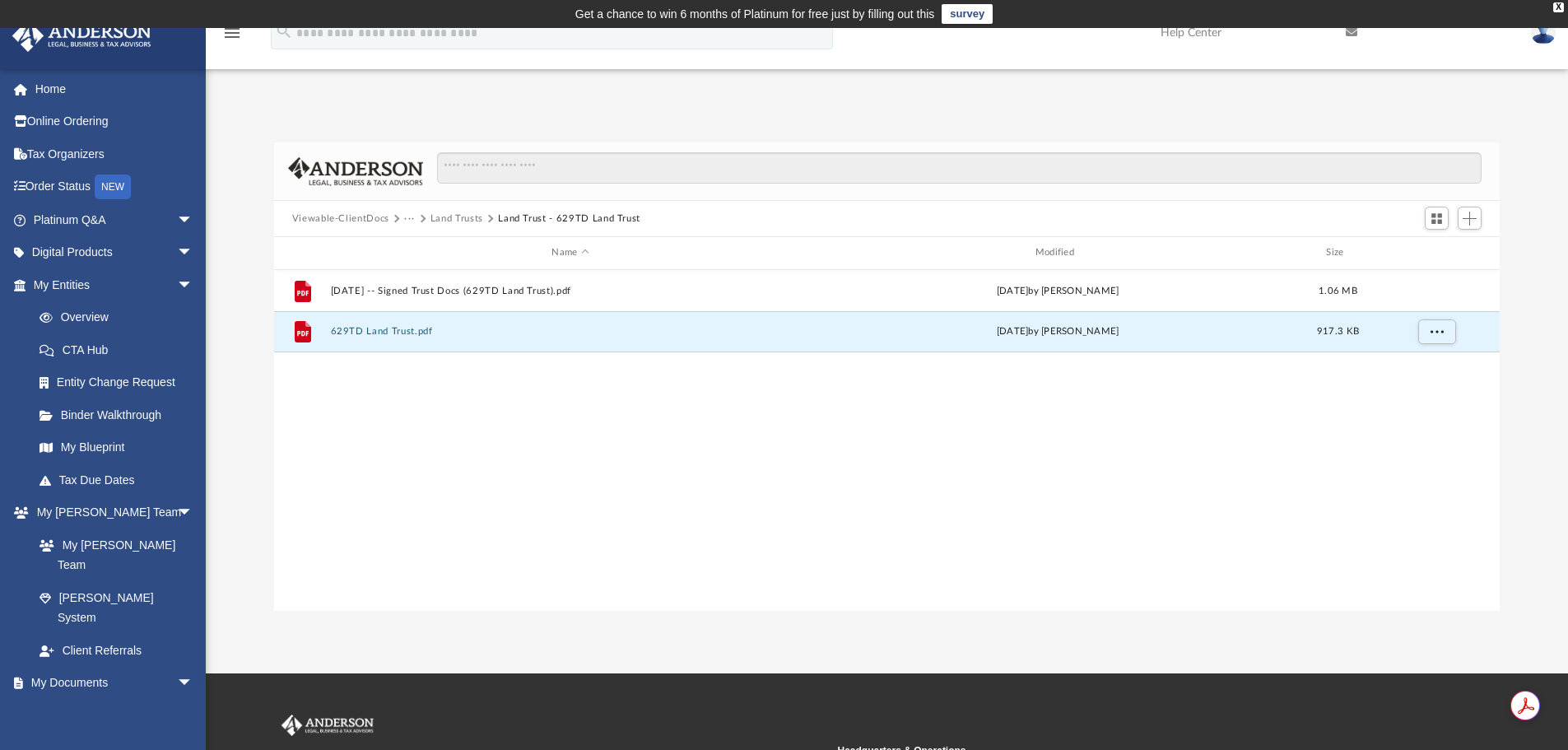
click at [458, 214] on button "Land Trusts" at bounding box center [456, 219] width 53 height 15
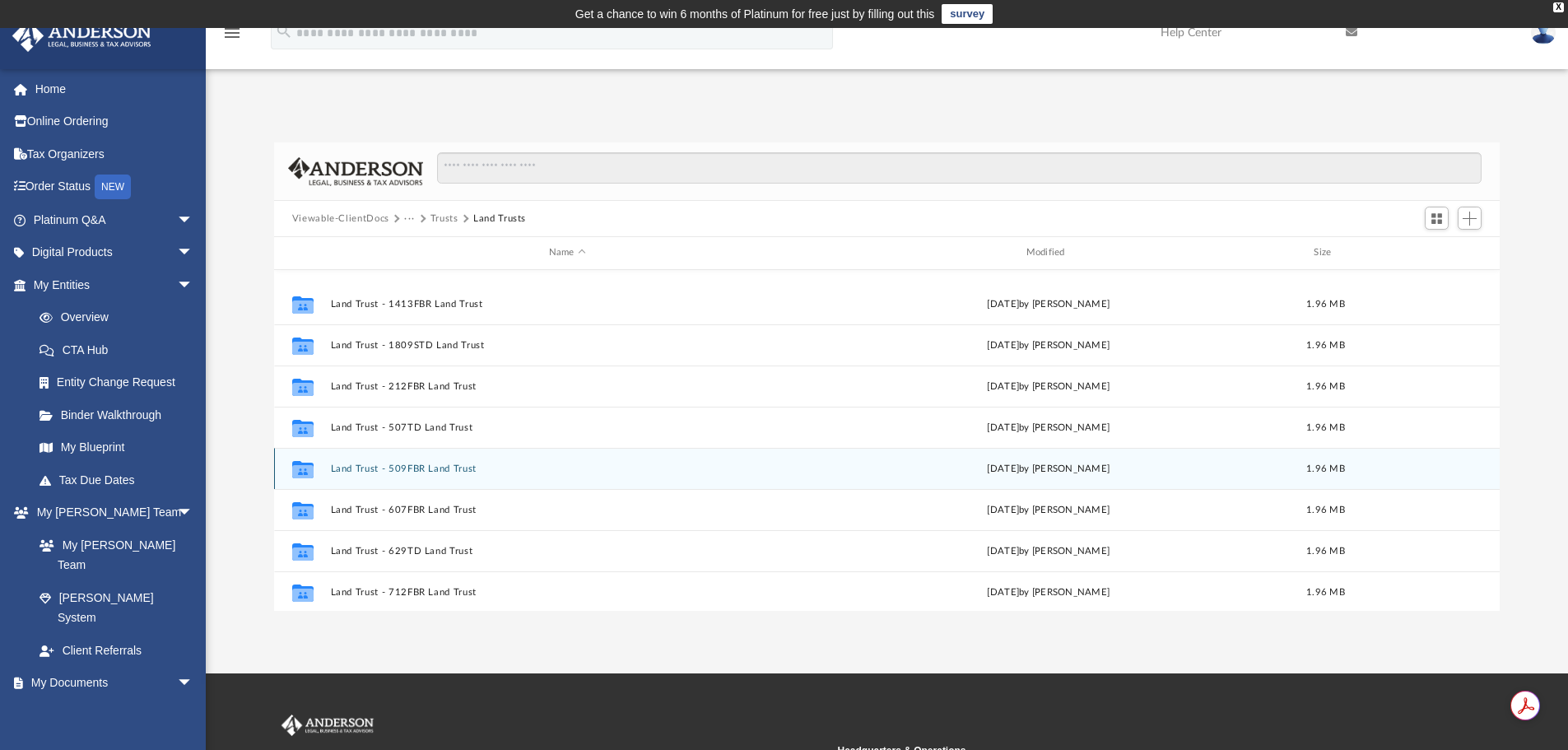
scroll to position [165, 0]
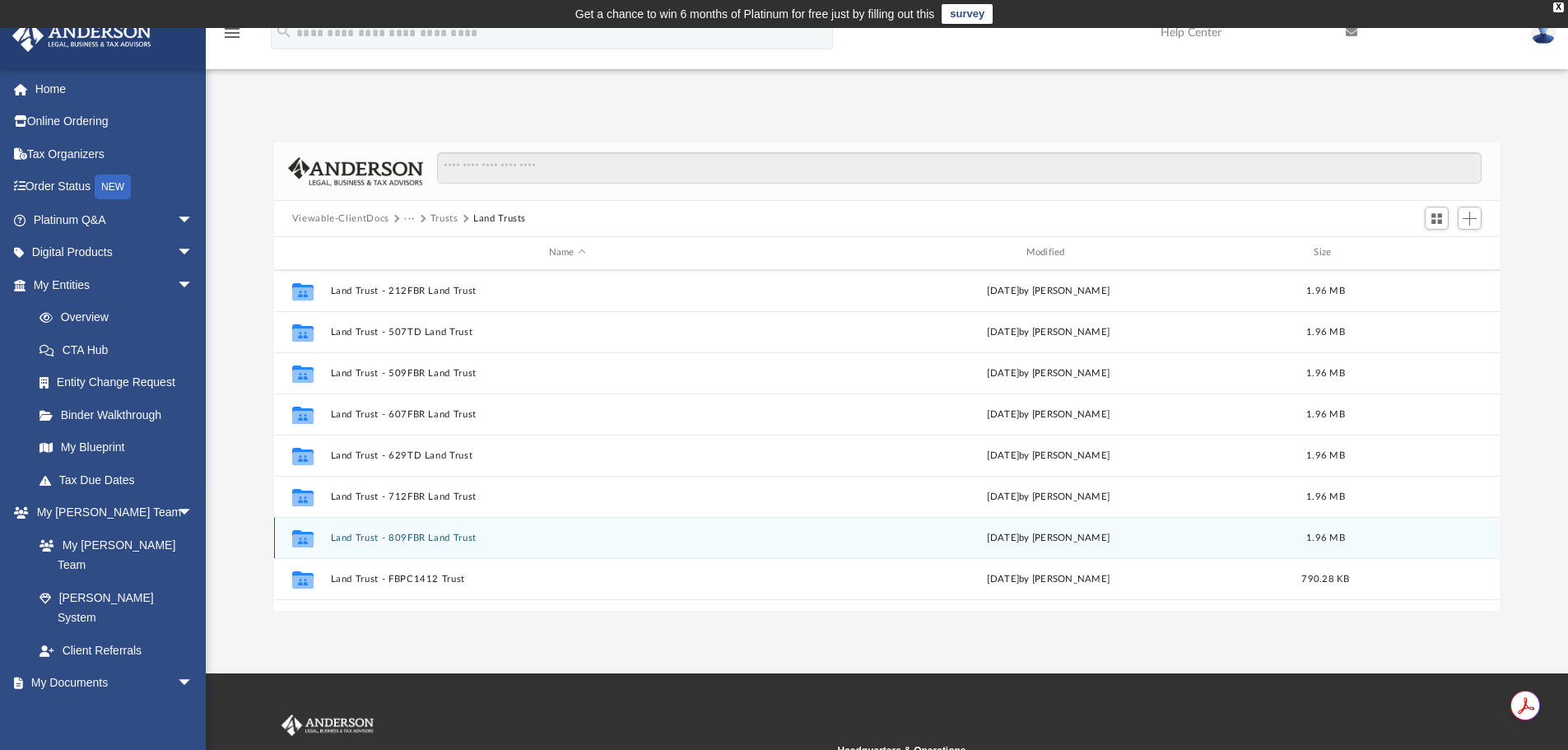
click at [444, 533] on button "Land Trust - 809FBR Land Trust" at bounding box center [567, 538] width 475 height 10
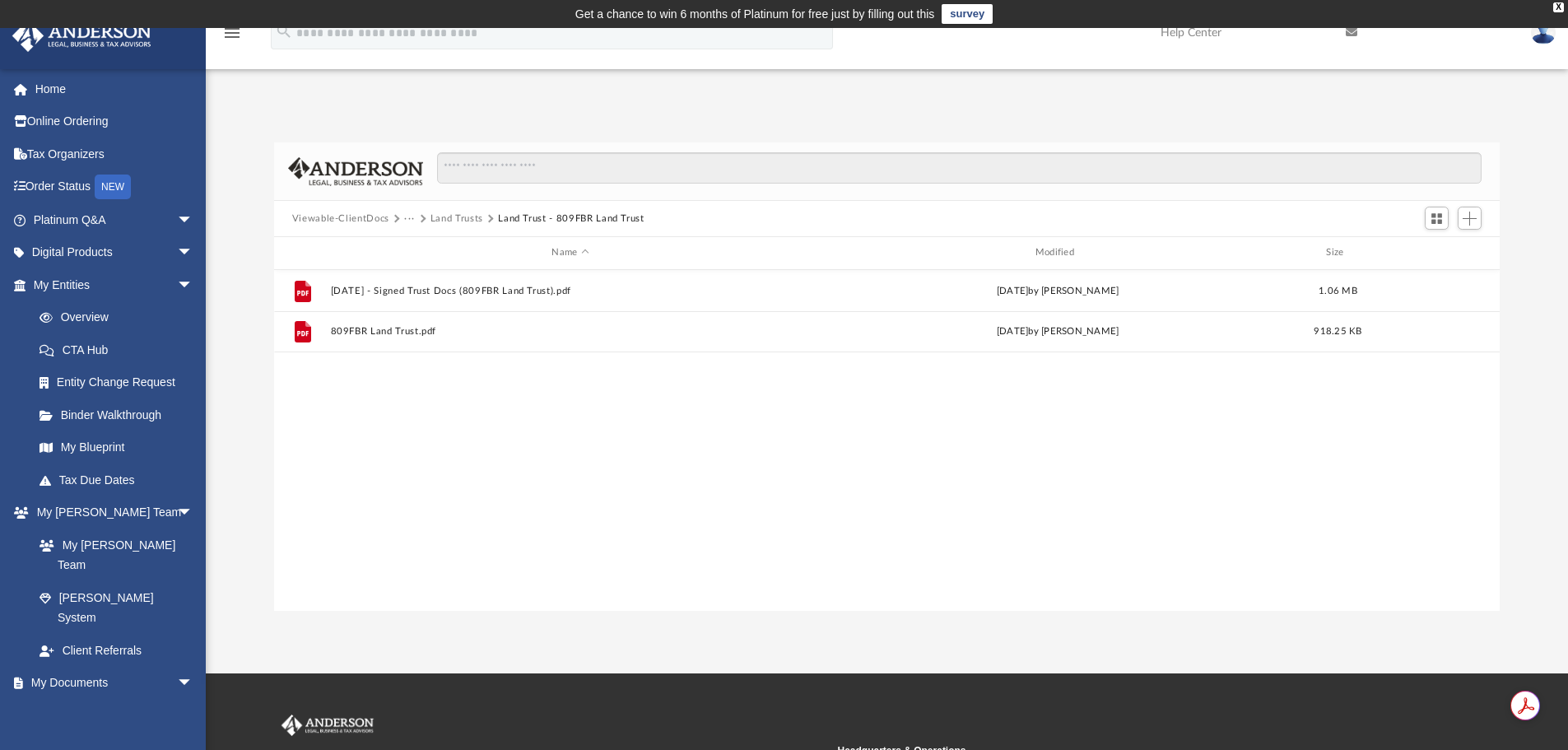
scroll to position [0, 0]
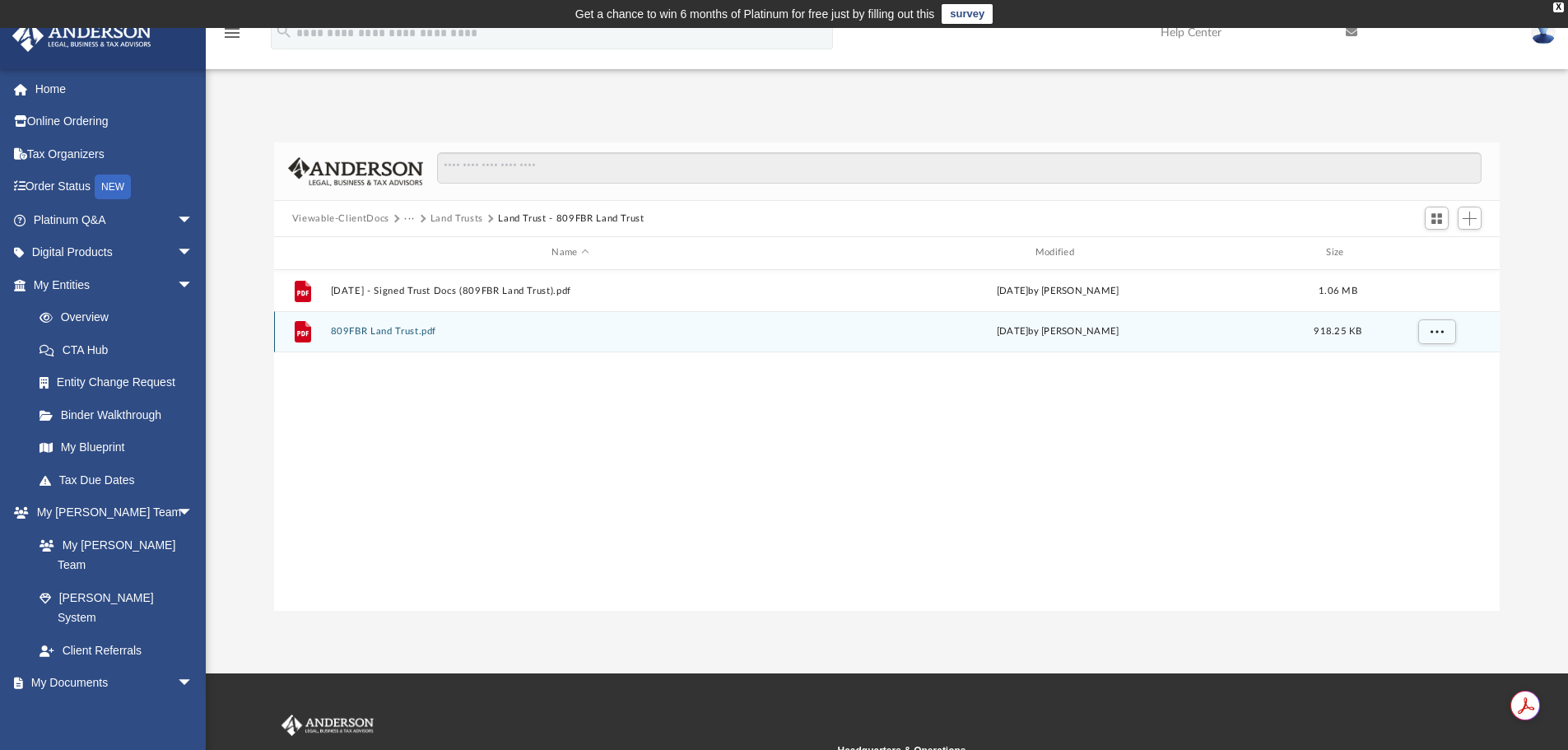
click at [411, 330] on button "809FBR Land Trust.pdf" at bounding box center [569, 332] width 480 height 10
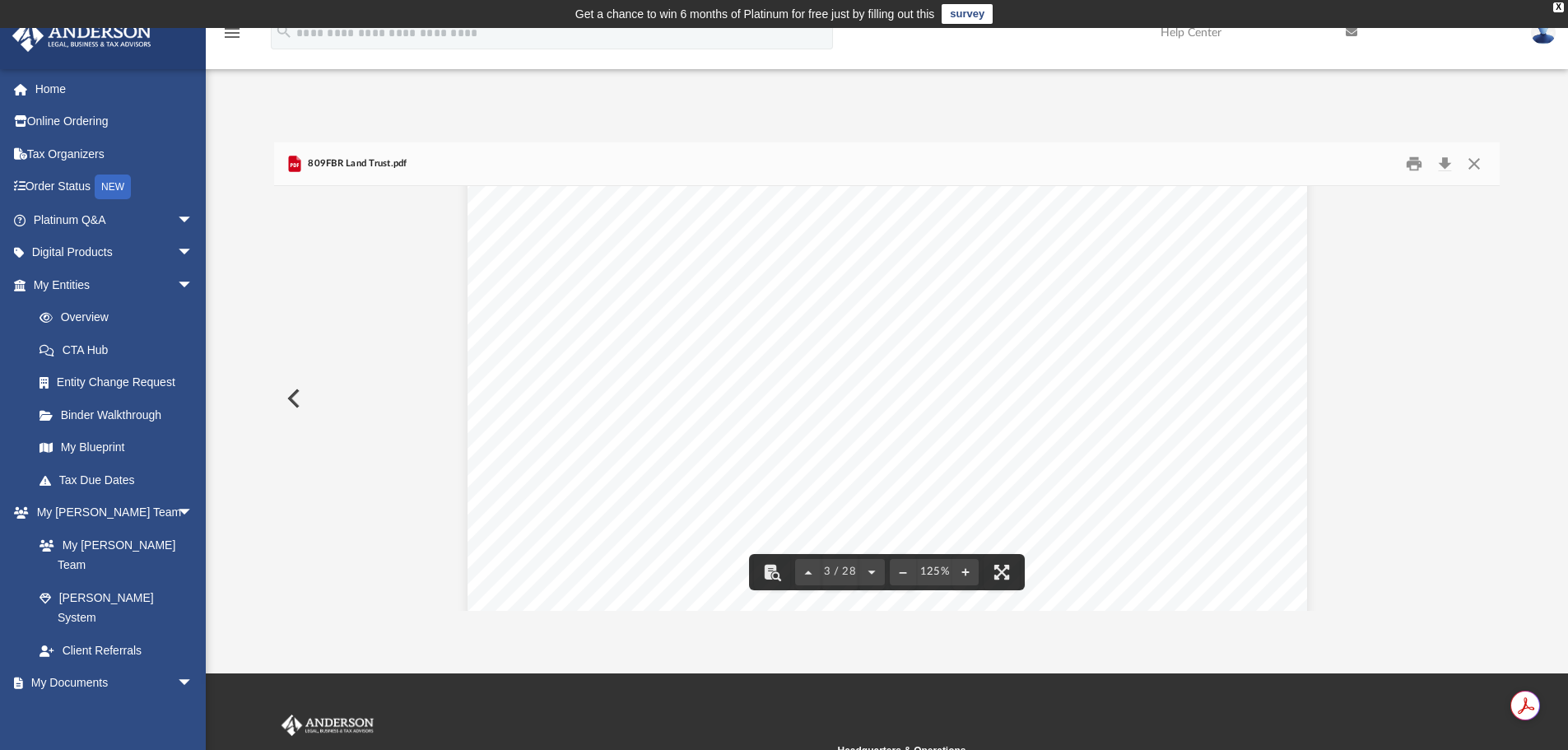
scroll to position [2470, 0]
click at [1482, 160] on button "Close" at bounding box center [1474, 164] width 30 height 25
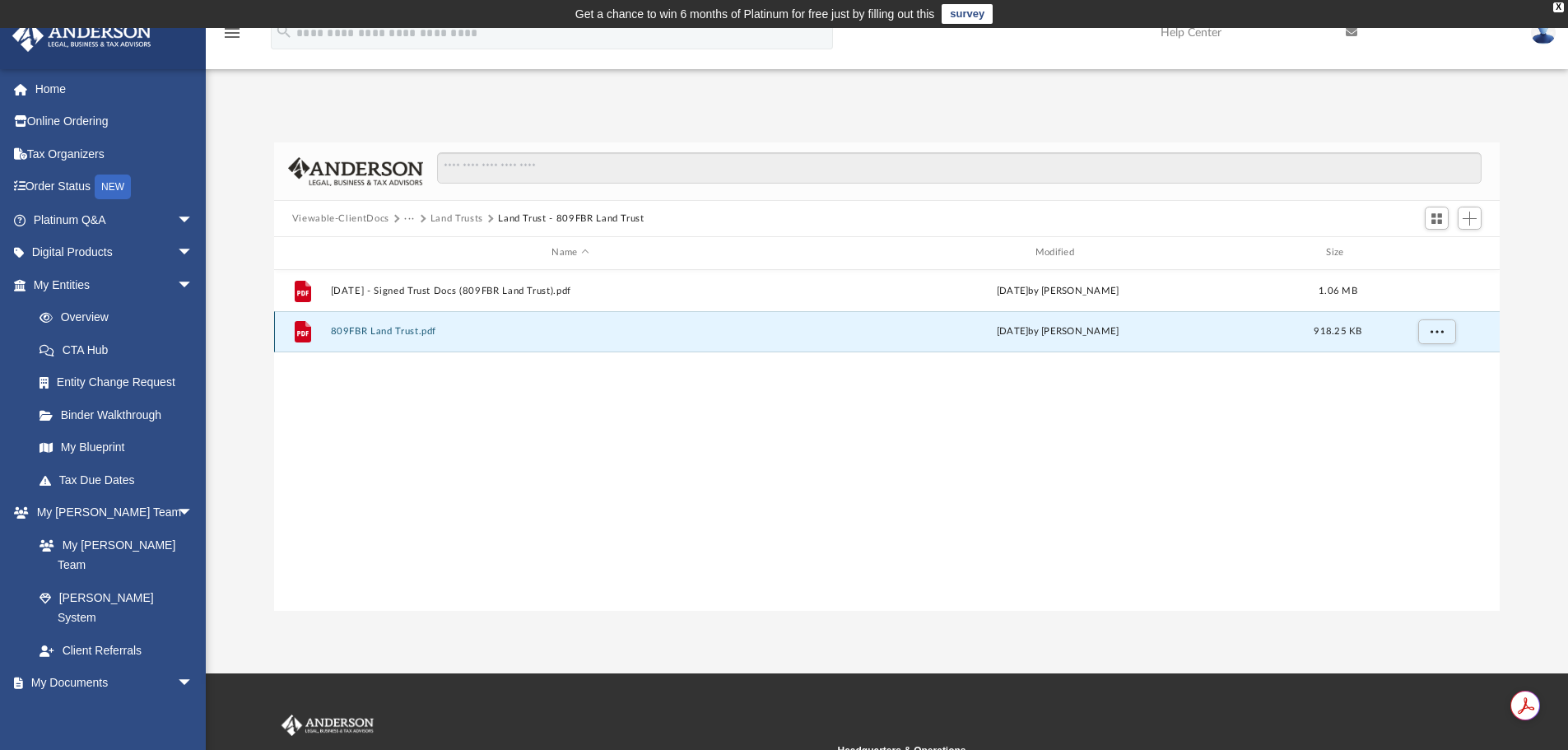
click at [390, 330] on button "809FBR Land Trust.pdf" at bounding box center [569, 332] width 480 height 10
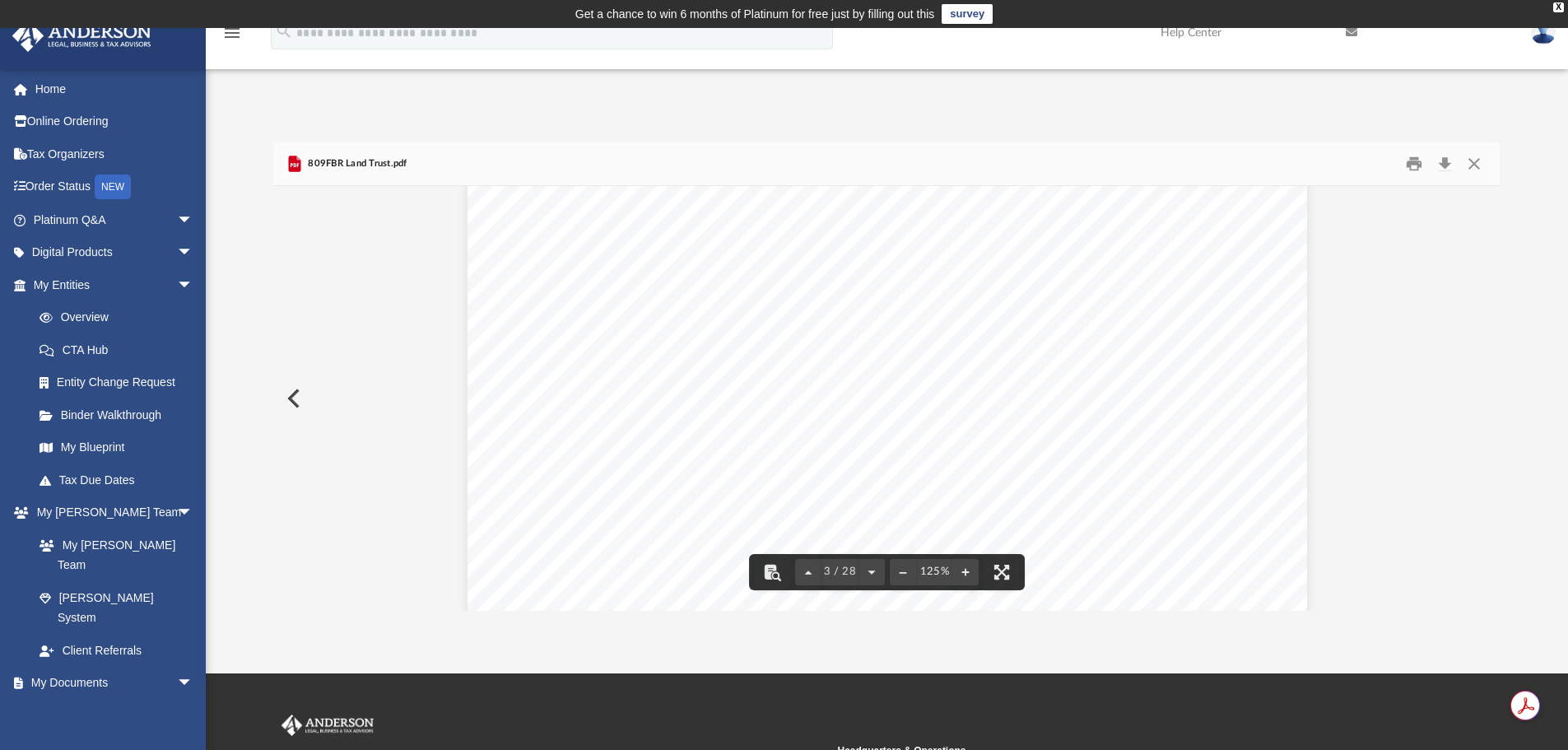
scroll to position [2467, 0]
click at [1475, 161] on button "Close" at bounding box center [1474, 164] width 30 height 25
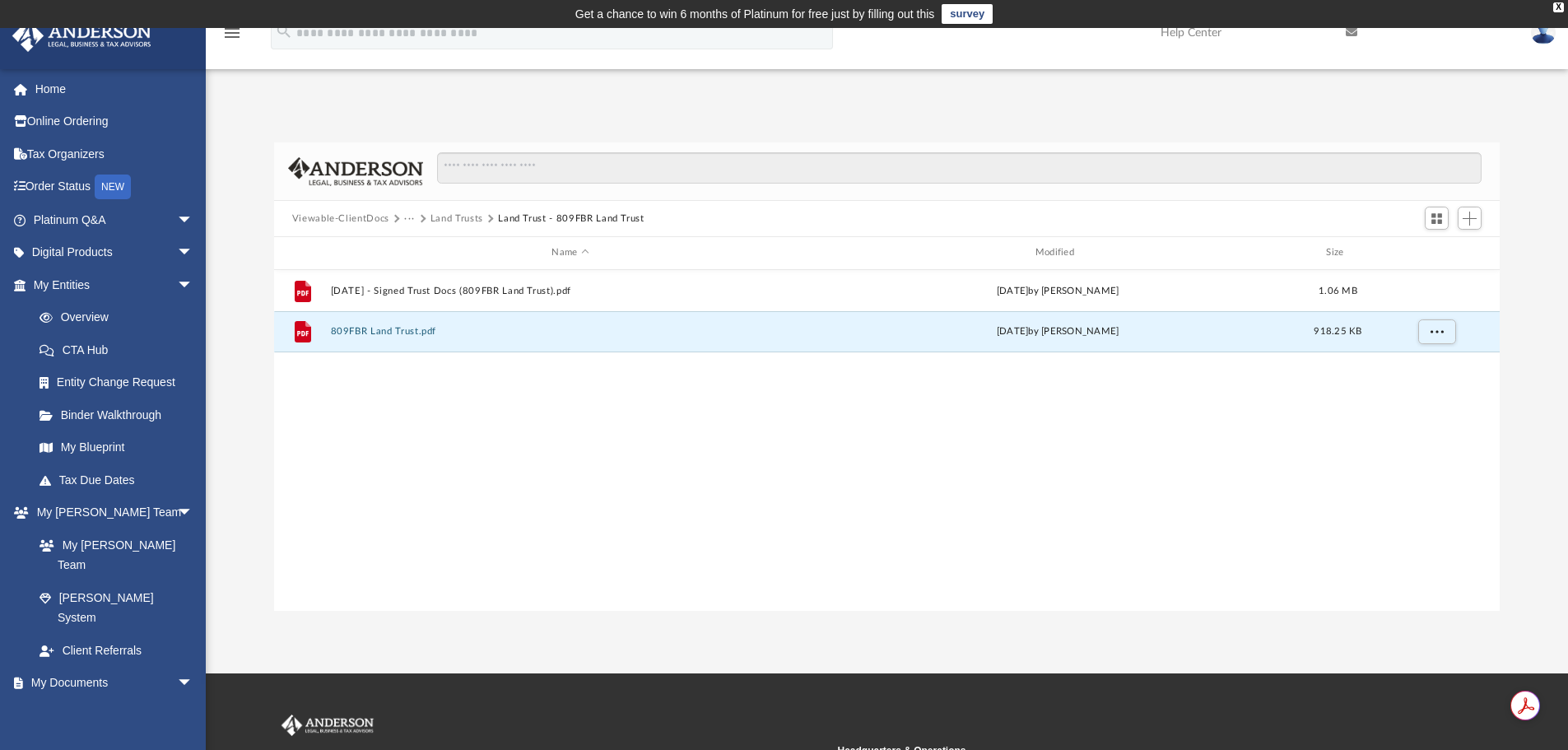
click at [466, 214] on button "Land Trusts" at bounding box center [456, 219] width 53 height 15
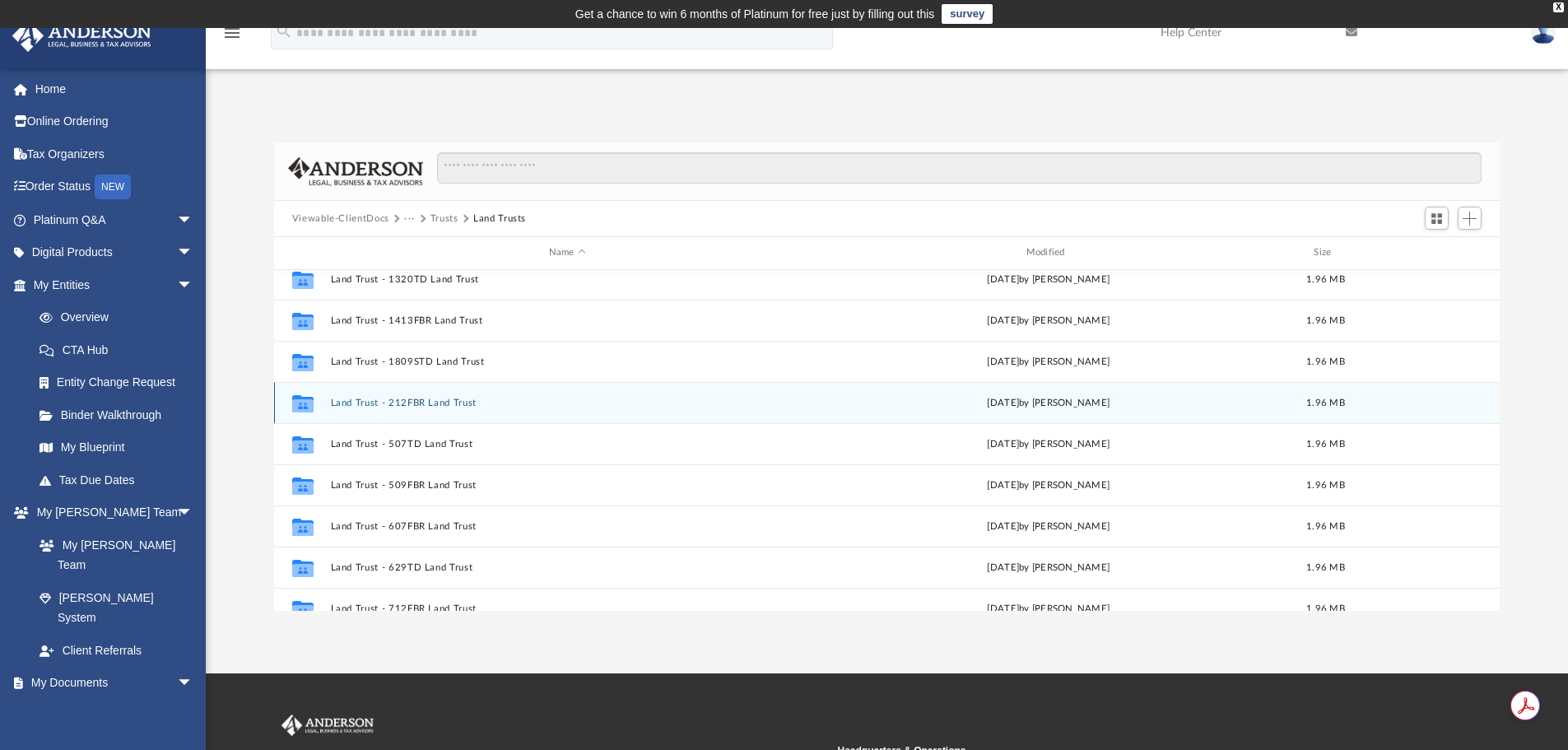
scroll to position [82, 0]
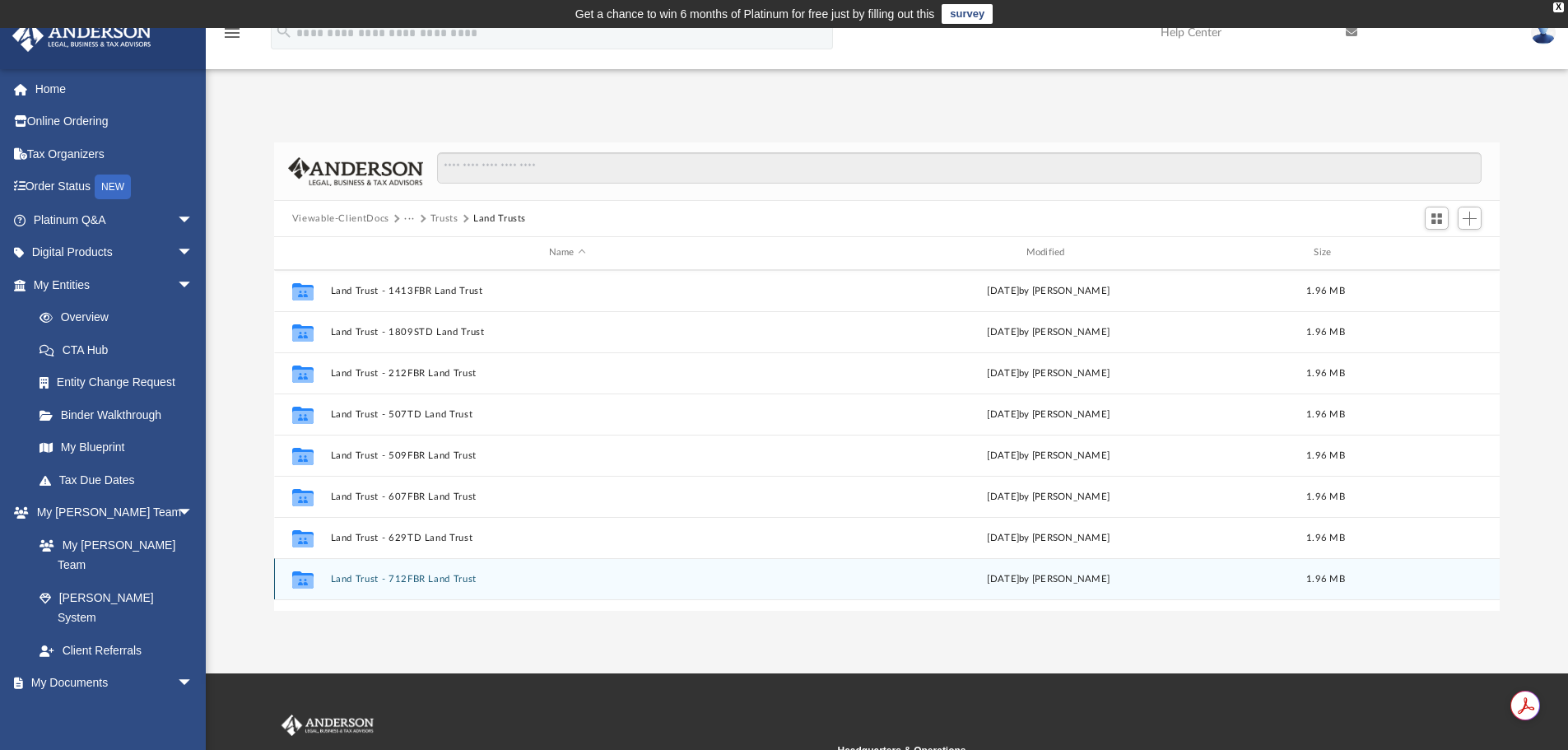
click at [436, 576] on button "Land Trust - 712FBR Land Trust" at bounding box center [567, 579] width 475 height 10
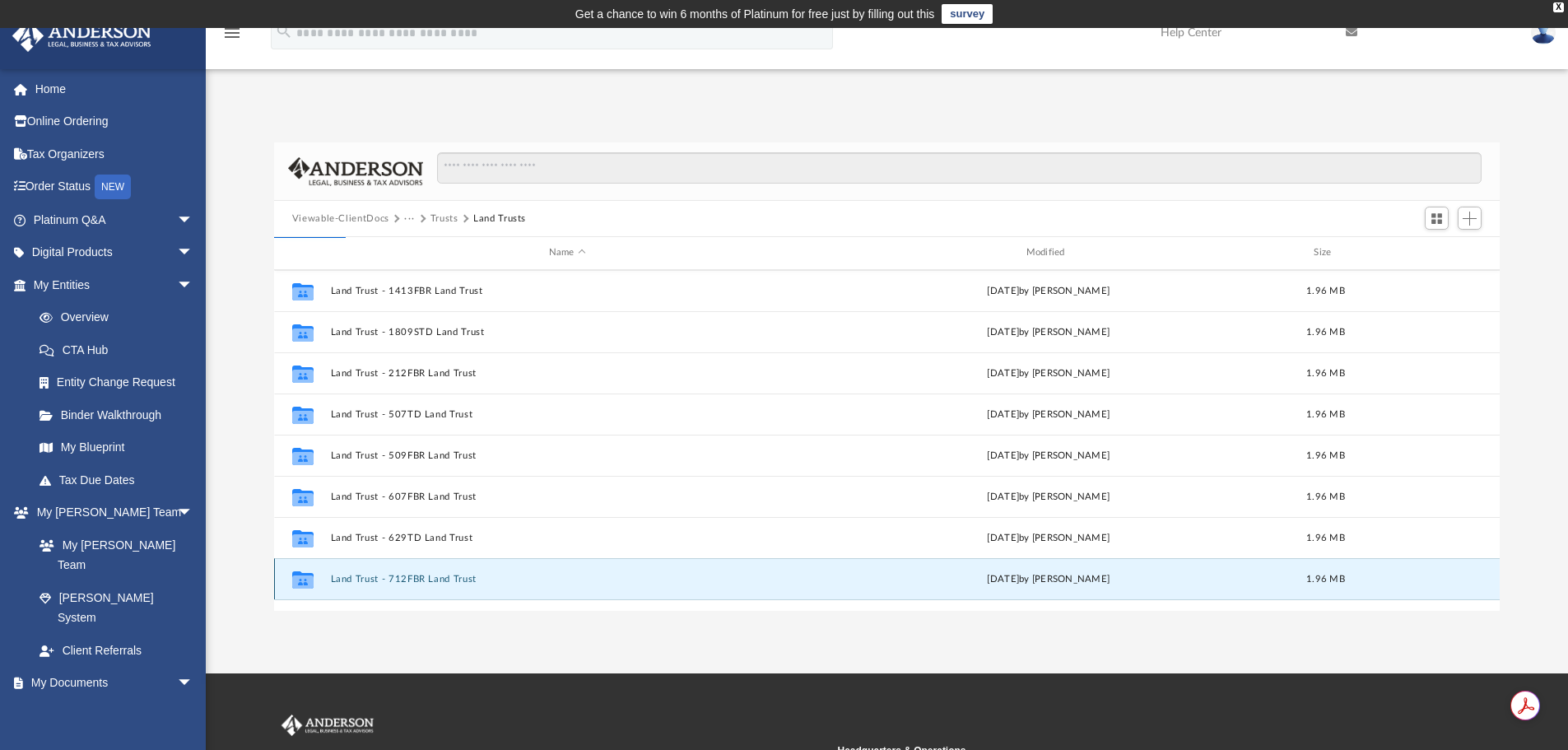
scroll to position [0, 0]
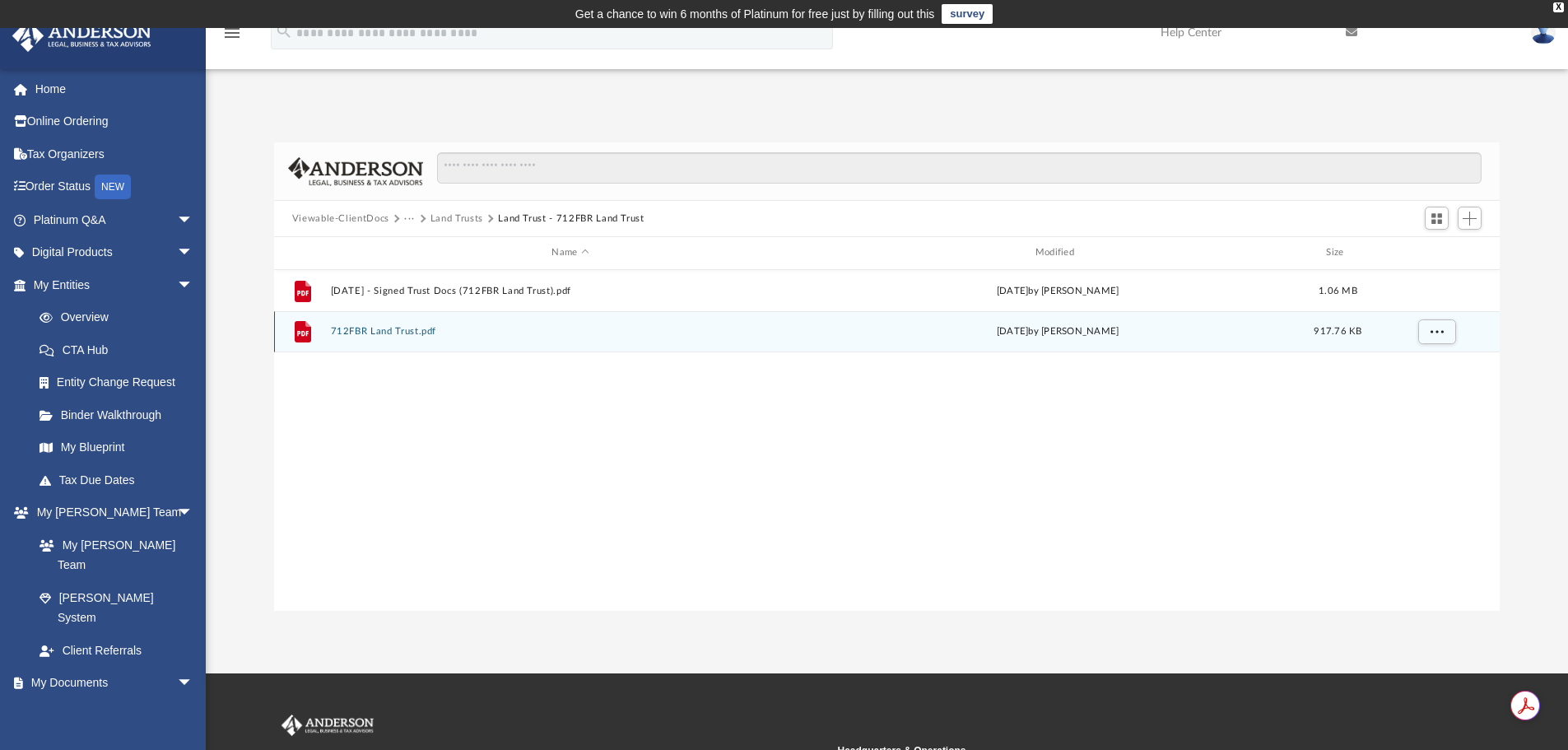
click at [389, 335] on button "712FBR Land Trust.pdf" at bounding box center [569, 332] width 480 height 10
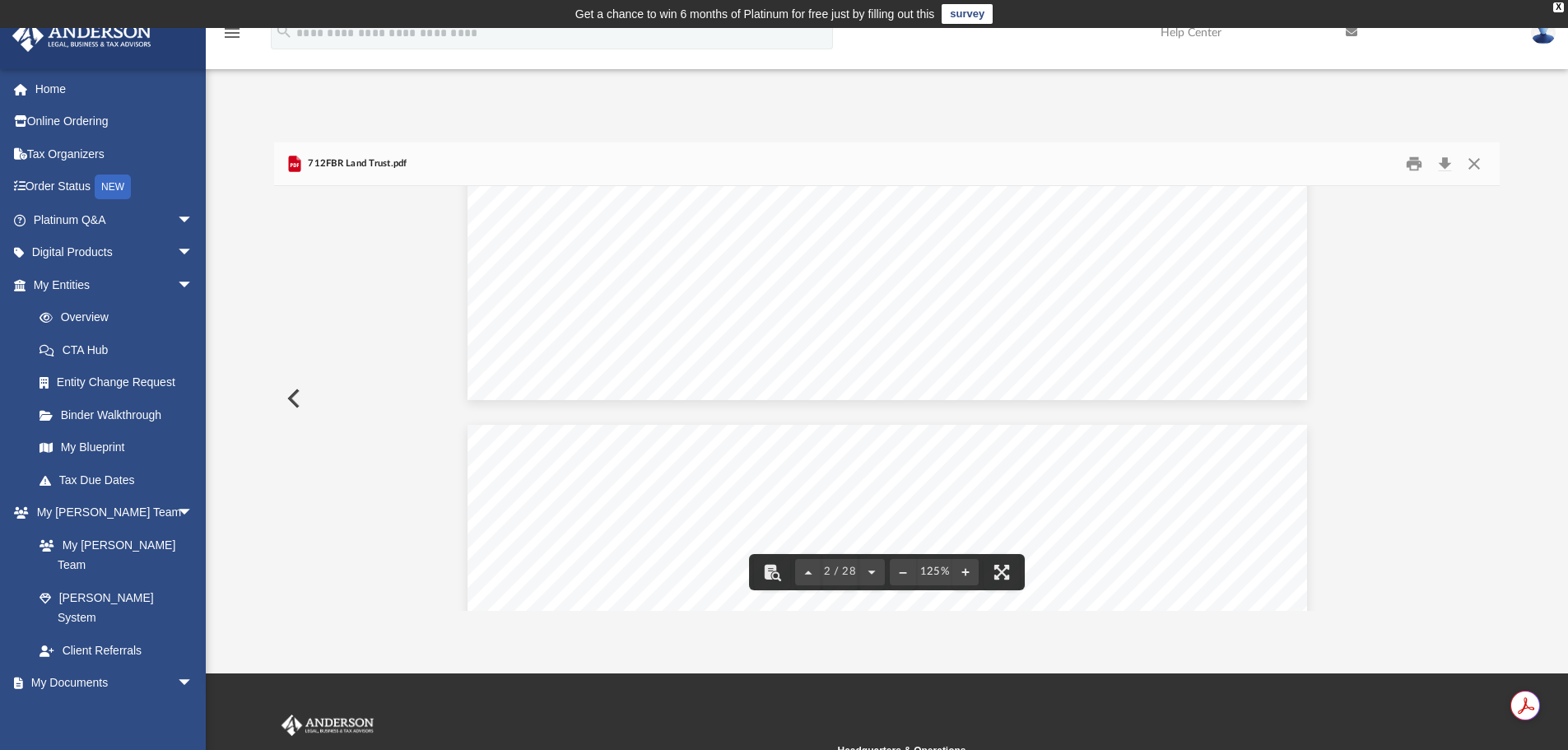
scroll to position [1977, 0]
click at [1470, 161] on button "Close" at bounding box center [1474, 164] width 30 height 25
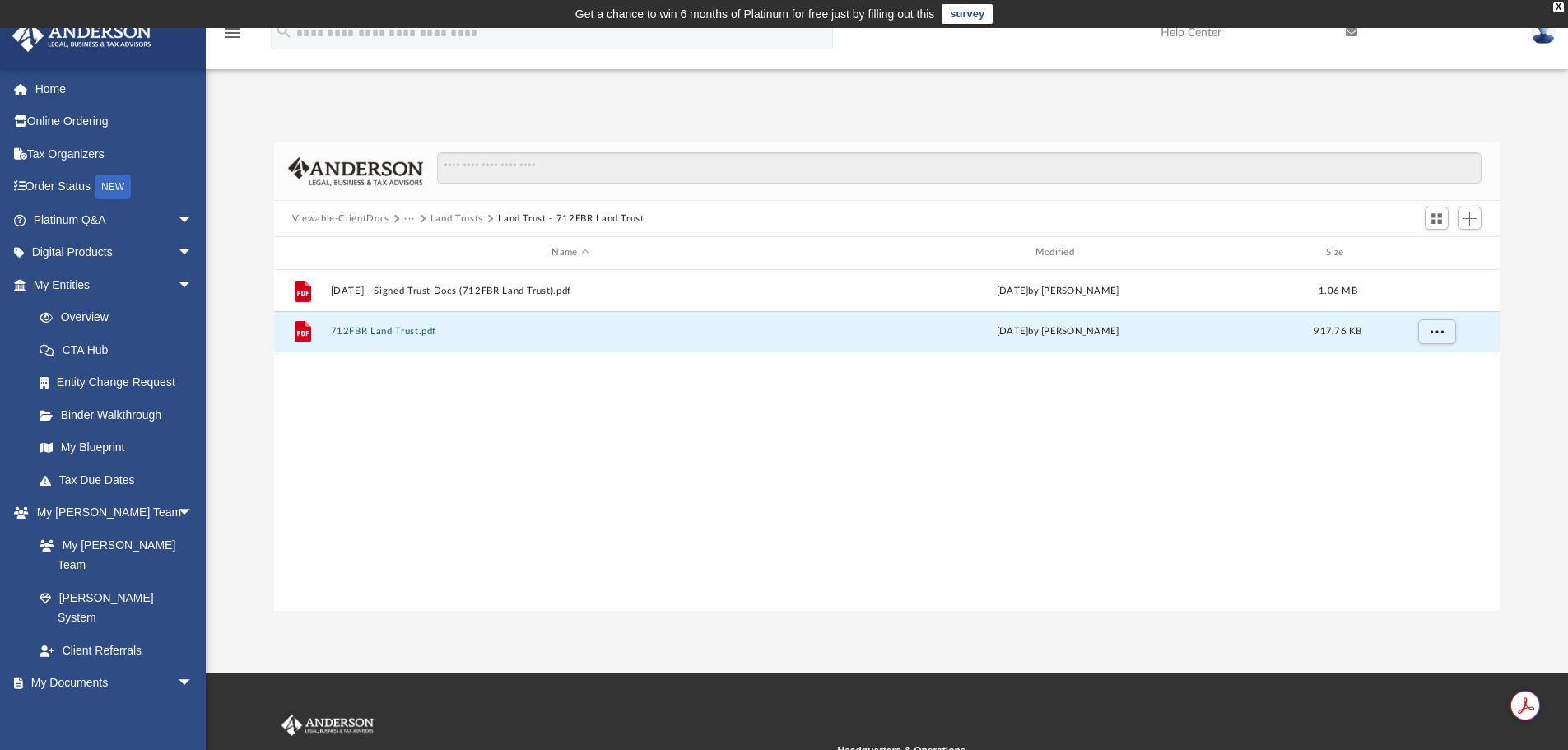
click at [451, 217] on button "Land Trusts" at bounding box center [456, 219] width 53 height 15
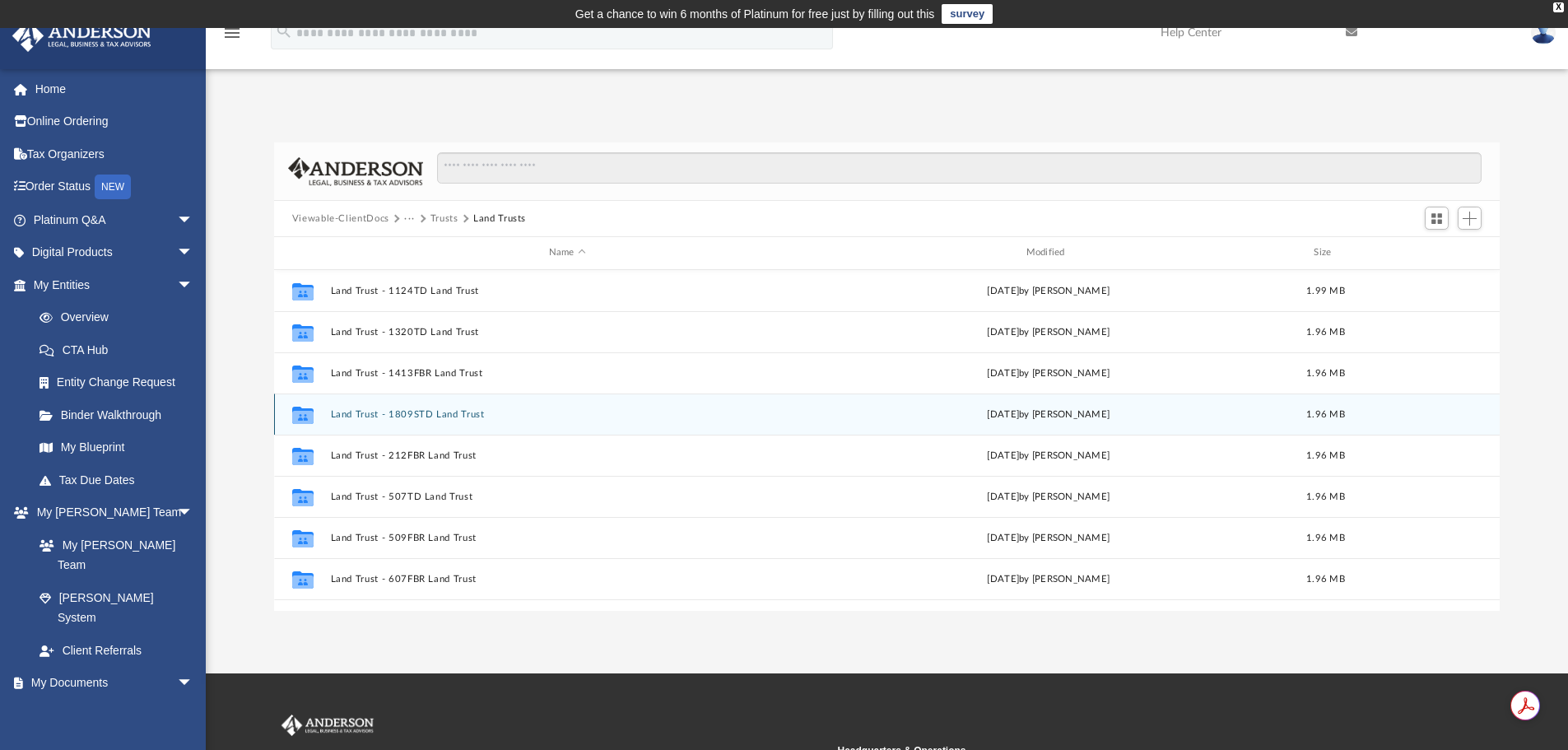
click at [448, 418] on button "Land Trust - 1809STD Land Trust" at bounding box center [567, 415] width 475 height 10
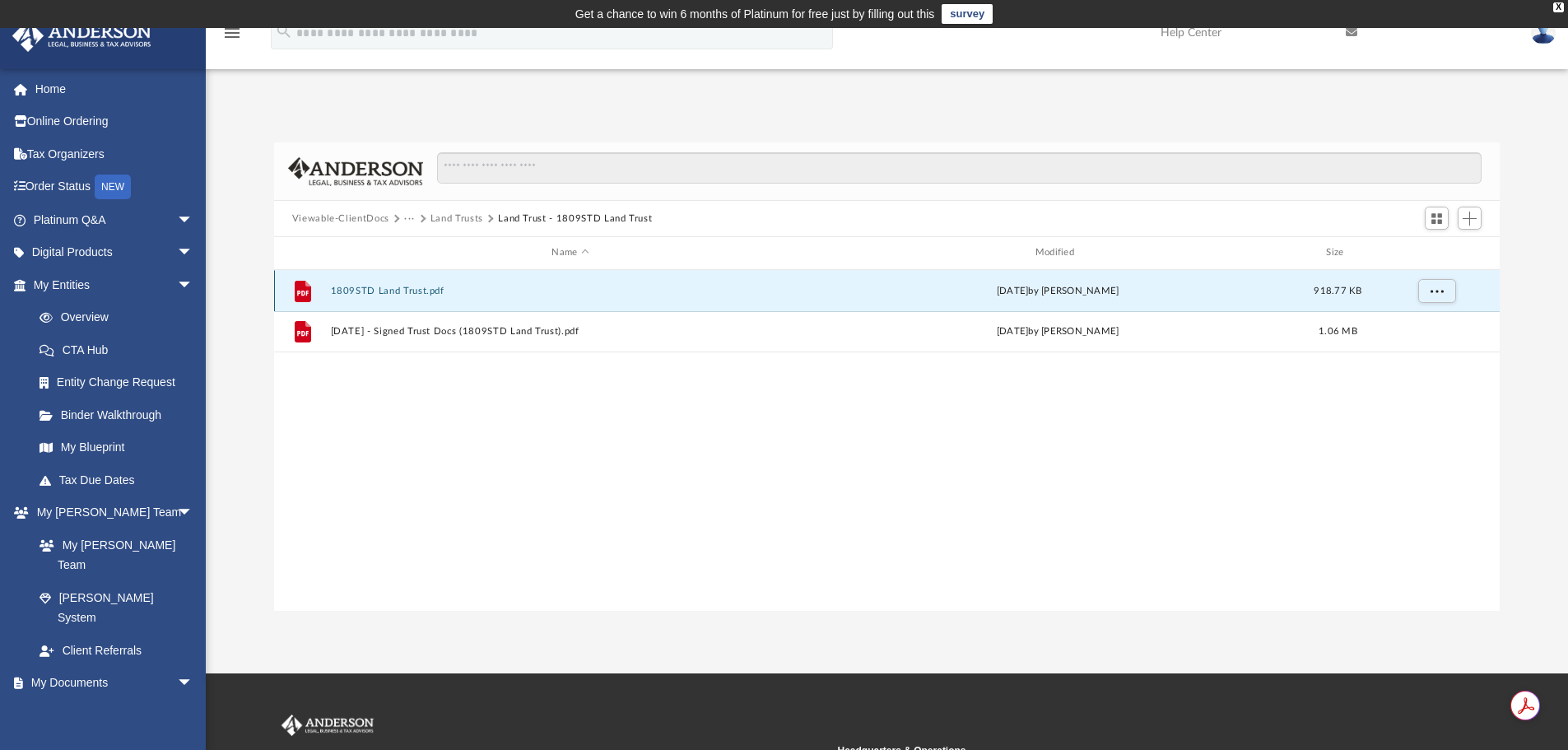
click at [389, 288] on button "1809STD Land Trust.pdf" at bounding box center [569, 291] width 480 height 10
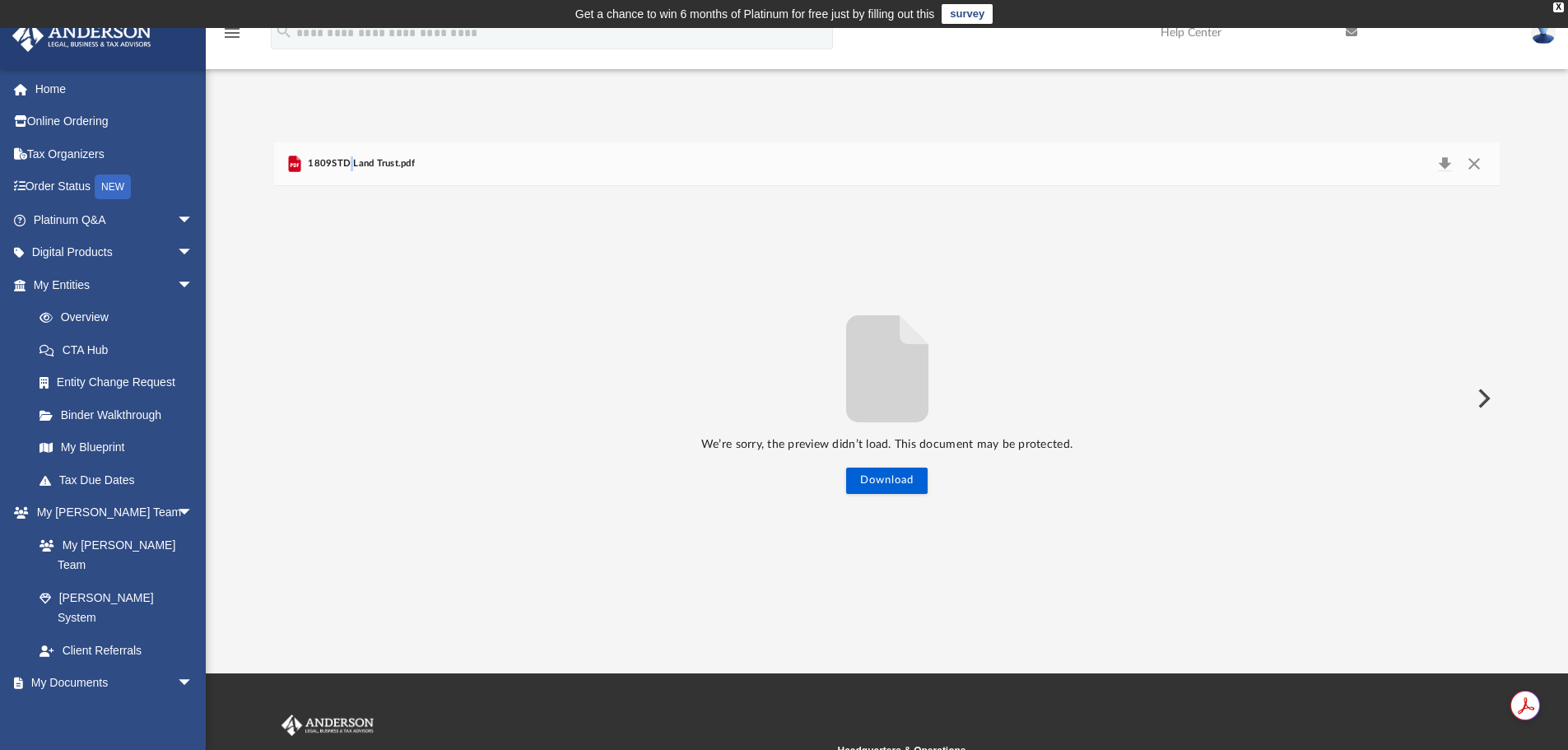
click at [351, 162] on span "1809STD Land Trust.pdf" at bounding box center [359, 163] width 110 height 15
drag, startPoint x: 948, startPoint y: 473, endPoint x: 873, endPoint y: 470, distance: 75.1
click at [947, 473] on div "We’re sorry, the preview didn’t load. This document may be protected. Download" at bounding box center [888, 398] width 1227 height 191
click at [875, 470] on button "Download" at bounding box center [887, 481] width 82 height 26
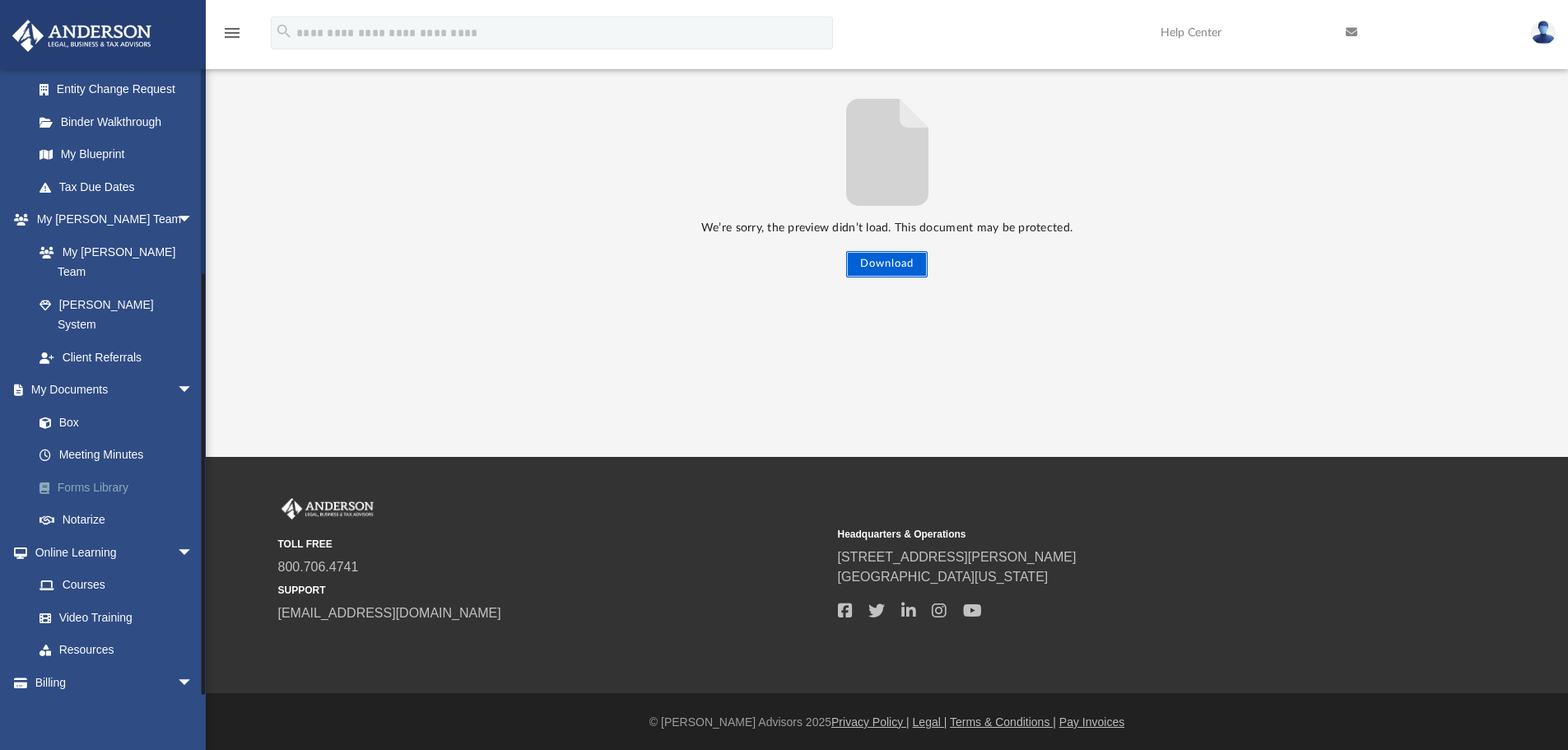
scroll to position [218, 0]
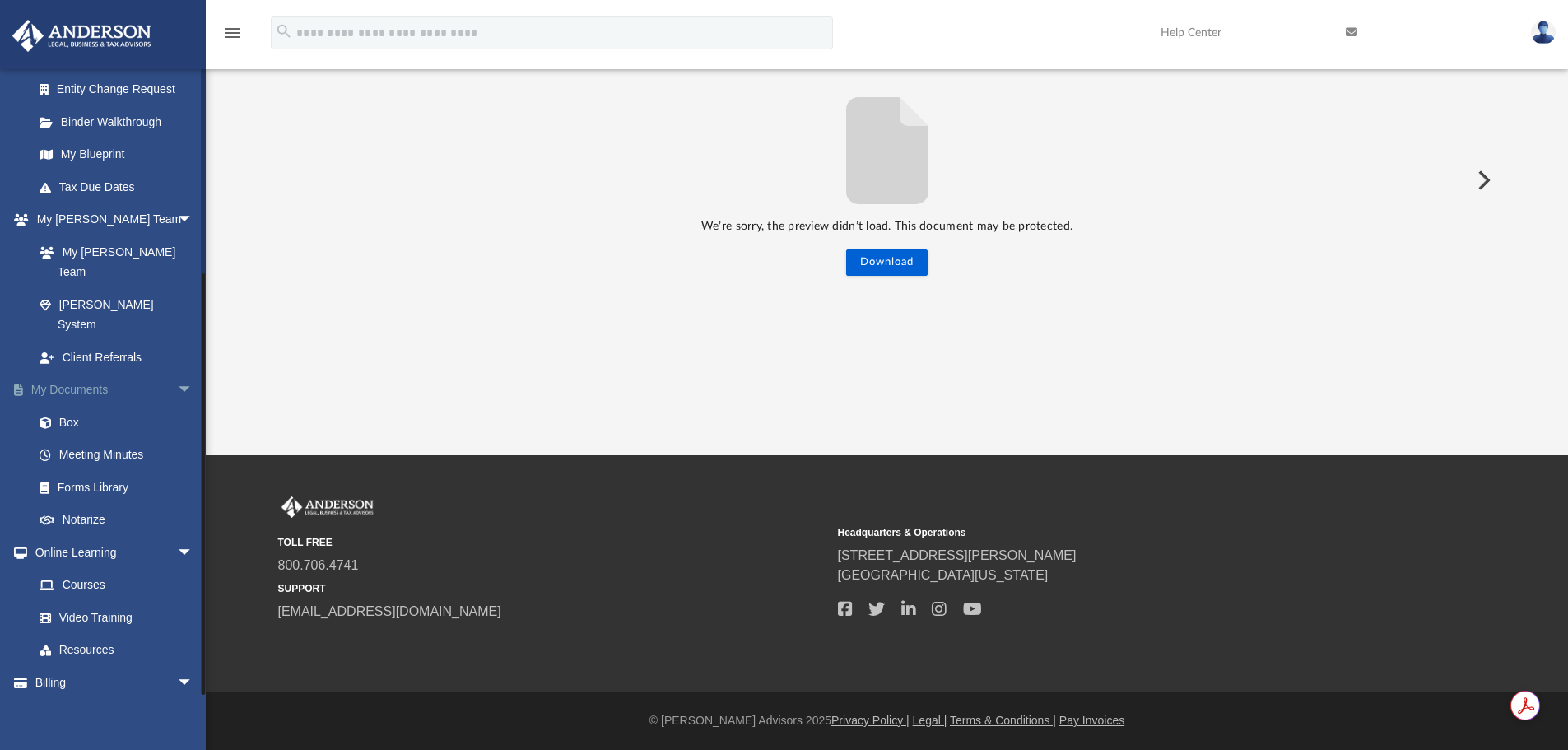
click at [89, 374] on link "My Documents arrow_drop_down" at bounding box center [115, 391] width 207 height 33
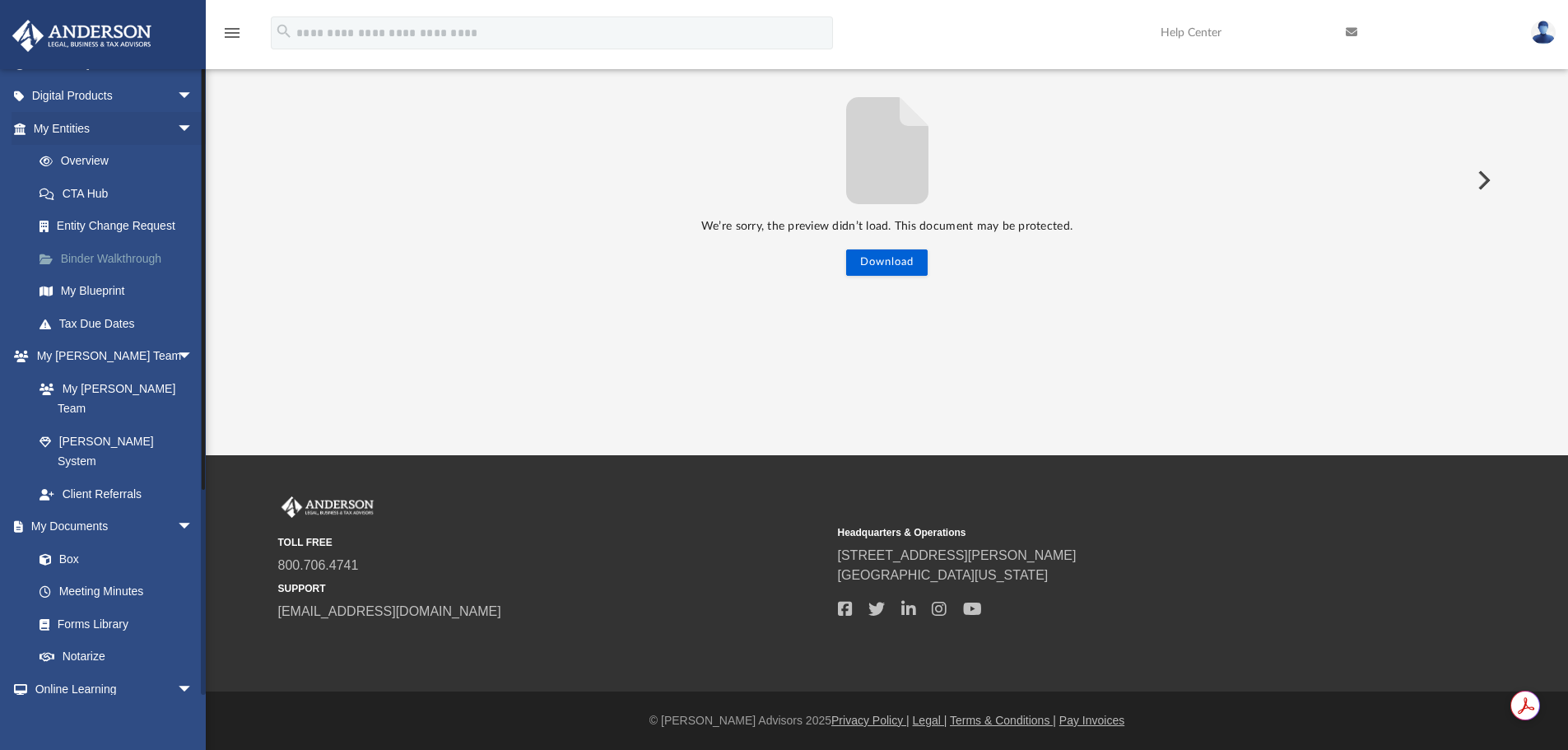
scroll to position [0, 0]
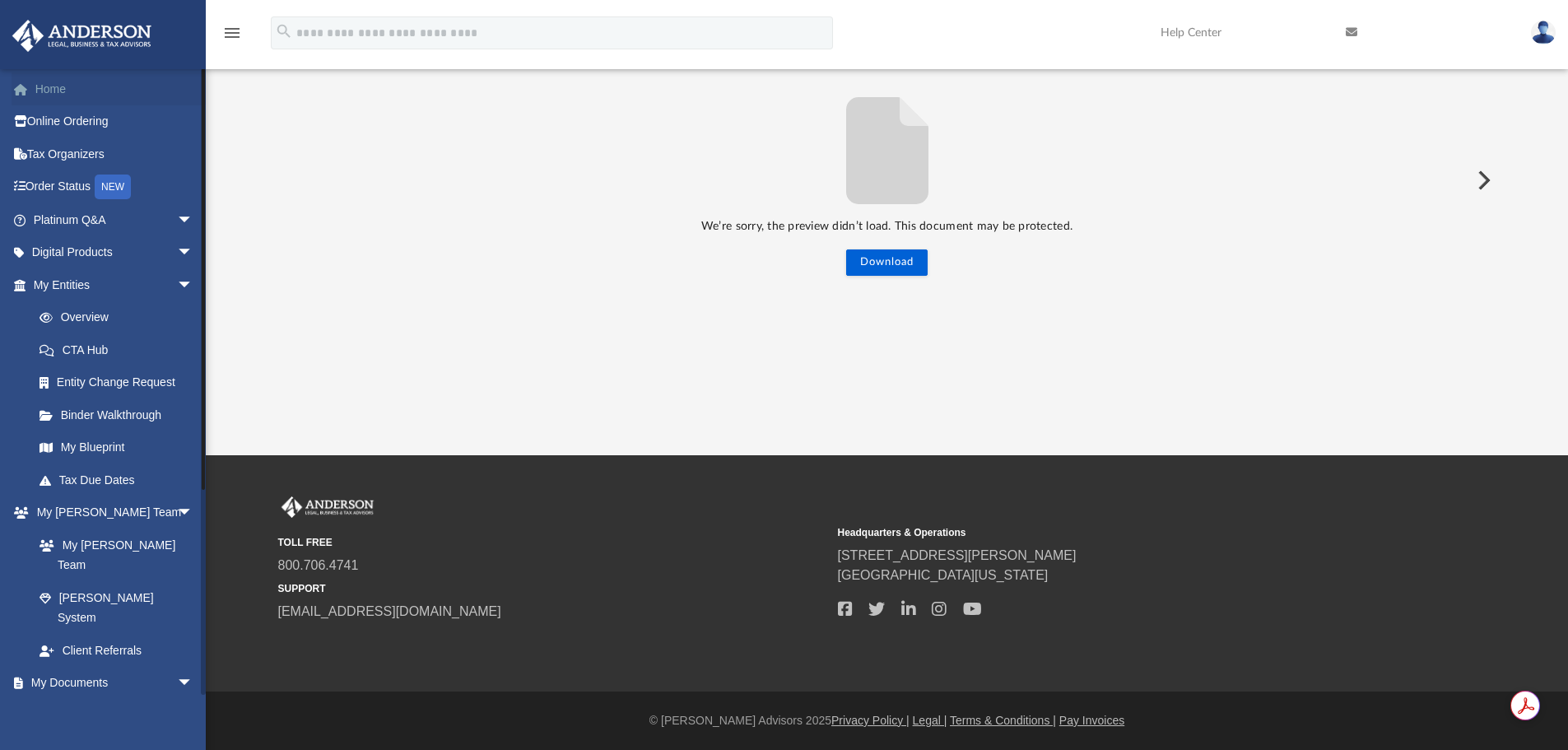
click at [65, 83] on link "Home" at bounding box center [115, 89] width 207 height 33
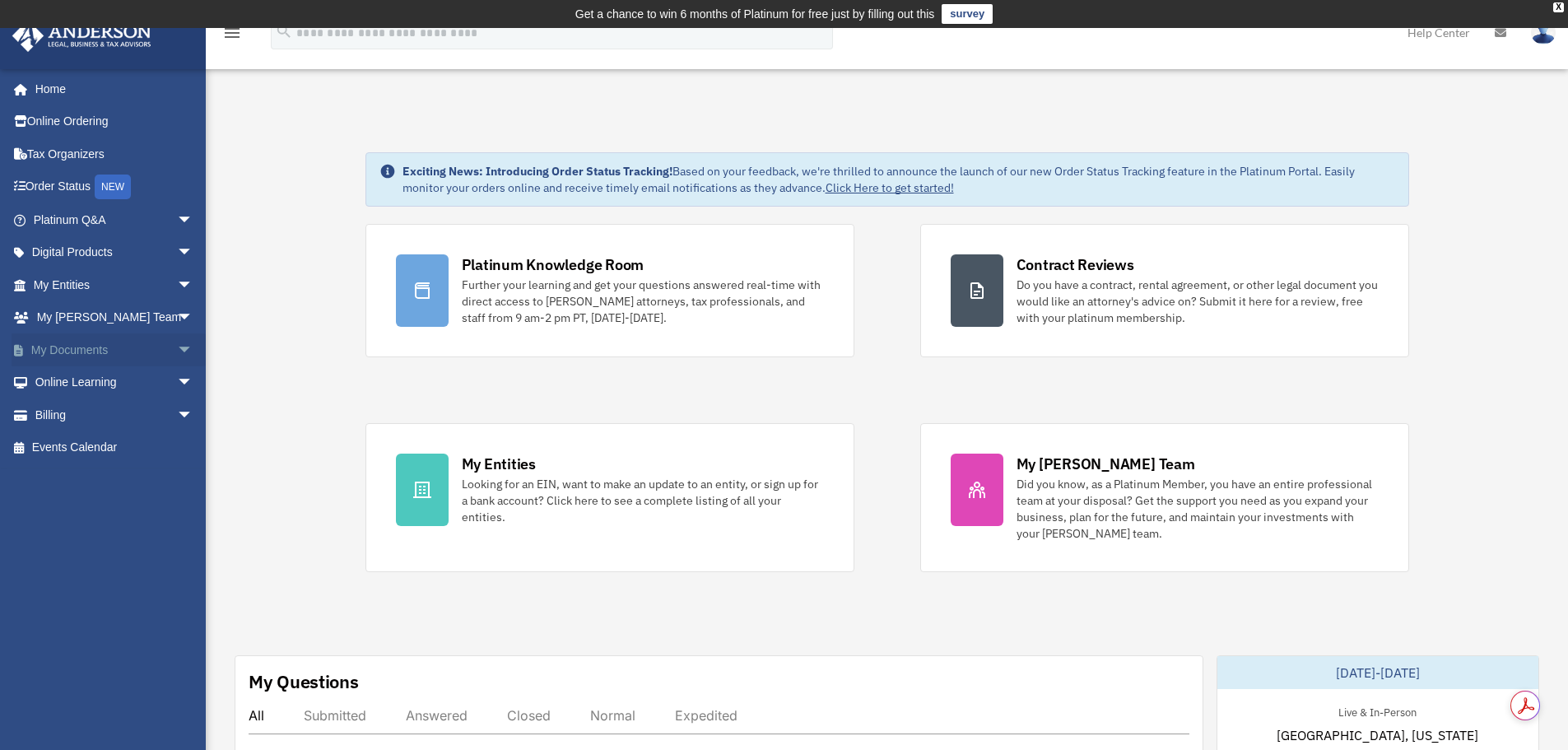
click at [80, 348] on link "My Documents arrow_drop_down" at bounding box center [115, 350] width 207 height 33
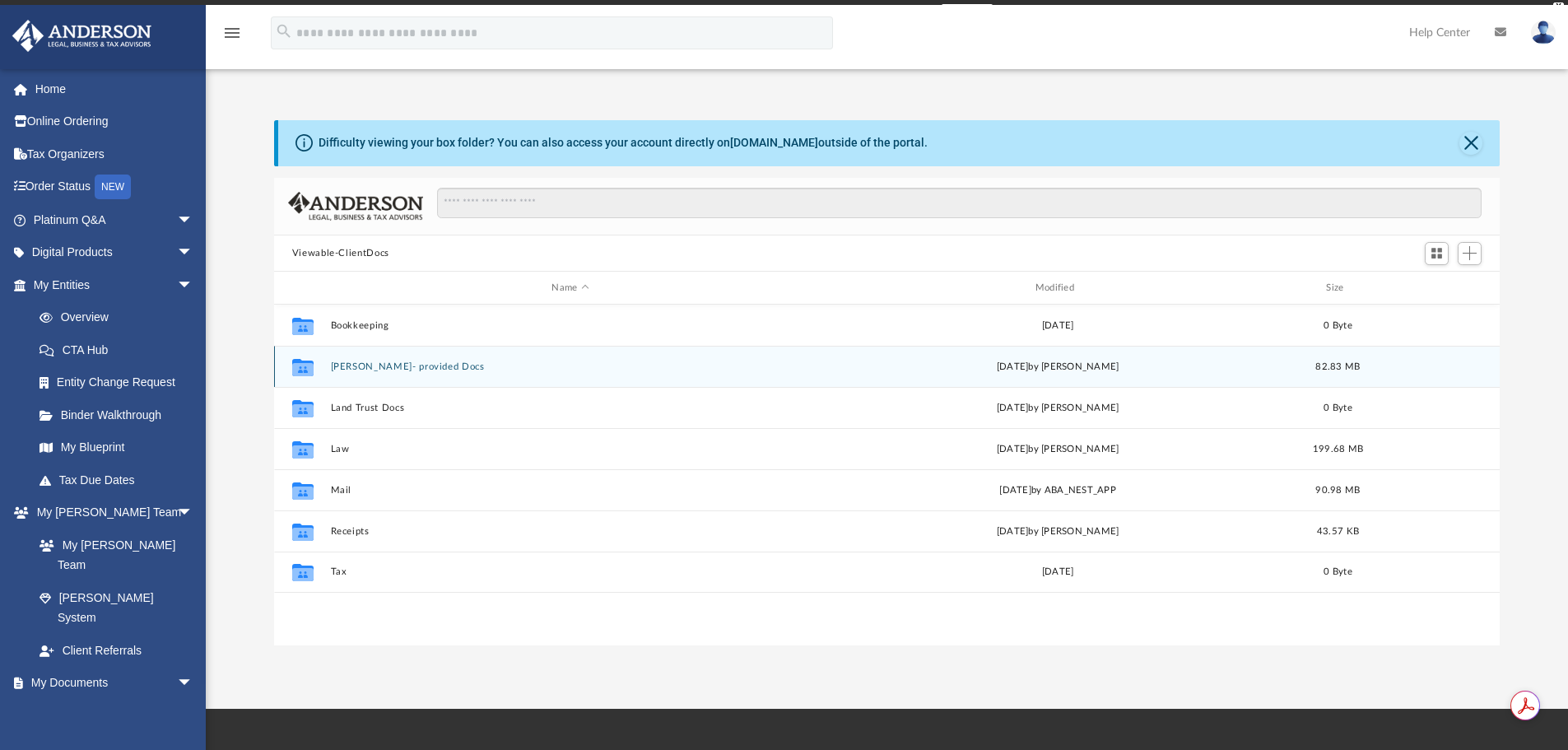
scroll to position [362, 1214]
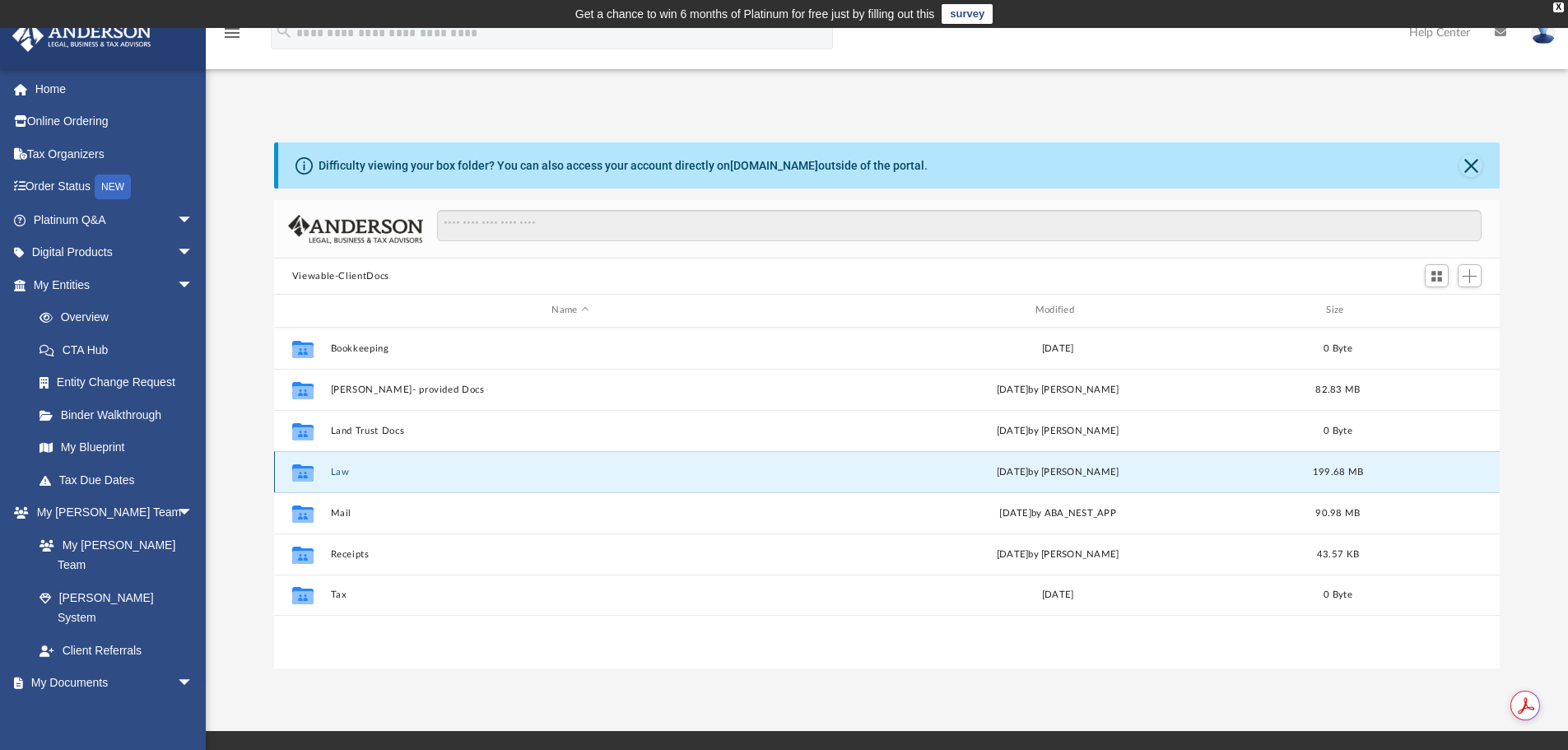
click at [343, 471] on button "Law" at bounding box center [569, 472] width 480 height 10
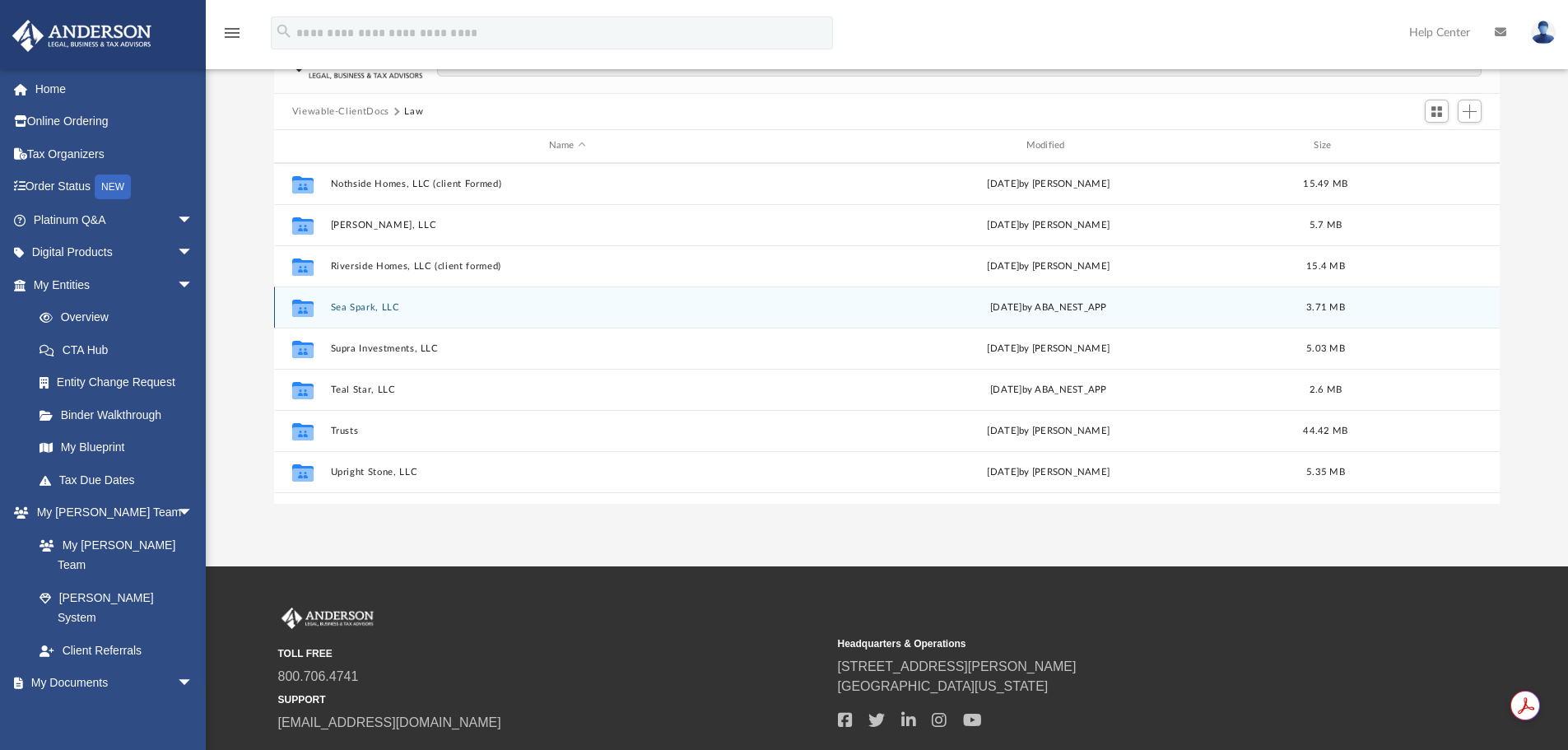
scroll to position [277, 0]
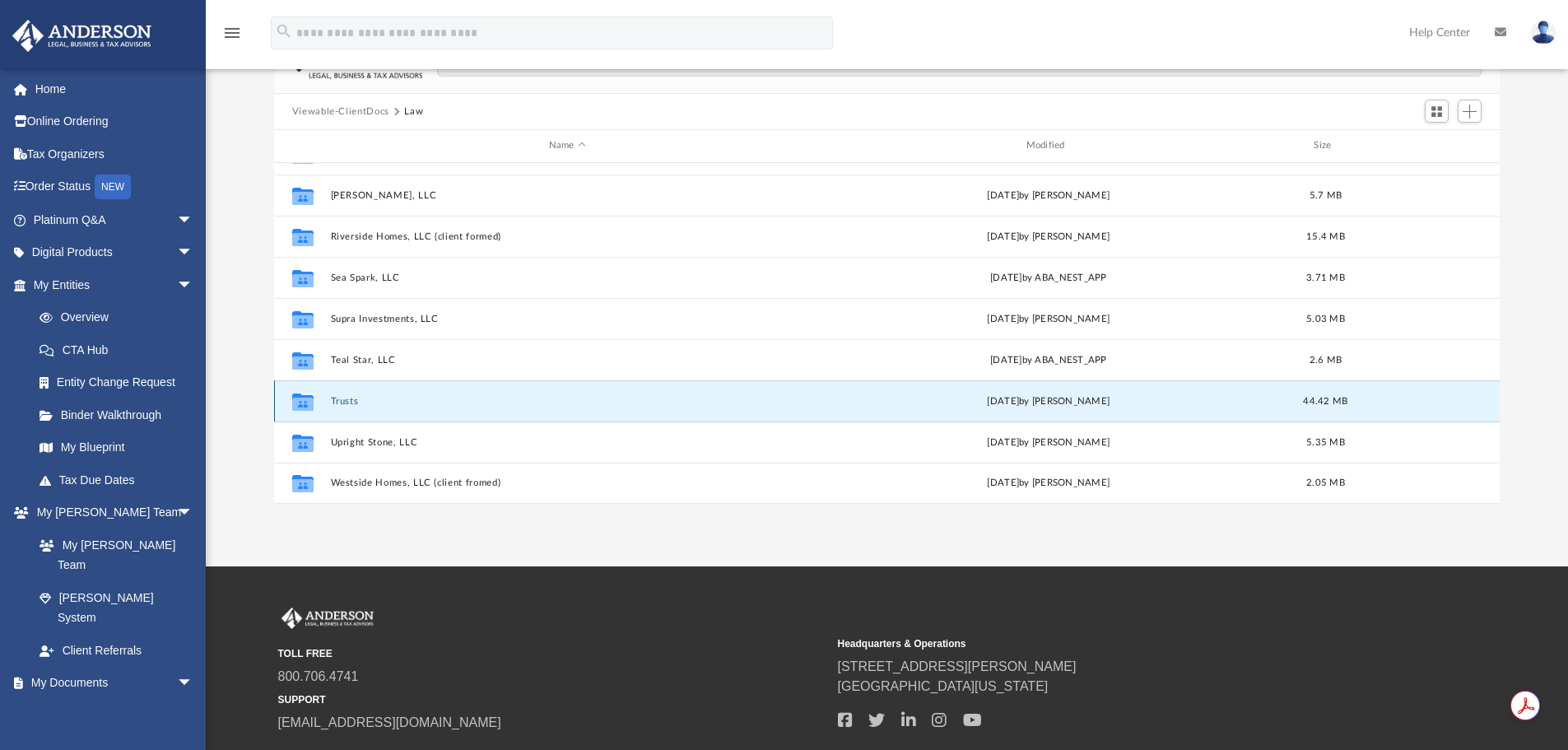
click at [358, 403] on button "Trusts" at bounding box center [567, 401] width 475 height 10
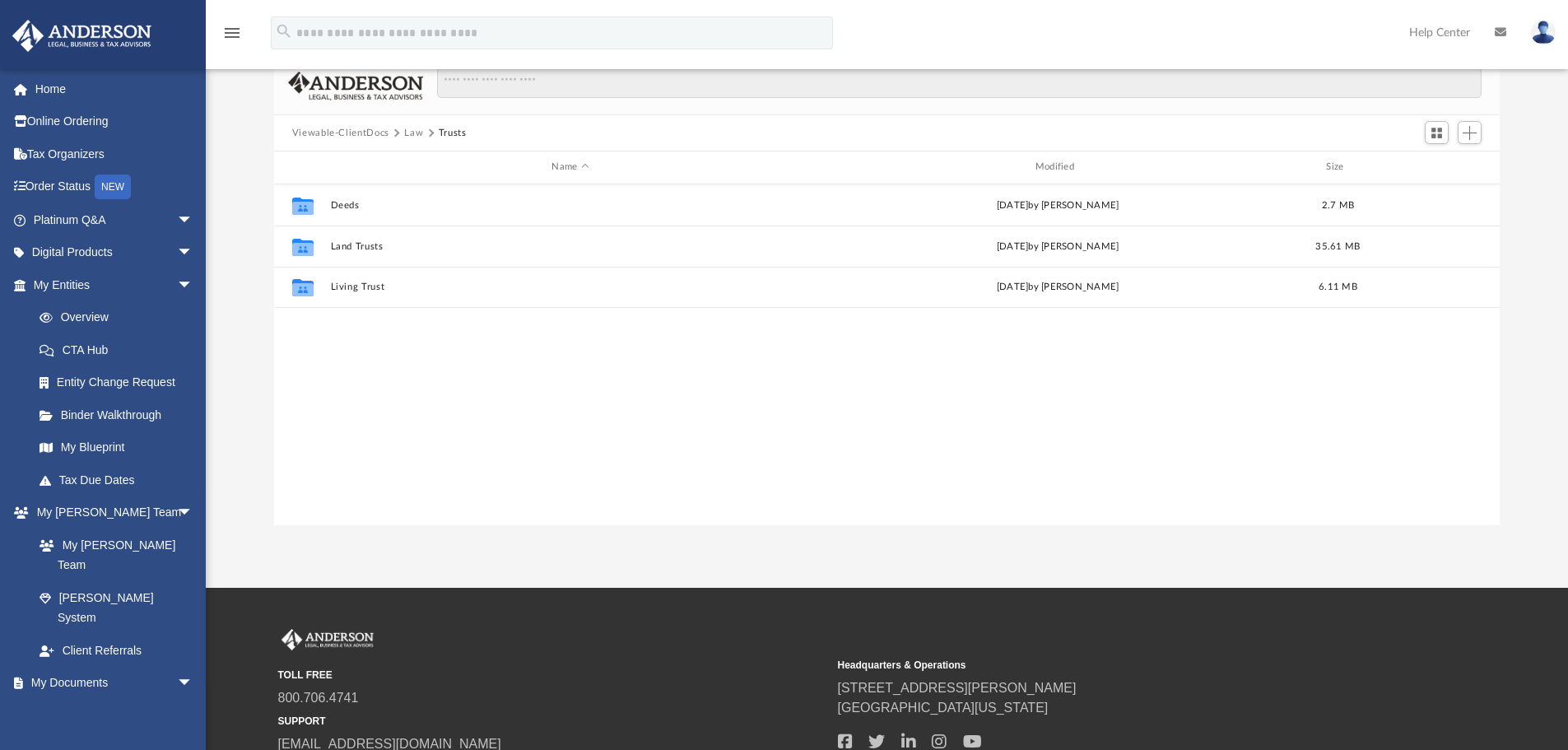
scroll to position [0, 0]
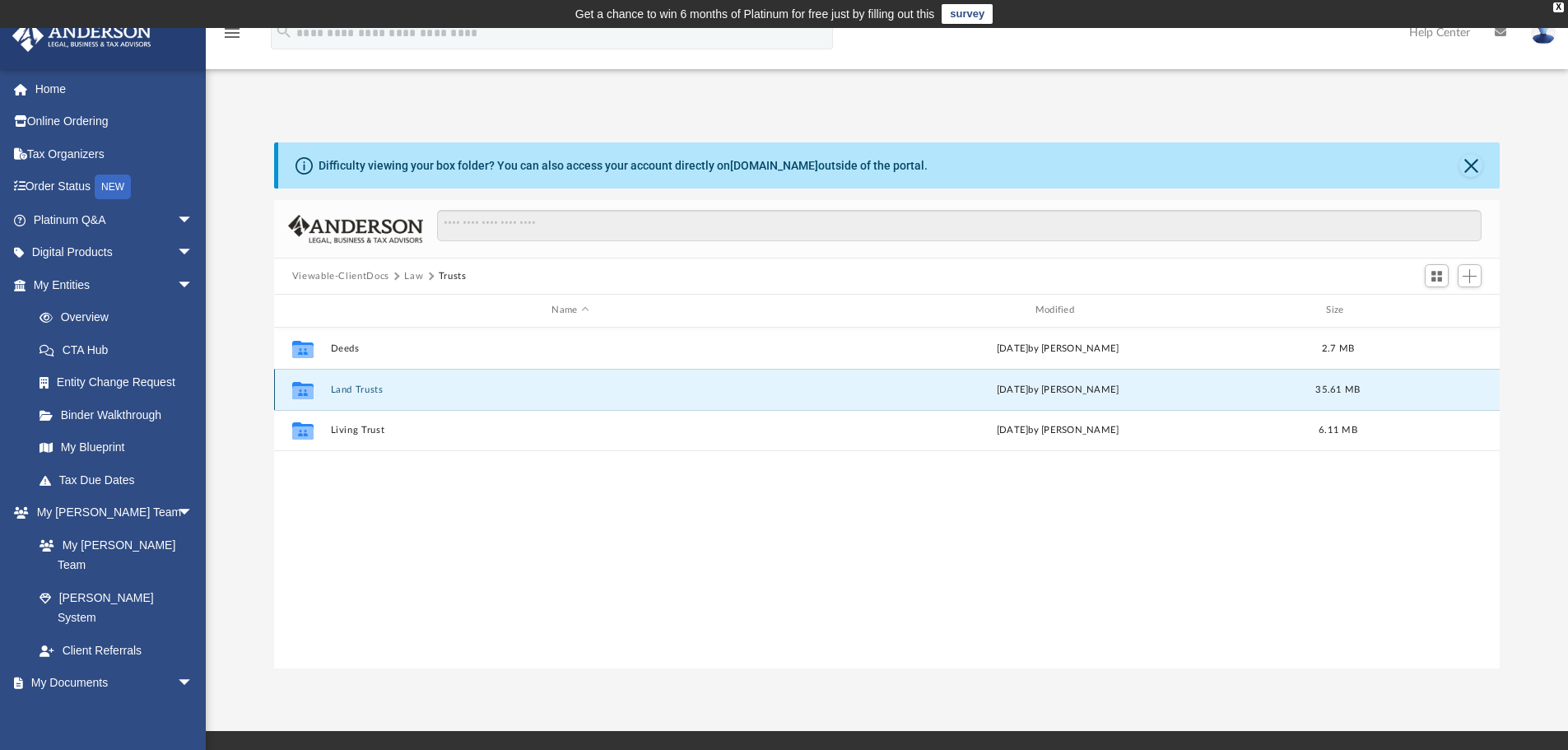
click at [383, 390] on button "Land Trusts" at bounding box center [569, 390] width 480 height 10
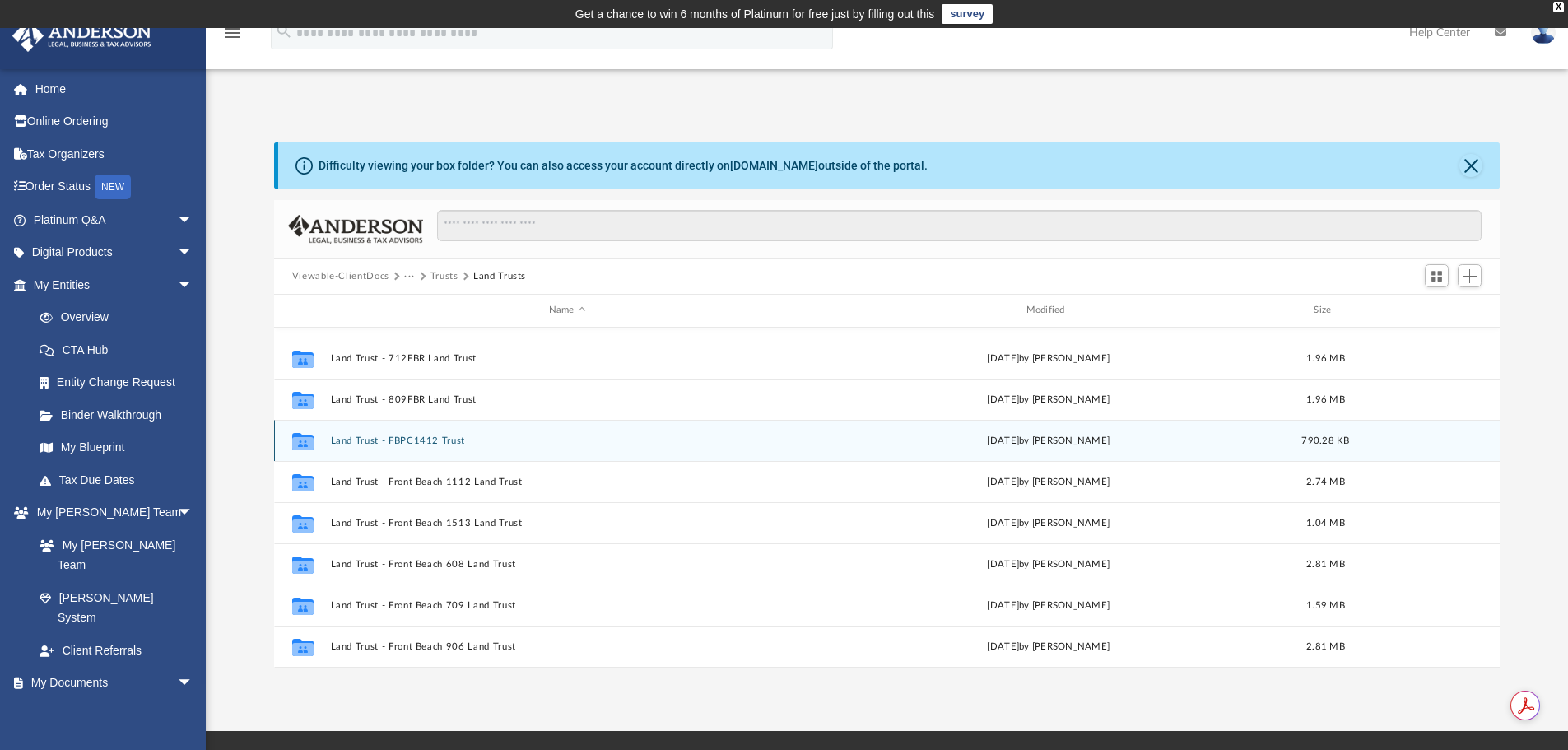
scroll to position [442, 0]
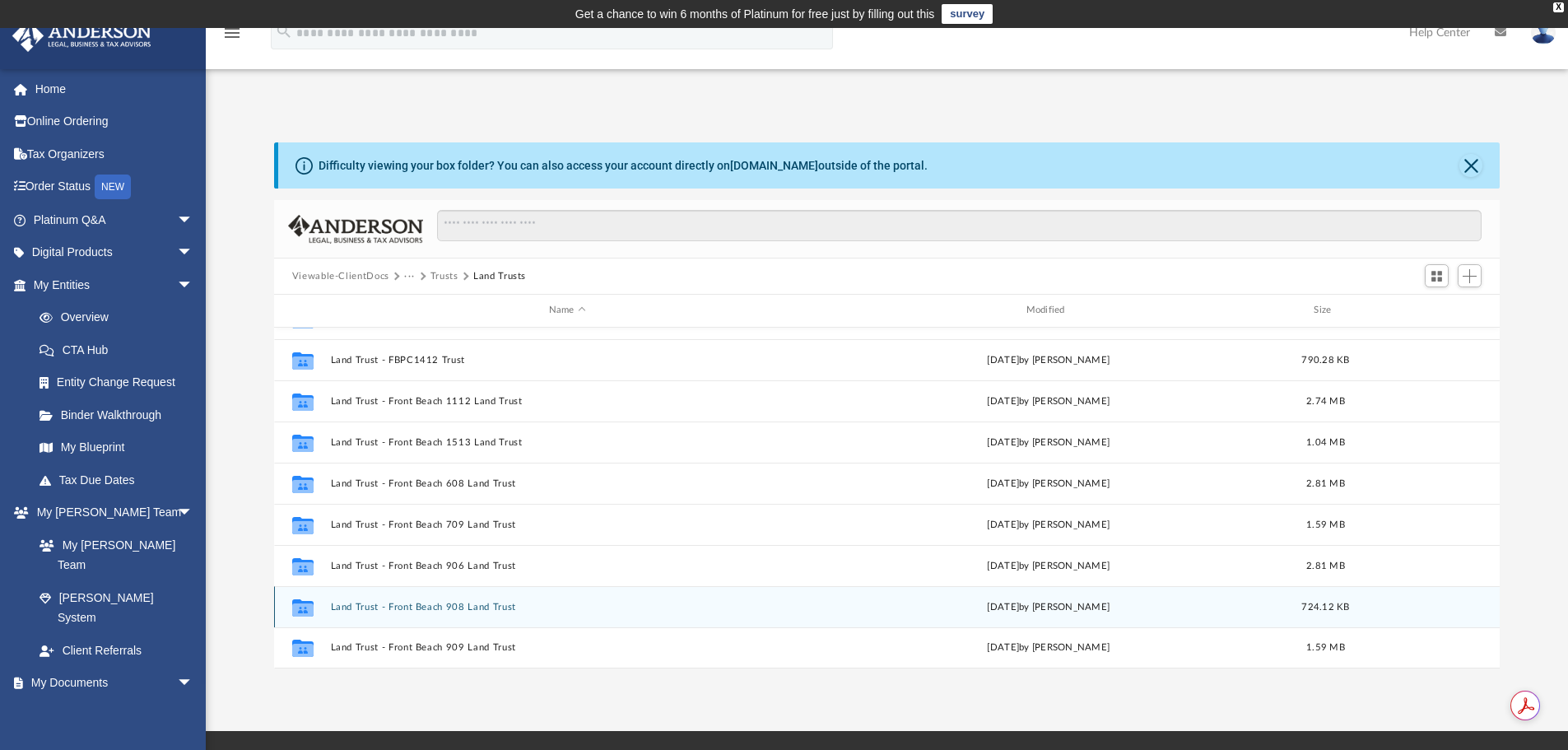
click at [477, 604] on button "Land Trust - Front Beach 908 Land Trust" at bounding box center [567, 608] width 475 height 10
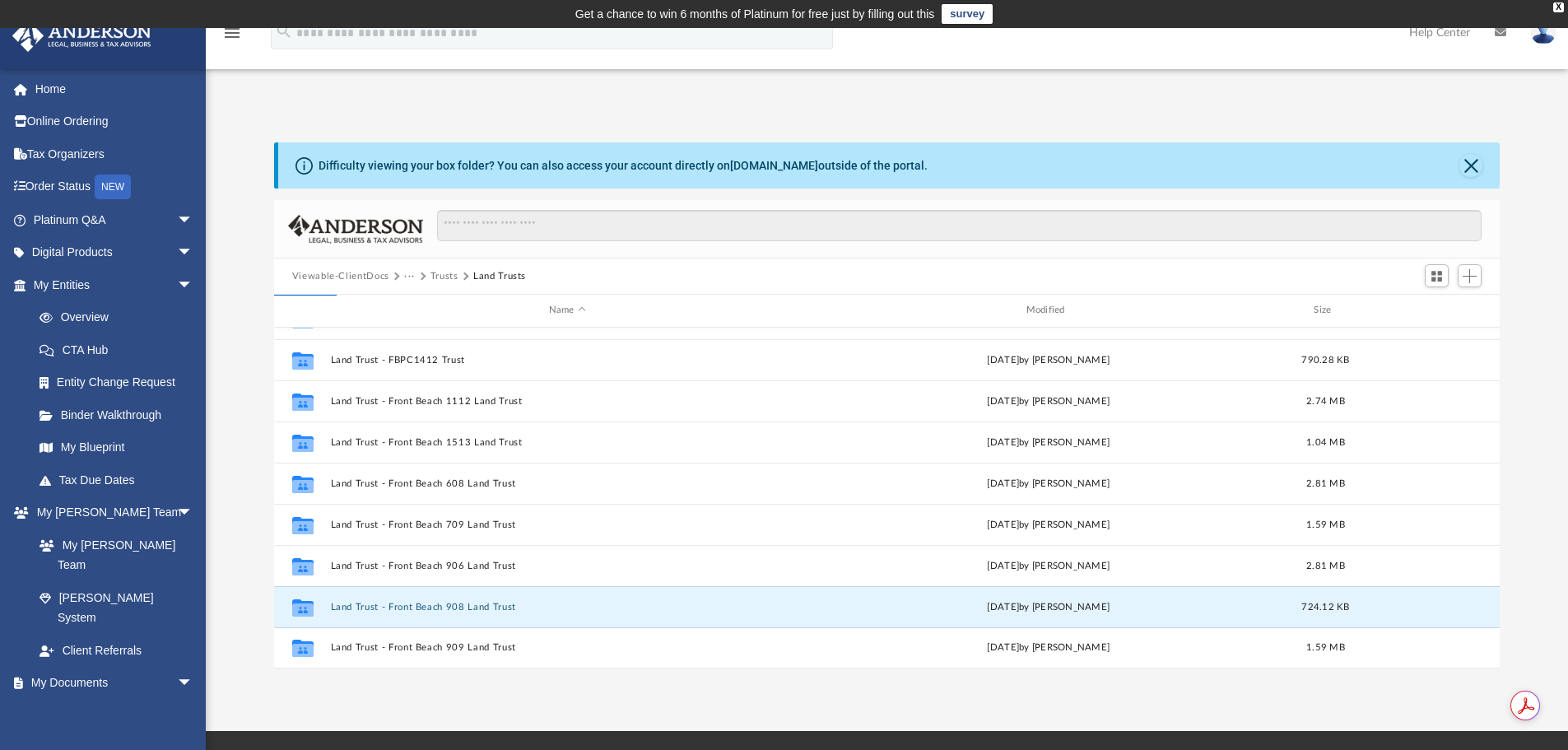
scroll to position [0, 0]
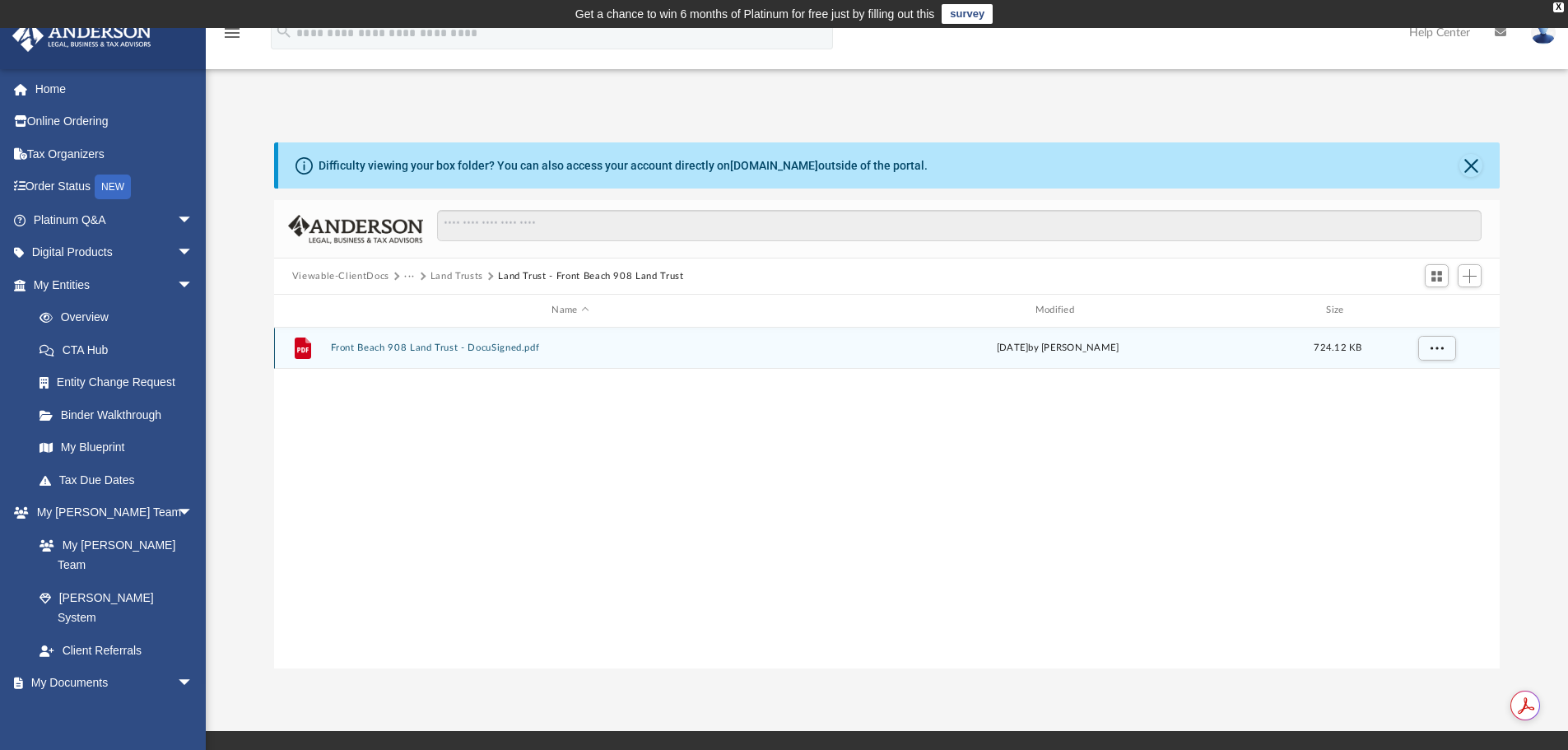
click at [474, 340] on div "File Front Beach 908 Land Trust - DocuSigned.pdf Mon Jan 8 2024 by Amanda Wynal…" at bounding box center [888, 348] width 1227 height 41
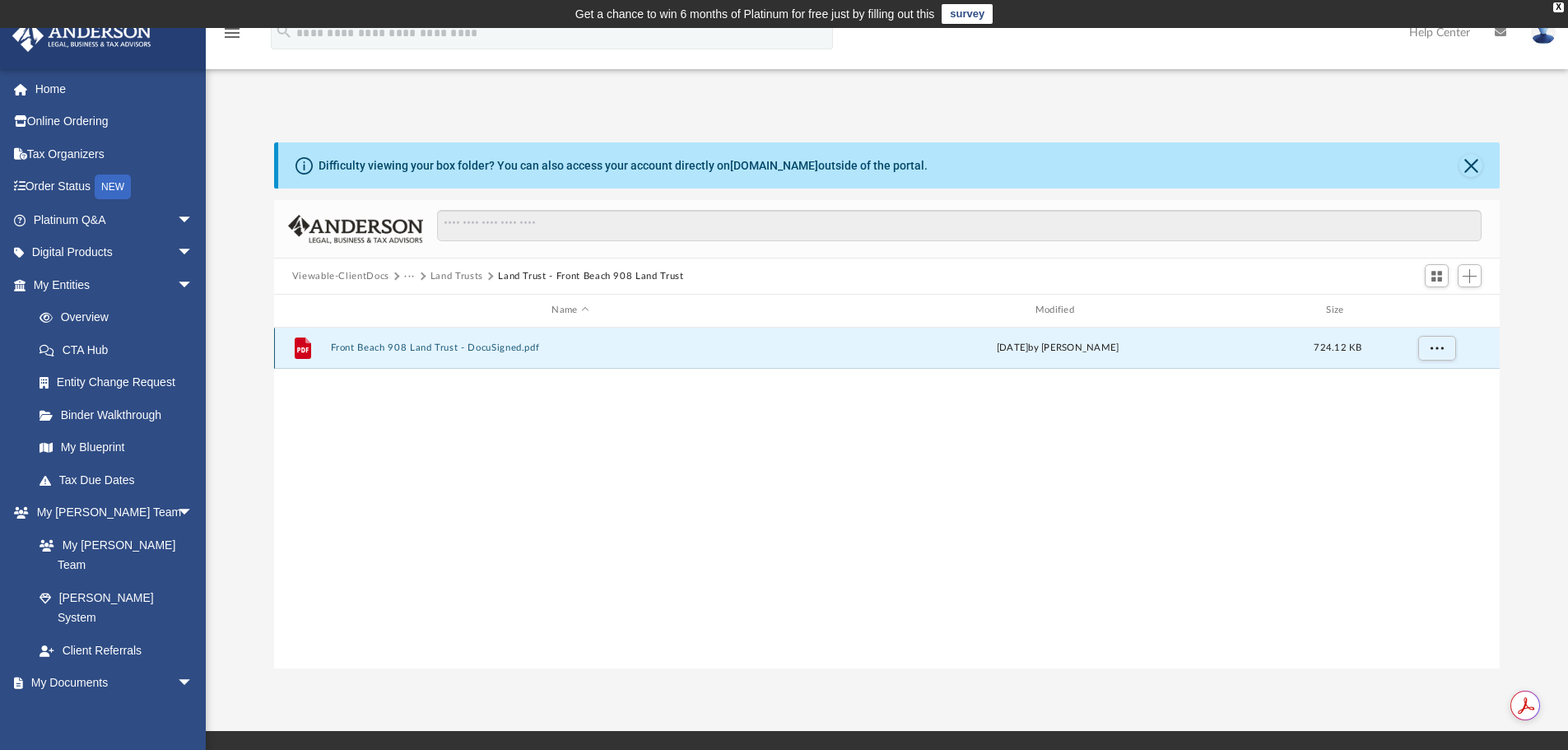
click at [478, 346] on button "Front Beach 908 Land Trust - DocuSigned.pdf" at bounding box center [569, 348] width 480 height 10
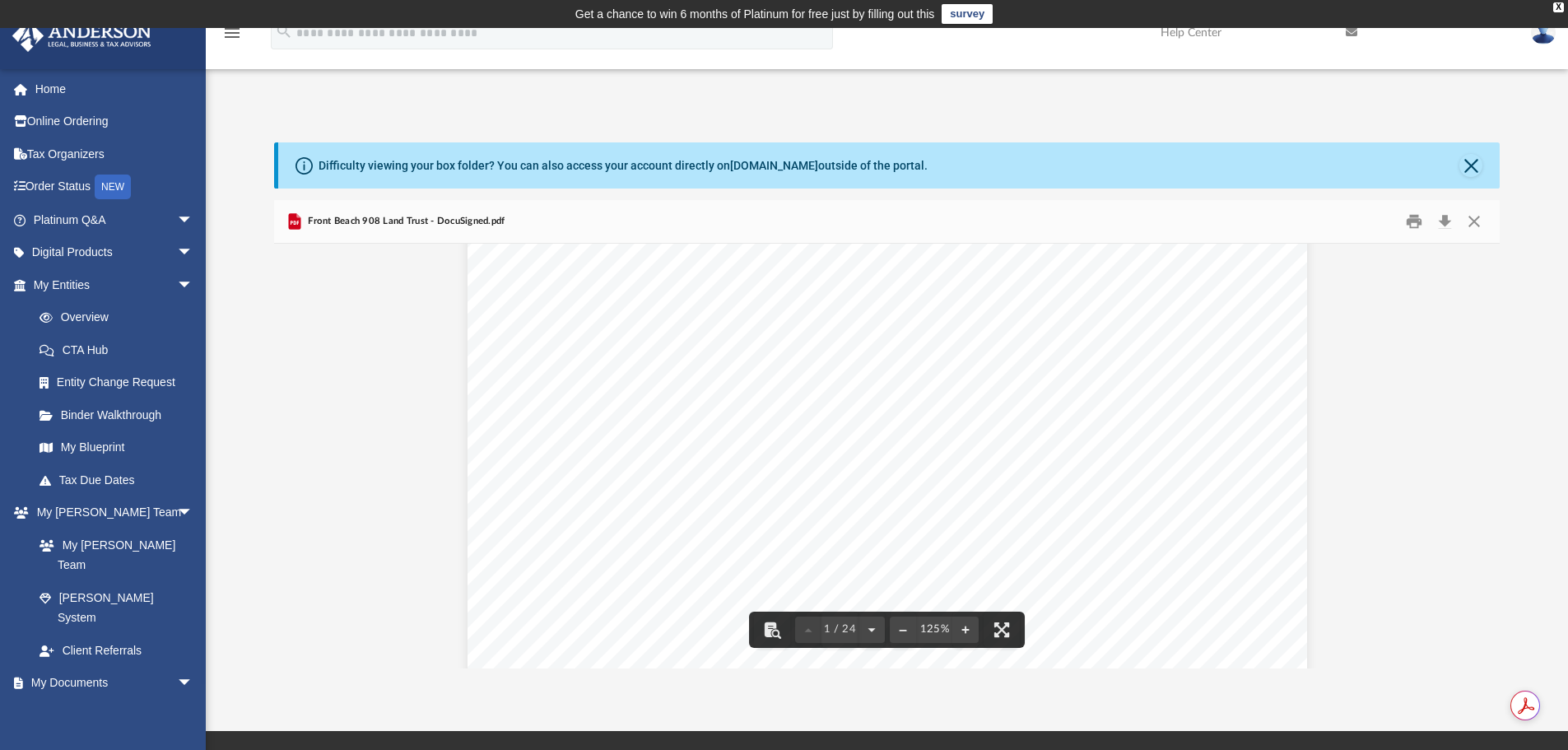
scroll to position [165, 0]
click at [1472, 164] on button "Close" at bounding box center [1471, 165] width 23 height 23
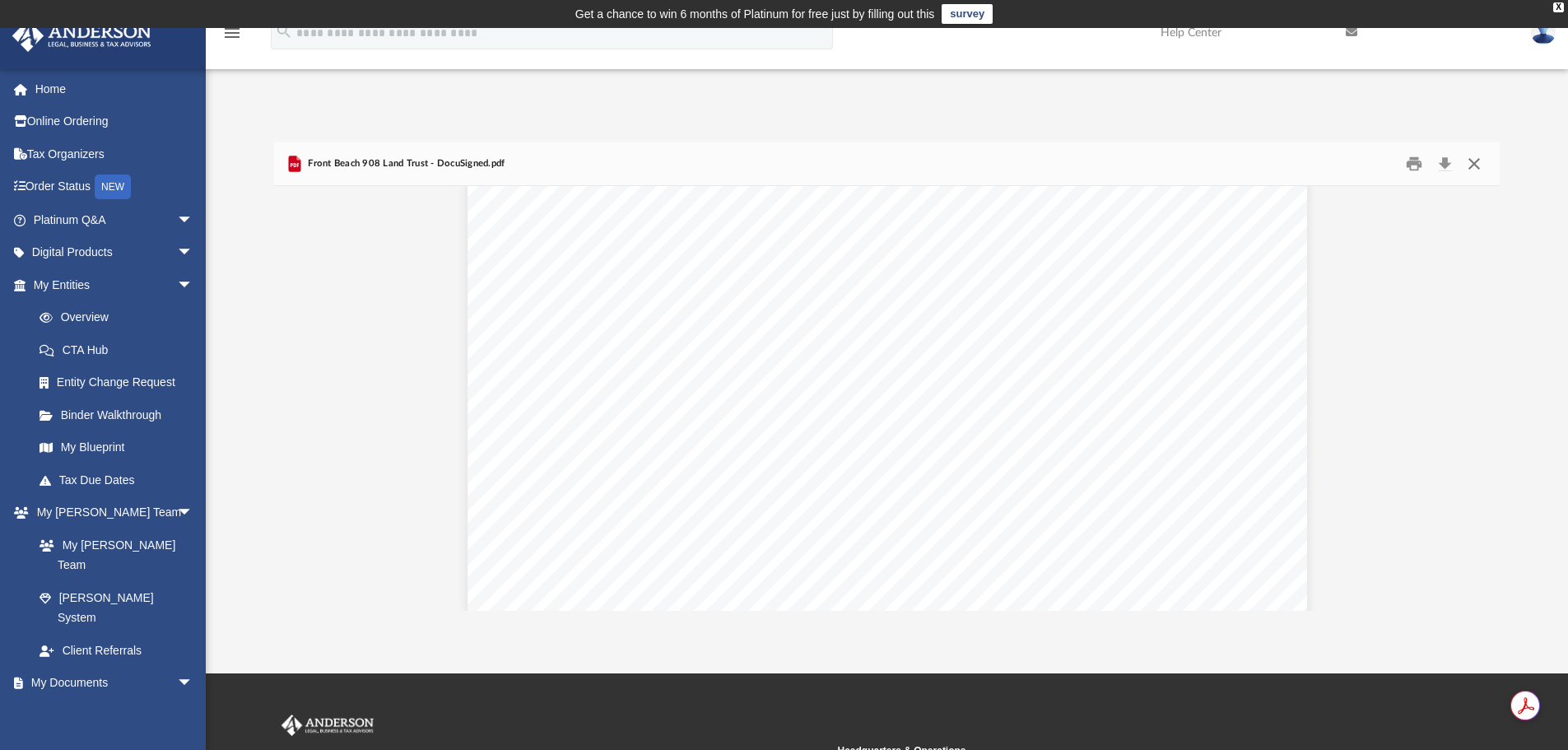
click at [1475, 163] on button "Close" at bounding box center [1474, 164] width 30 height 25
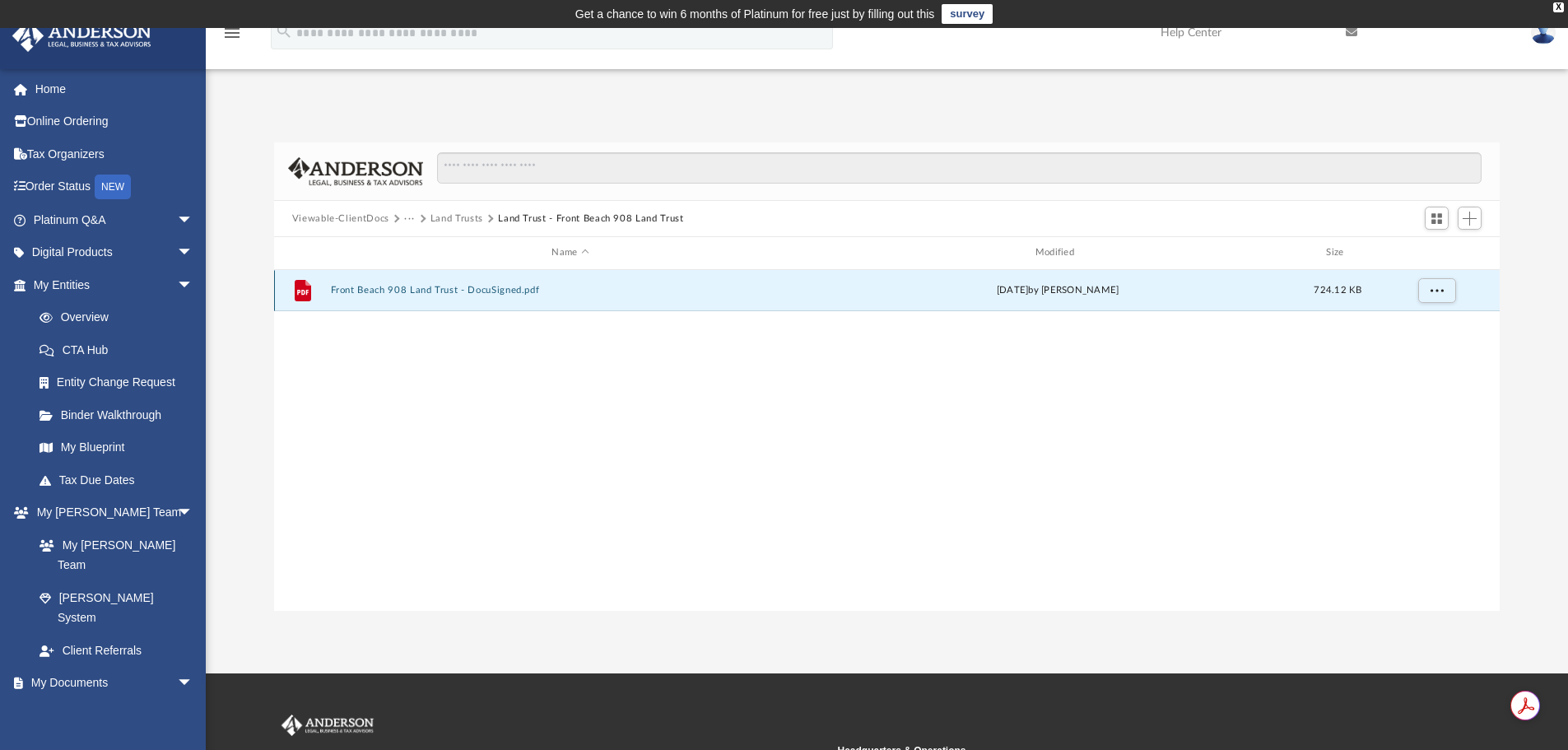
click at [364, 293] on button "Front Beach 908 Land Trust - DocuSigned.pdf" at bounding box center [569, 290] width 480 height 10
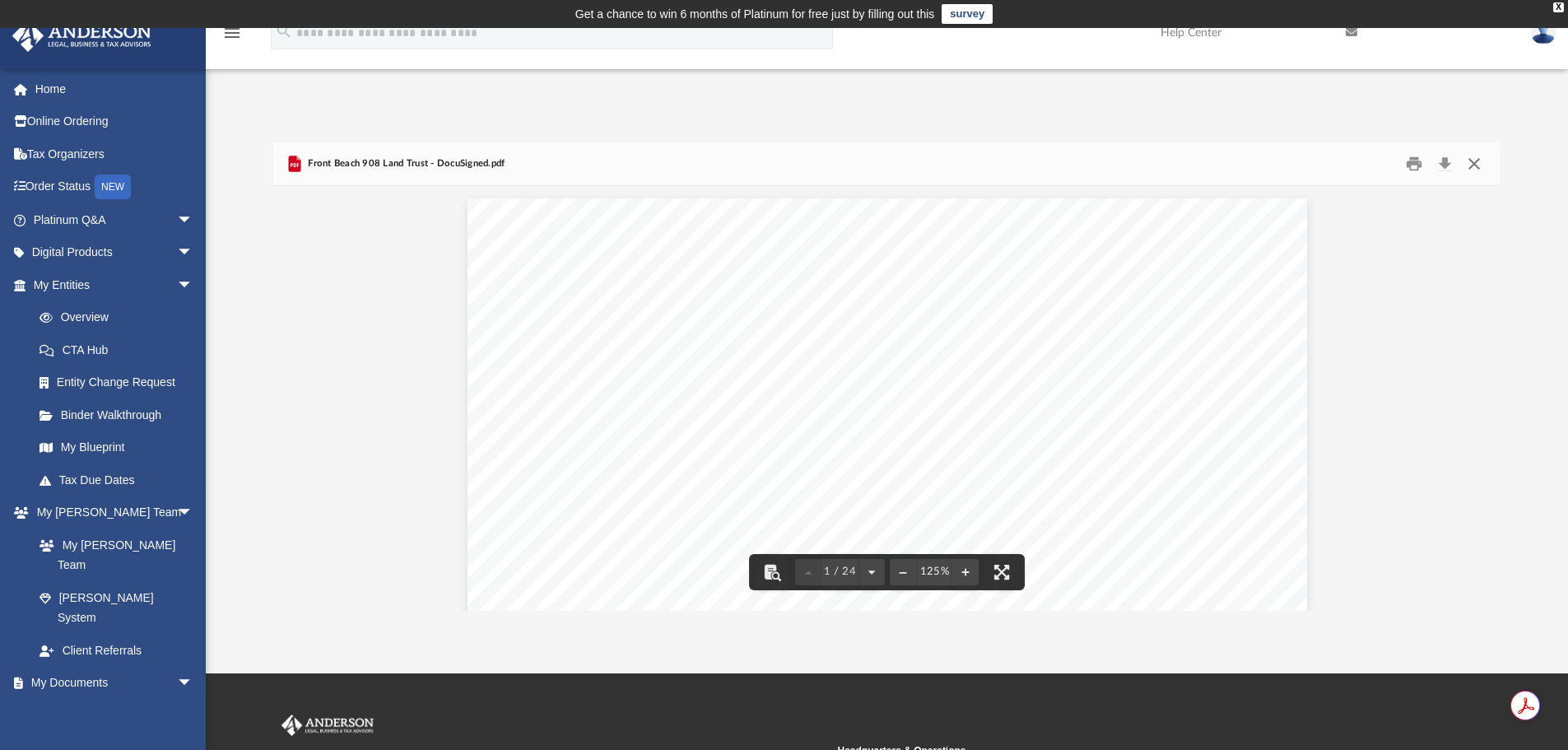
click at [1468, 164] on button "Close" at bounding box center [1474, 164] width 30 height 25
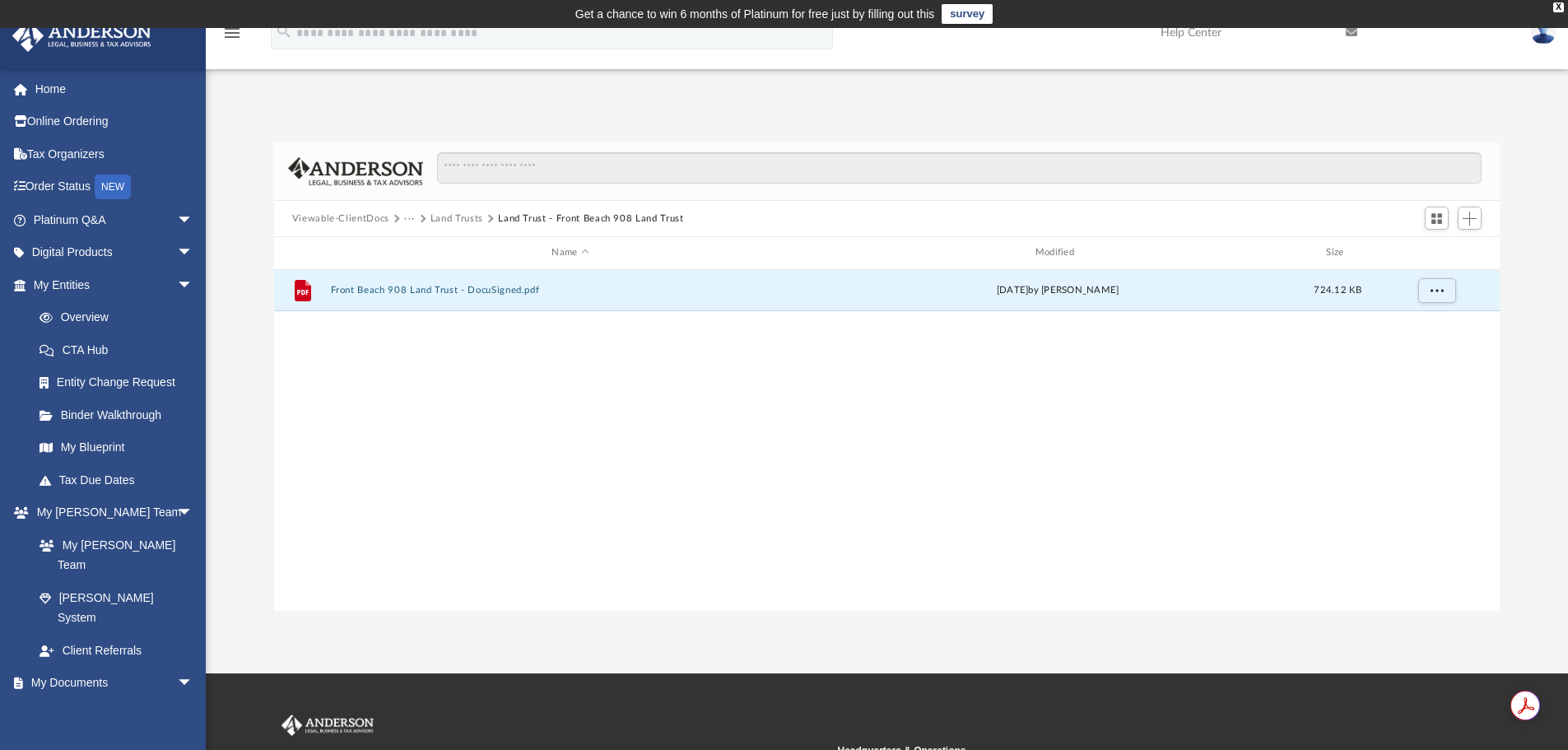
click at [456, 217] on button "Land Trusts" at bounding box center [456, 219] width 53 height 15
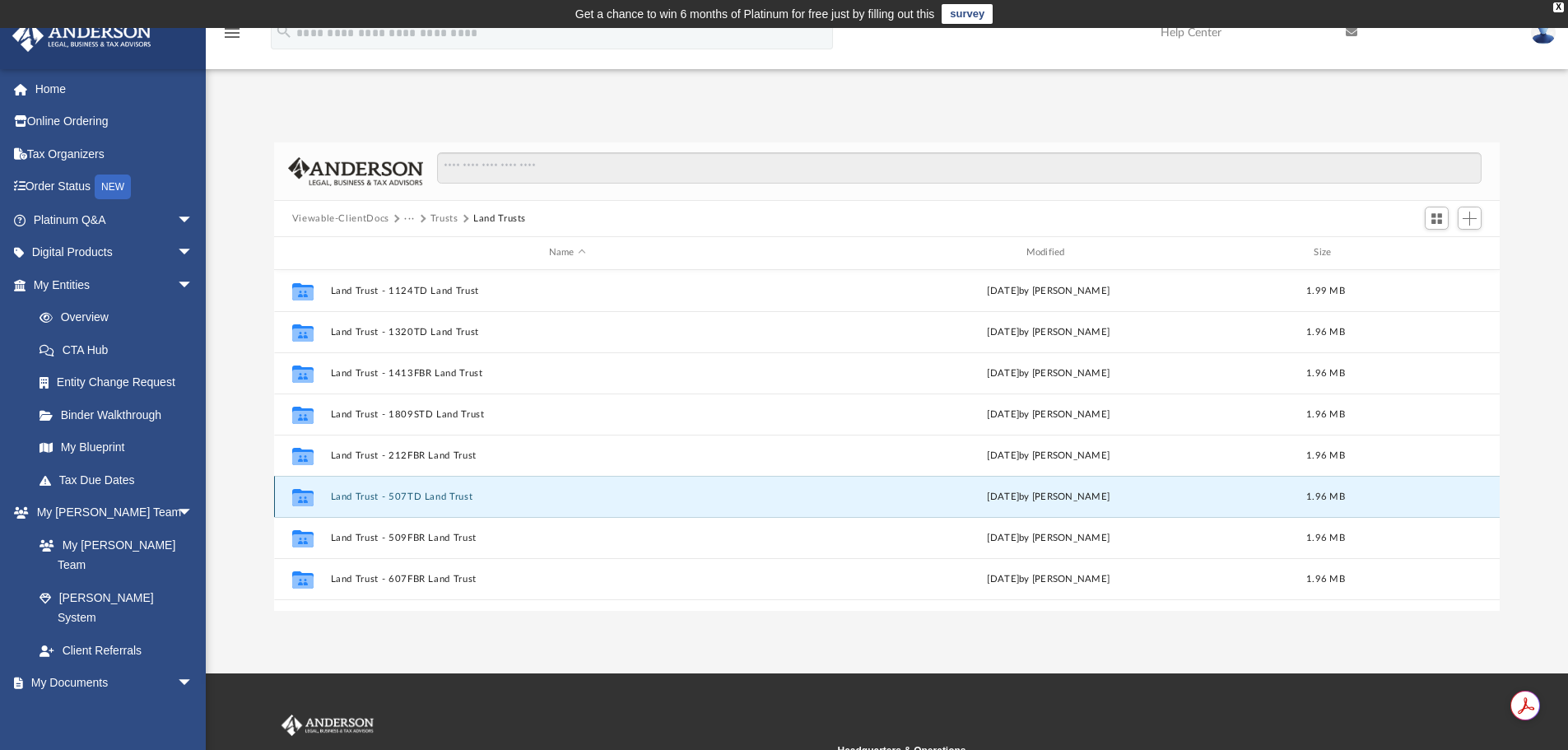
click at [440, 495] on button "Land Trust - 507TD Land Trust" at bounding box center [567, 497] width 475 height 10
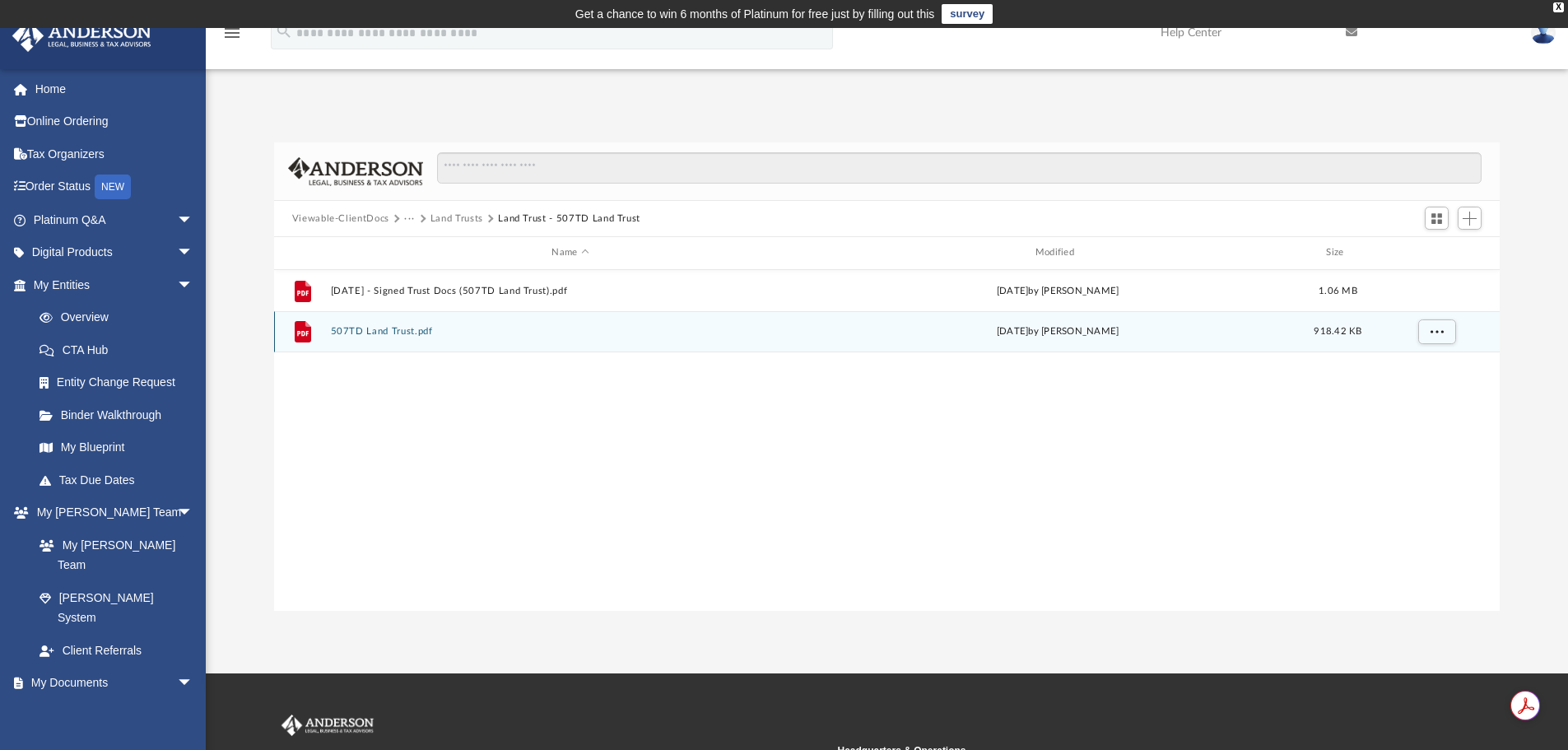
click at [414, 328] on button "507TD Land Trust.pdf" at bounding box center [569, 332] width 480 height 10
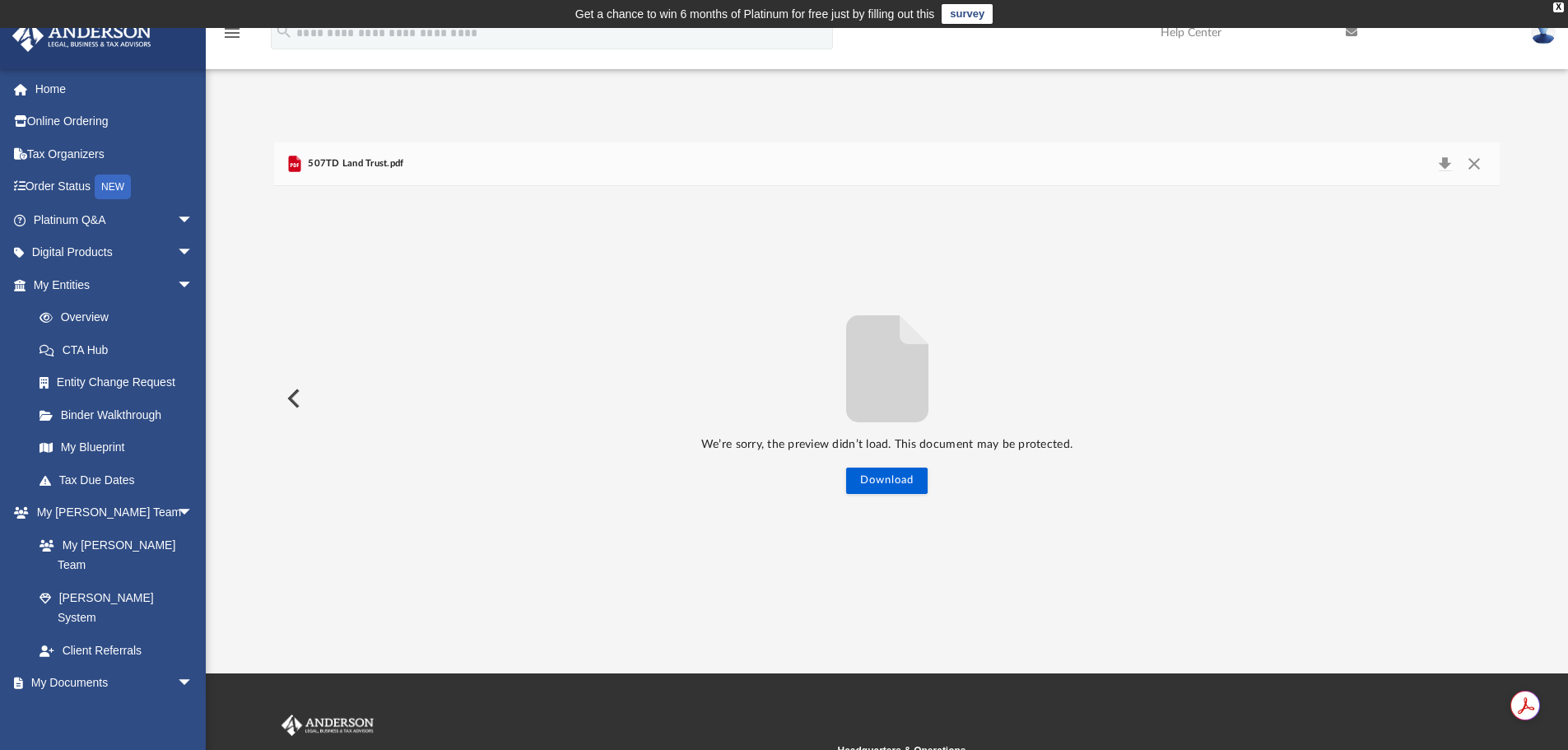
click at [377, 160] on span "507TD Land Trust.pdf" at bounding box center [354, 163] width 100 height 15
click at [877, 482] on button "Download" at bounding box center [887, 481] width 82 height 26
click at [287, 401] on button "Preview" at bounding box center [292, 398] width 36 height 46
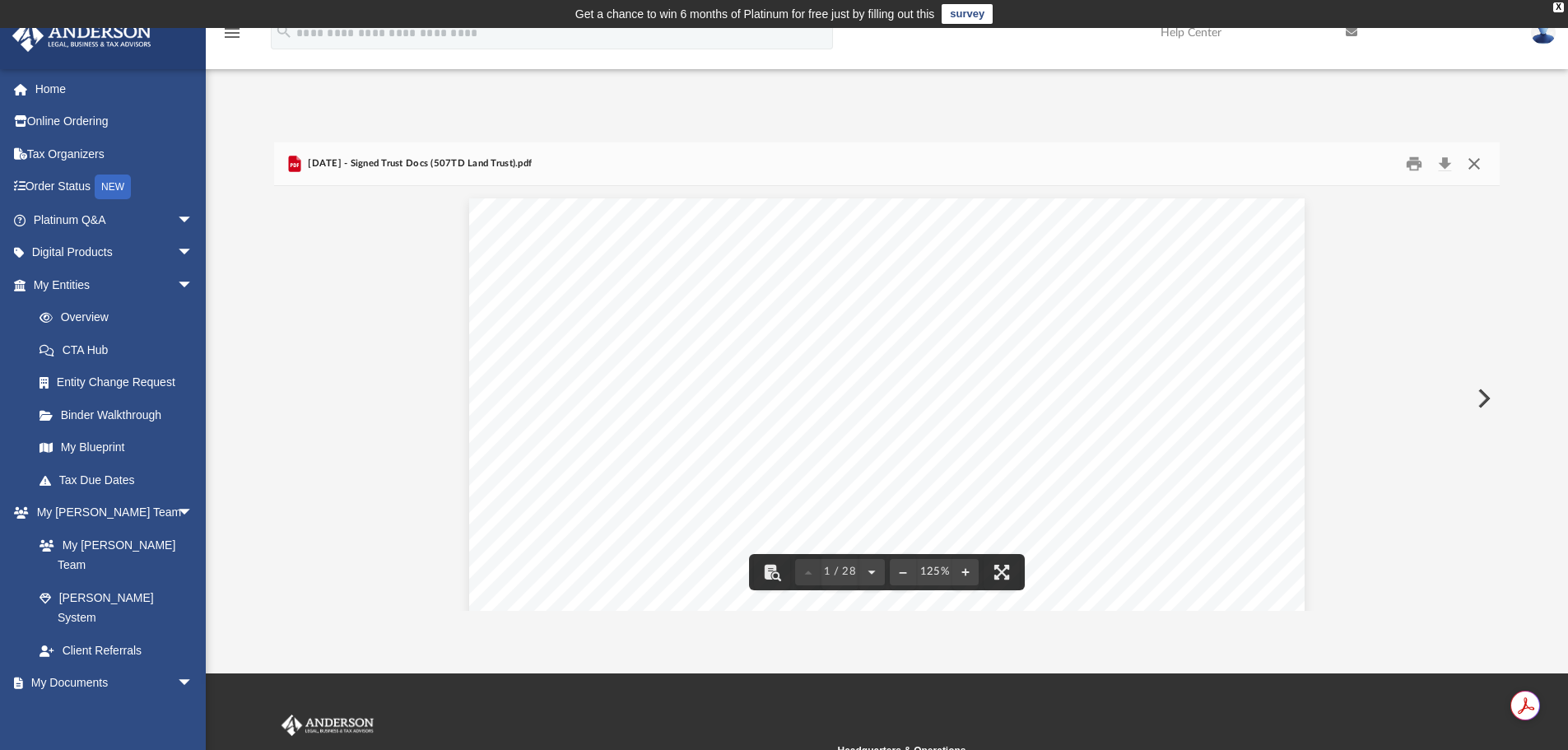
click at [1477, 166] on button "Close" at bounding box center [1474, 164] width 30 height 25
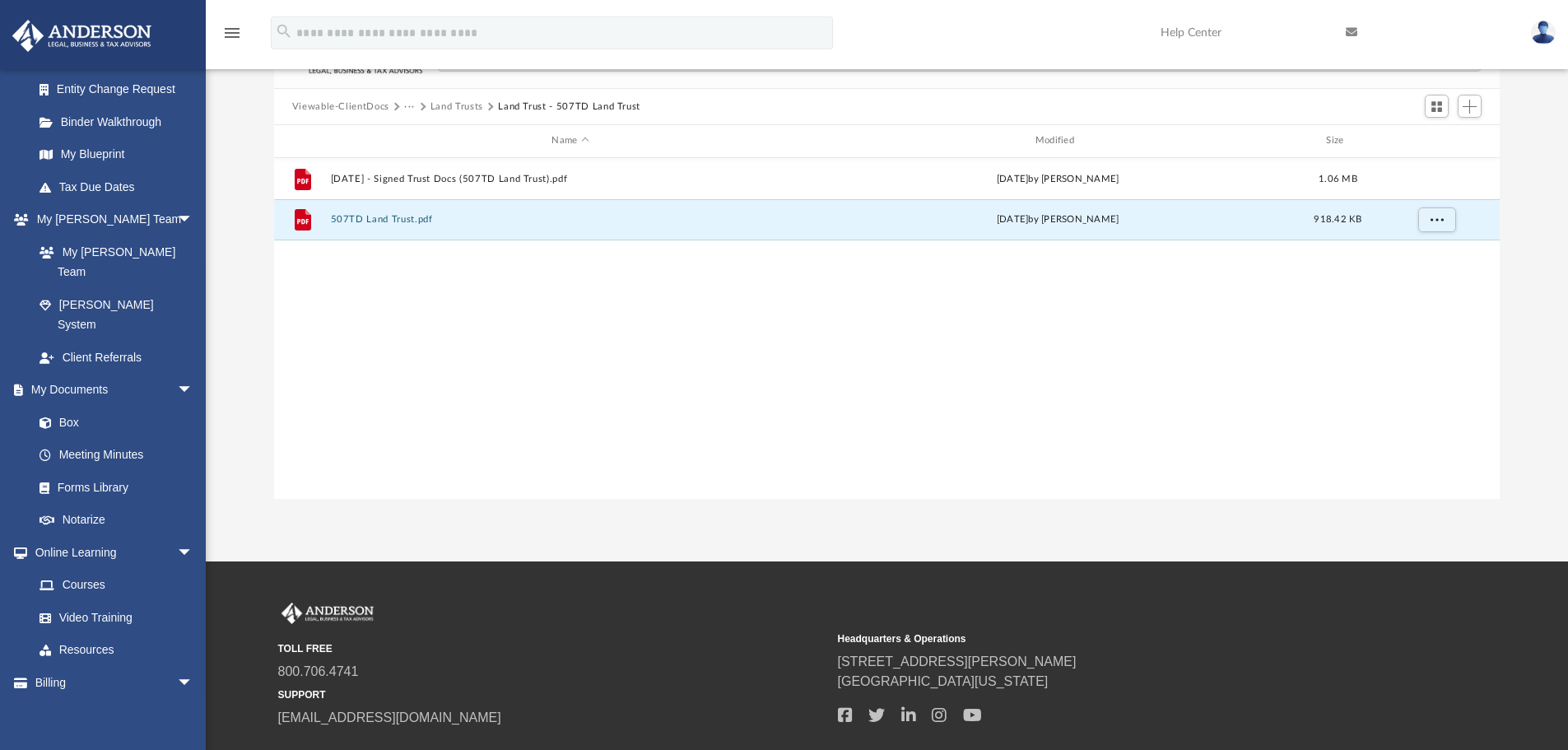
scroll to position [0, 0]
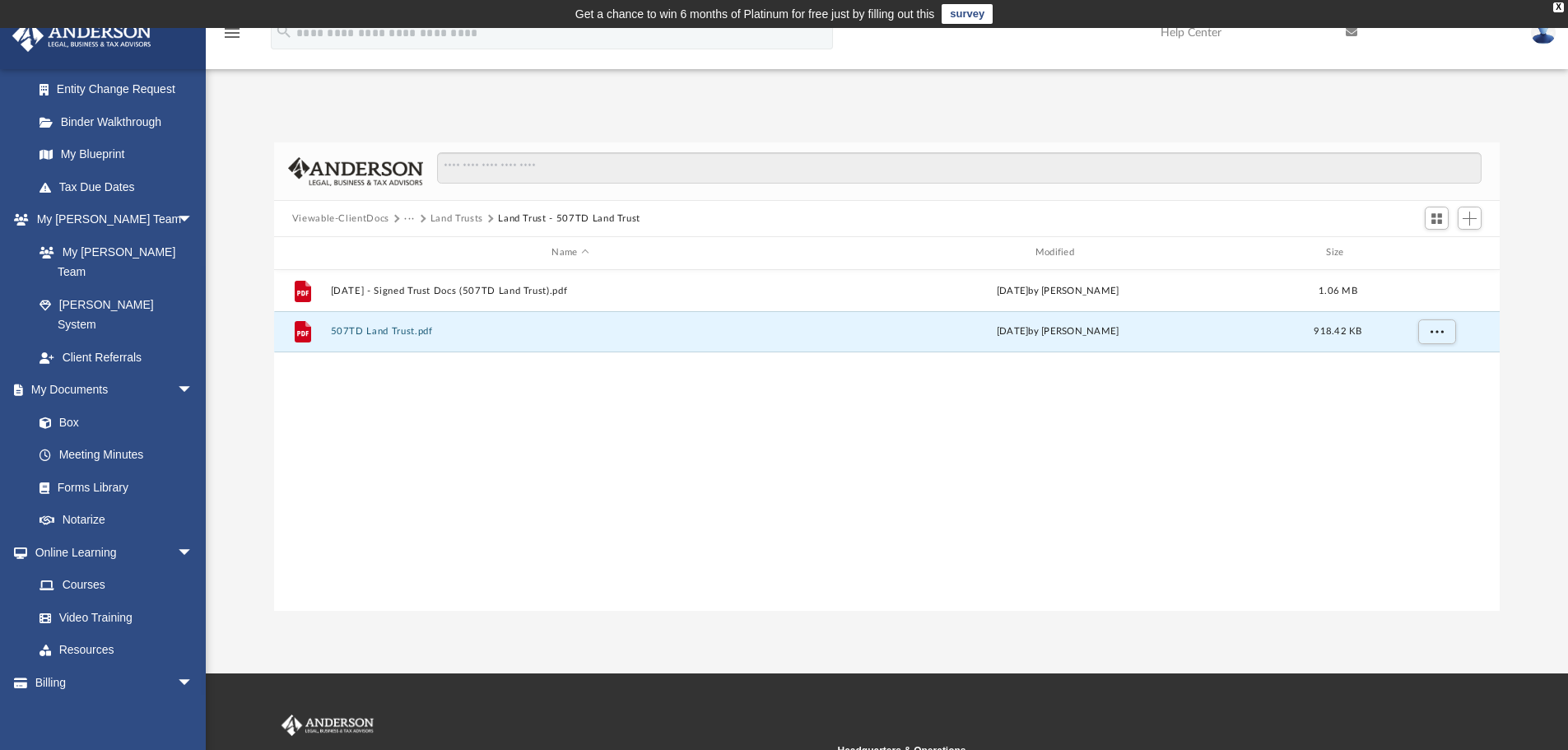
click at [451, 220] on button "Land Trusts" at bounding box center [456, 219] width 53 height 15
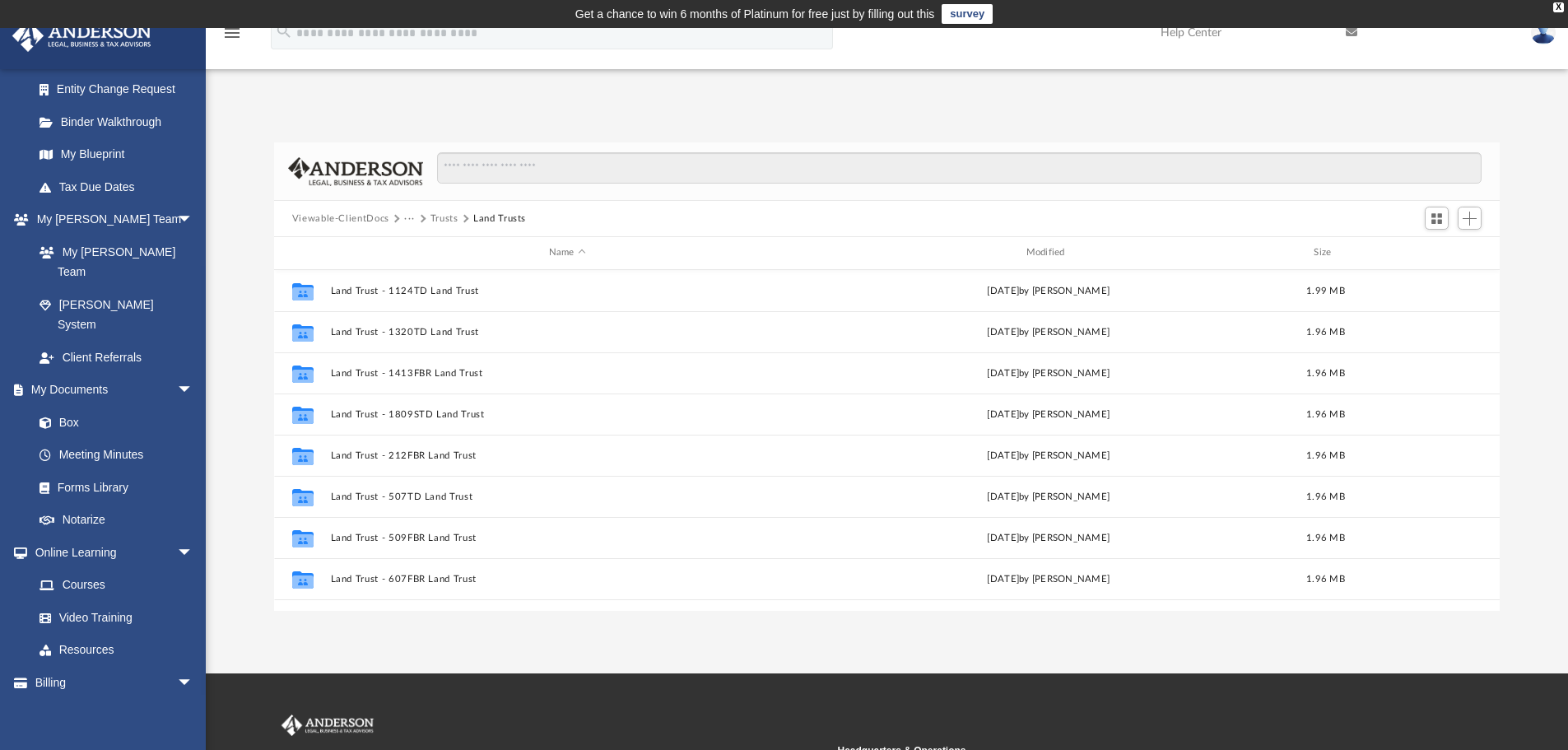
click at [447, 217] on button "Trusts" at bounding box center [444, 219] width 28 height 15
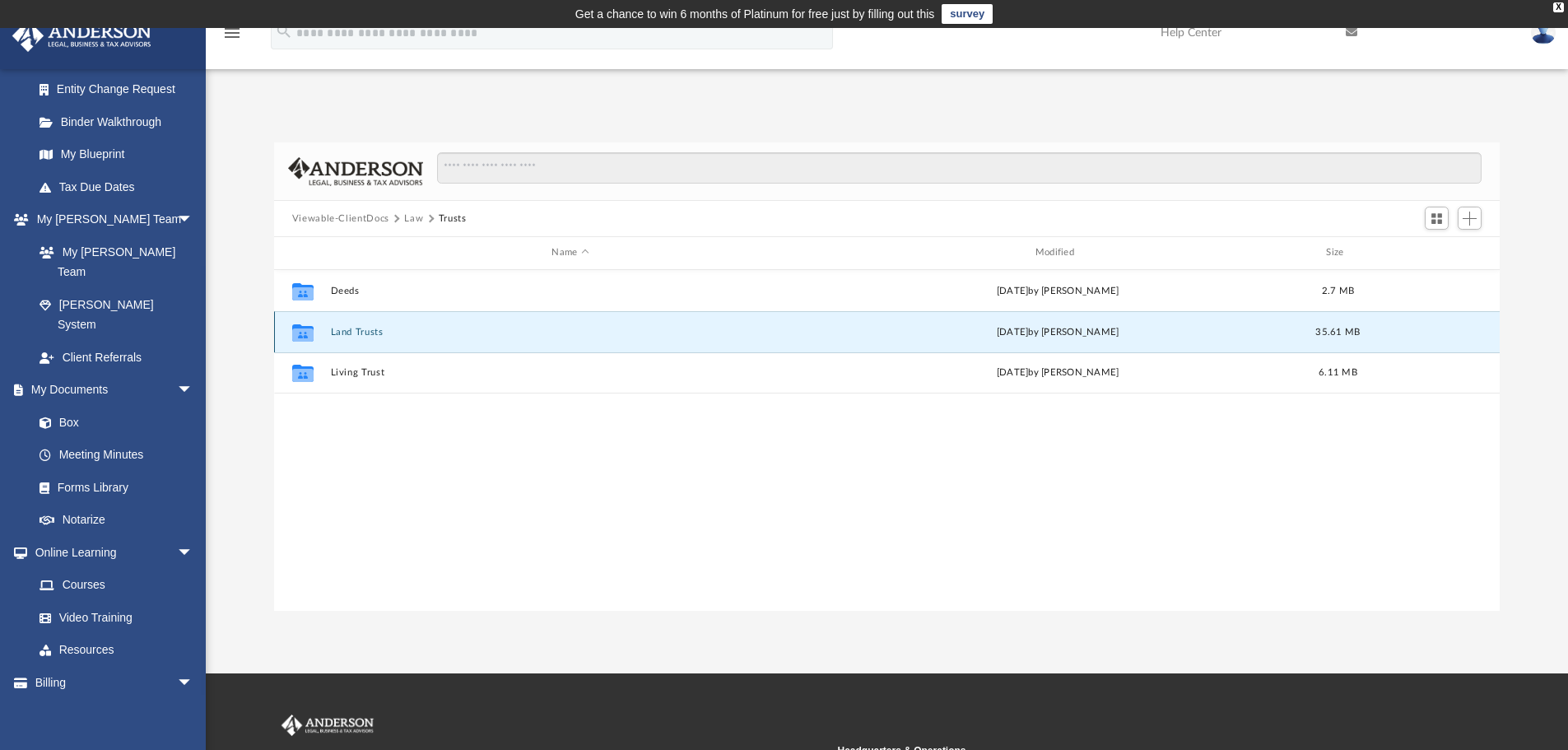
click at [376, 328] on button "Land Trusts" at bounding box center [569, 332] width 480 height 10
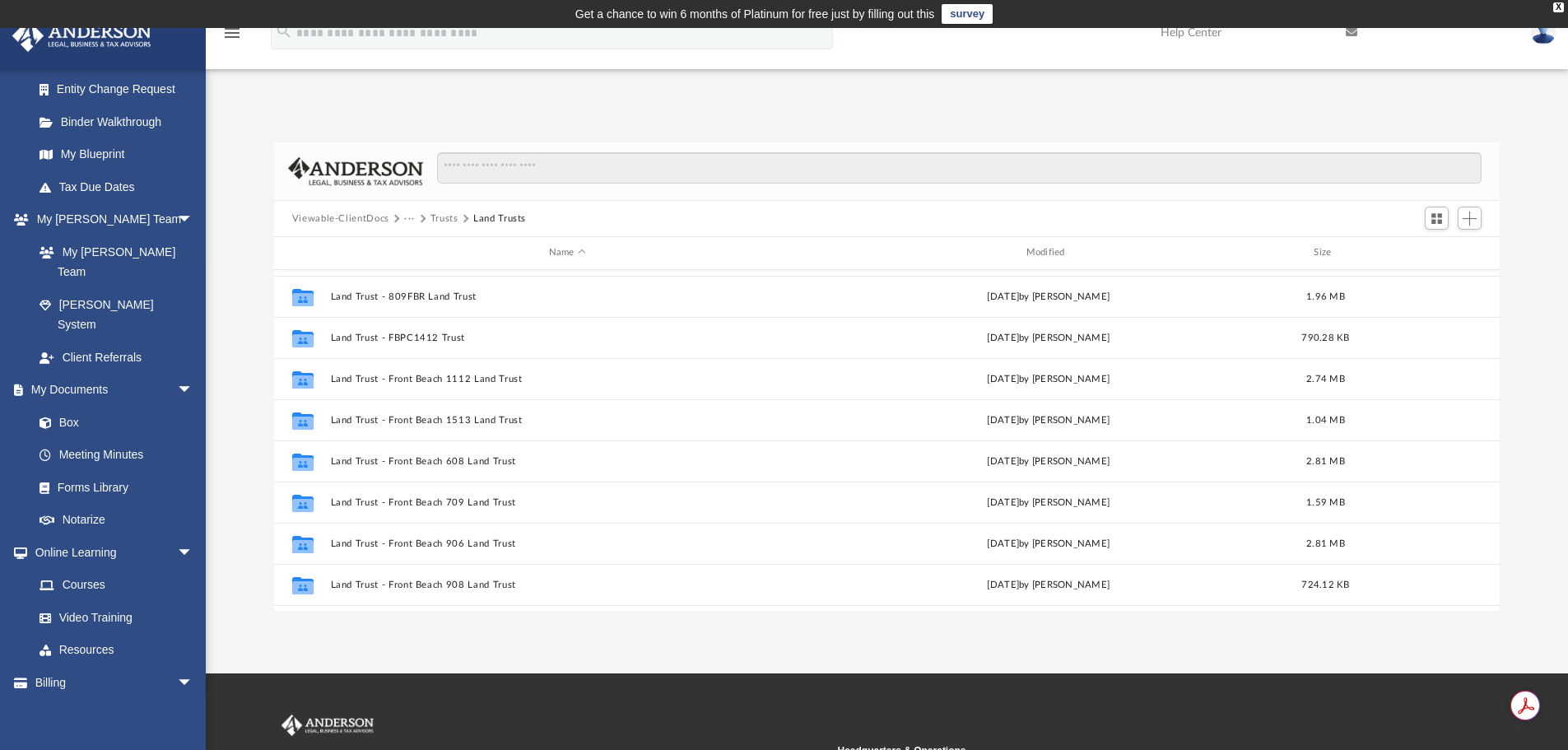
scroll to position [411, 0]
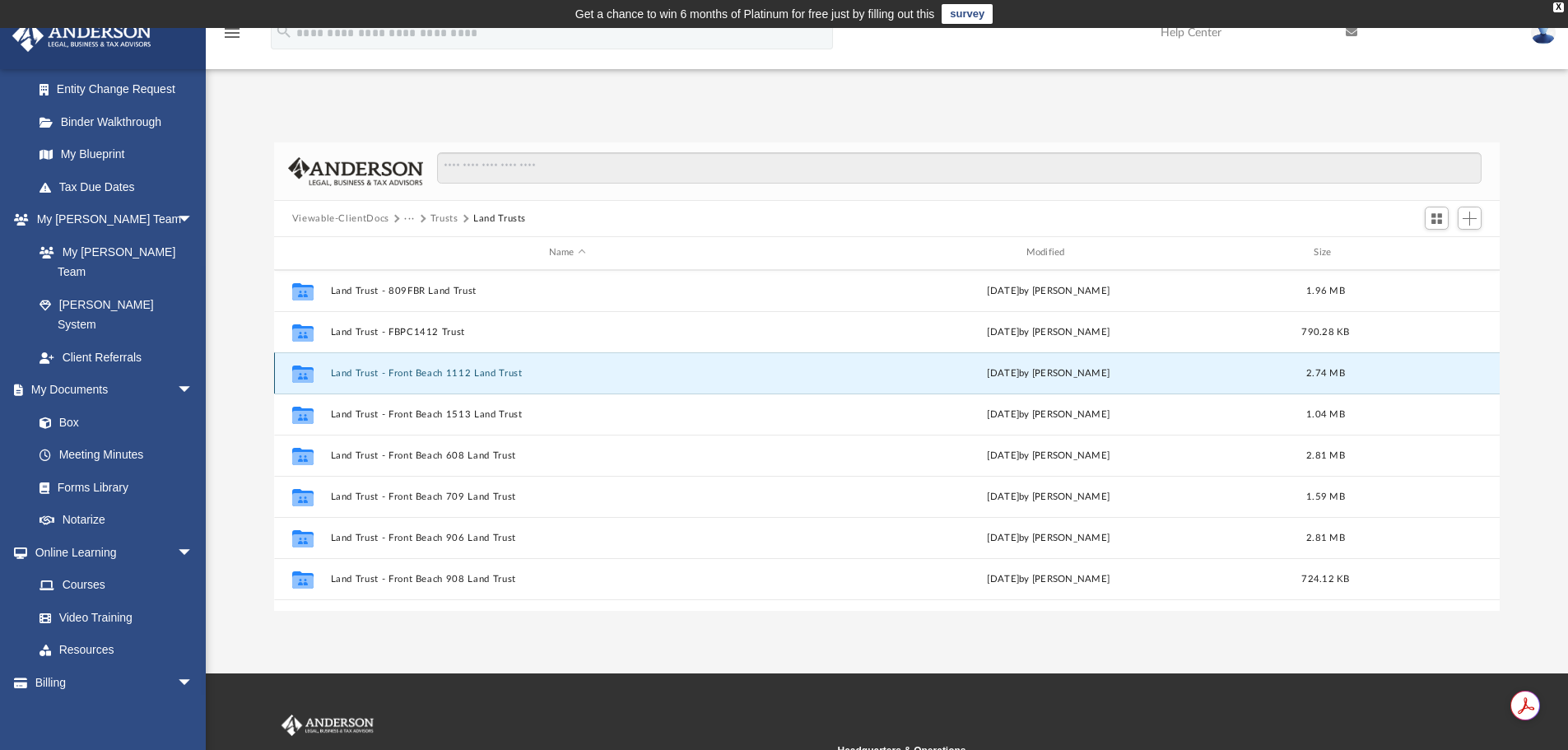
click at [473, 368] on button "Land Trust - Front Beach 1112 Land Trust" at bounding box center [567, 373] width 475 height 10
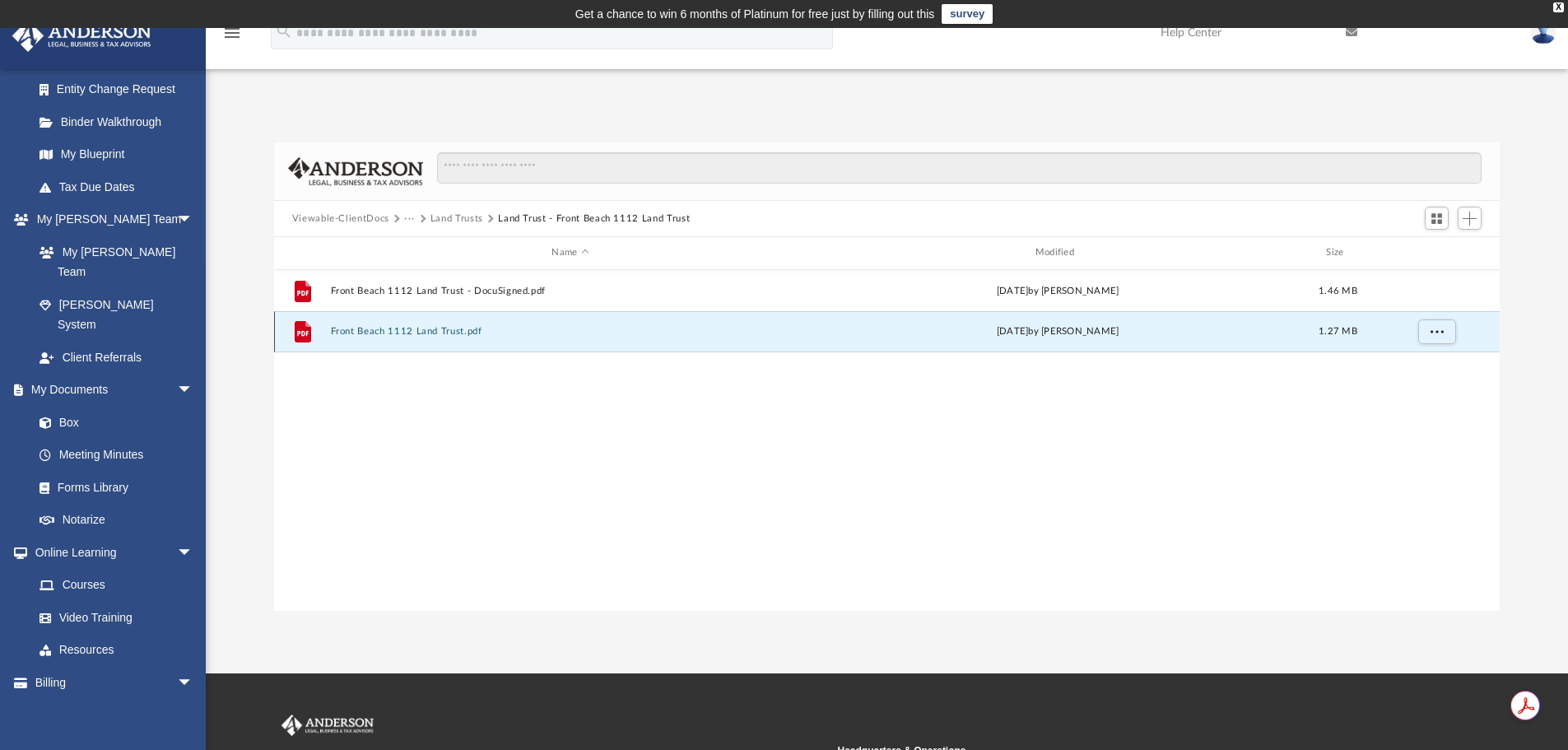
click at [438, 332] on button "Front Beach 1112 Land Trust.pdf" at bounding box center [569, 332] width 480 height 10
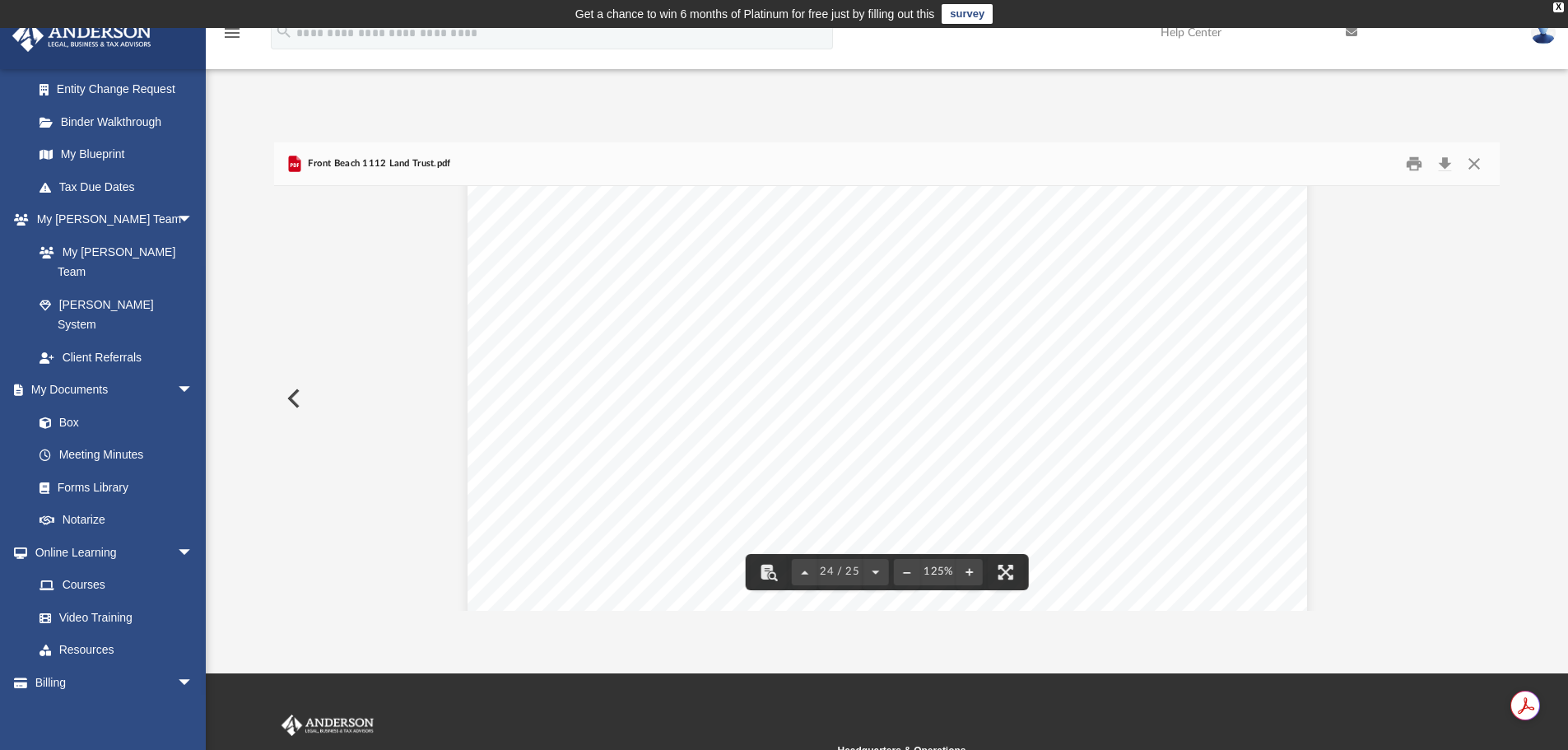
scroll to position [25885, 0]
drag, startPoint x: 1428, startPoint y: 302, endPoint x: 1440, endPoint y: 248, distance: 55.3
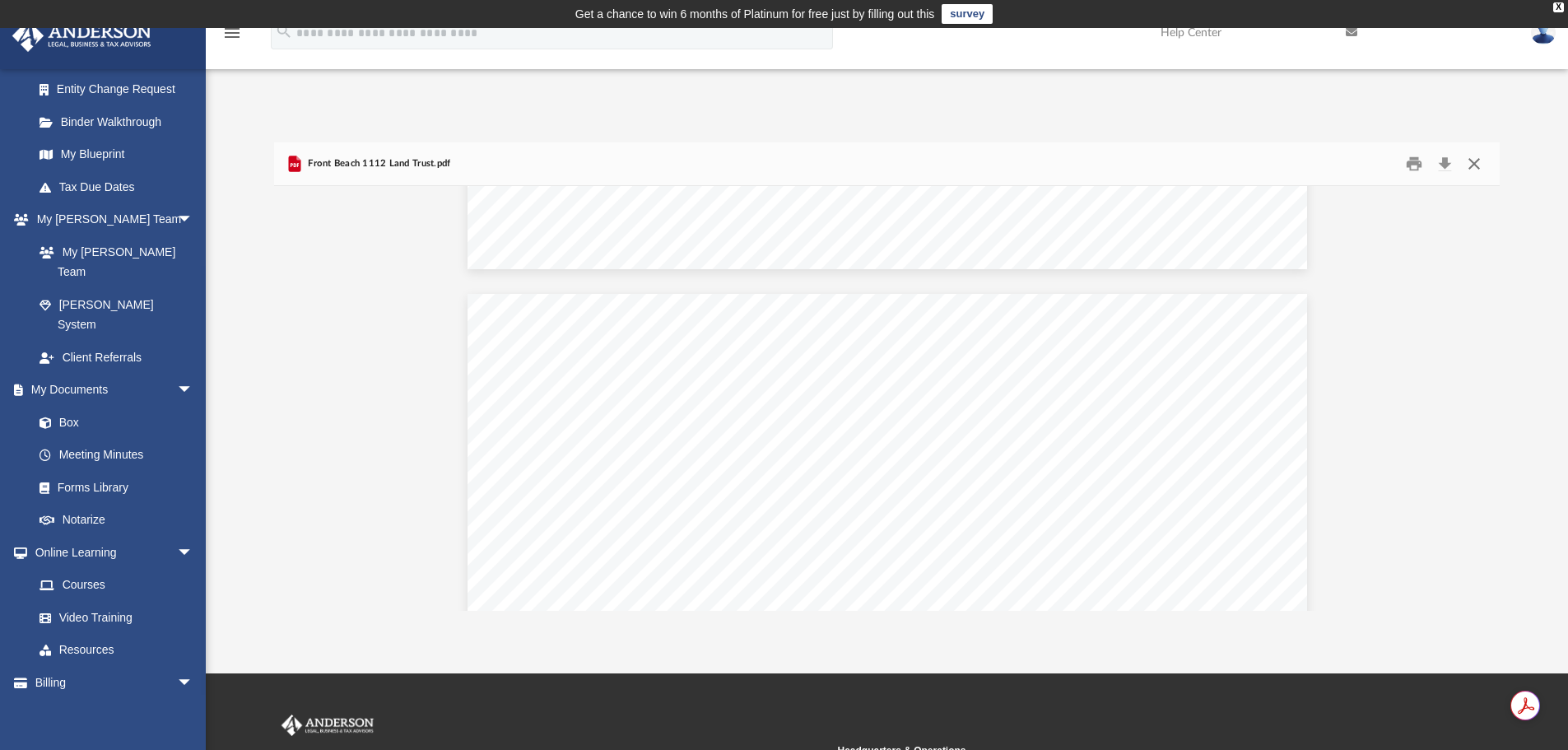
click at [1485, 159] on button "Close" at bounding box center [1474, 164] width 30 height 25
